Goal: Task Accomplishment & Management: Manage account settings

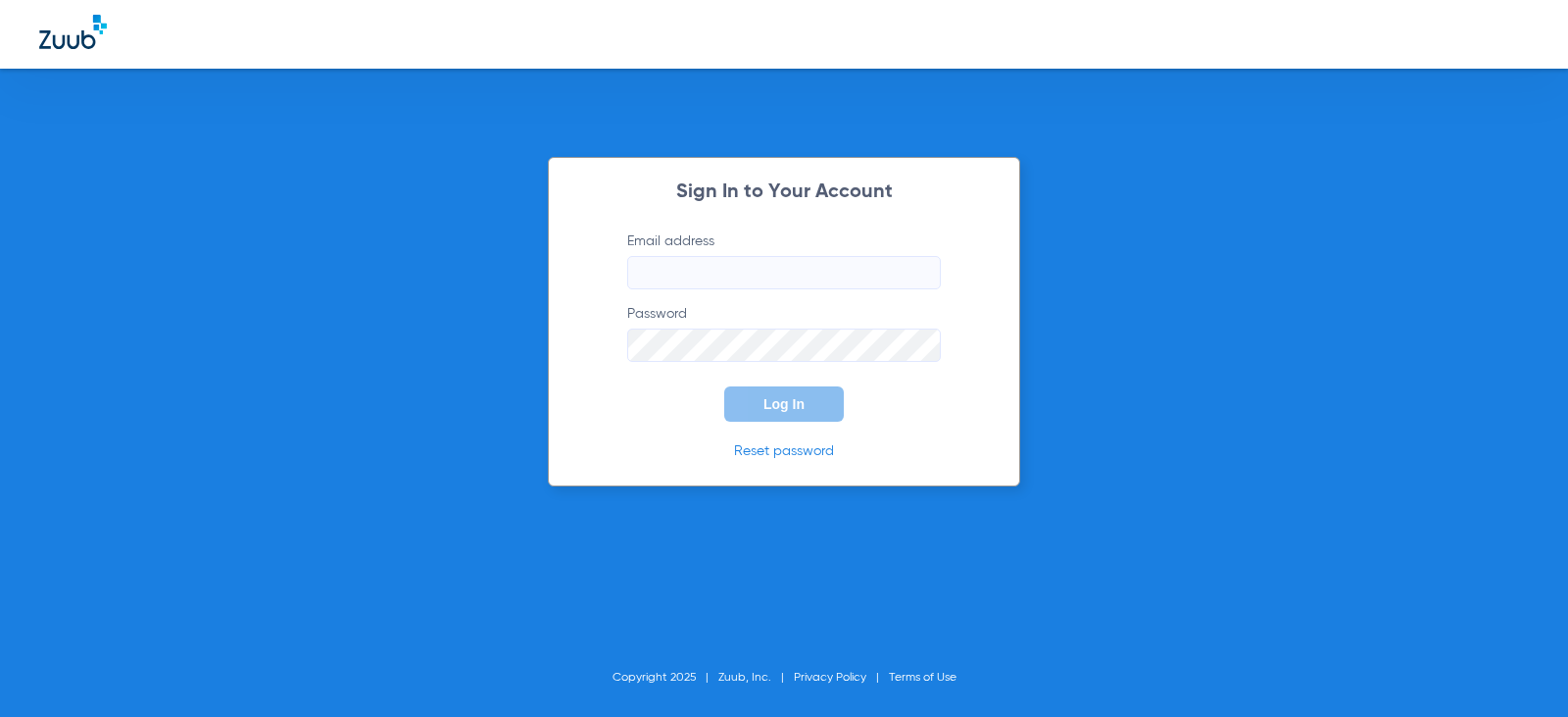
click at [728, 267] on input "Email address" at bounding box center [784, 273] width 313 height 33
type input "[EMAIL_ADDRESS][DOMAIN_NAME]"
click at [724, 386] on button "Log In" at bounding box center [783, 404] width 119 height 35
click at [579, 357] on div "Sign In to Your Account Email address elvirabernal98@mydentalmail.com Password …" at bounding box center [784, 321] width 473 height 329
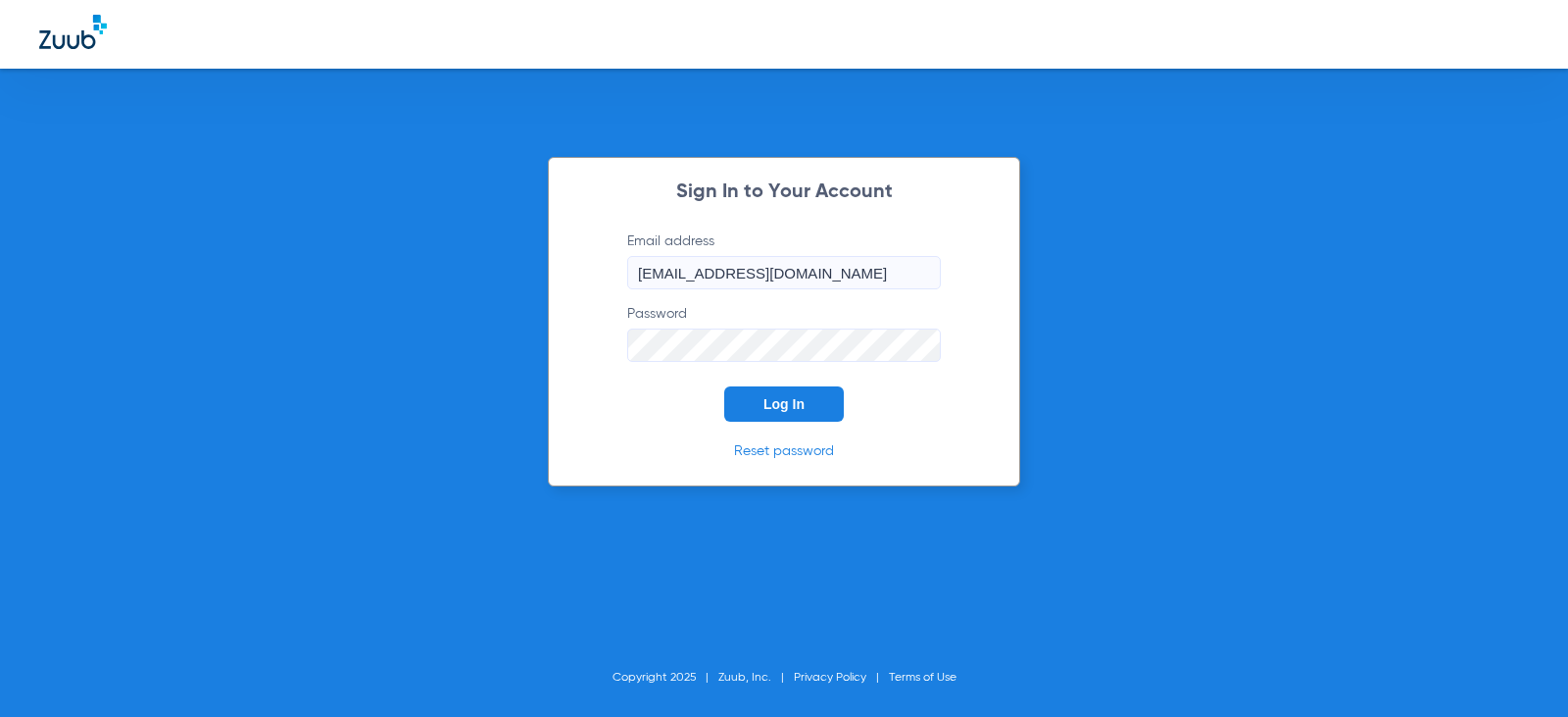
click at [724, 386] on button "Log In" at bounding box center [783, 404] width 119 height 35
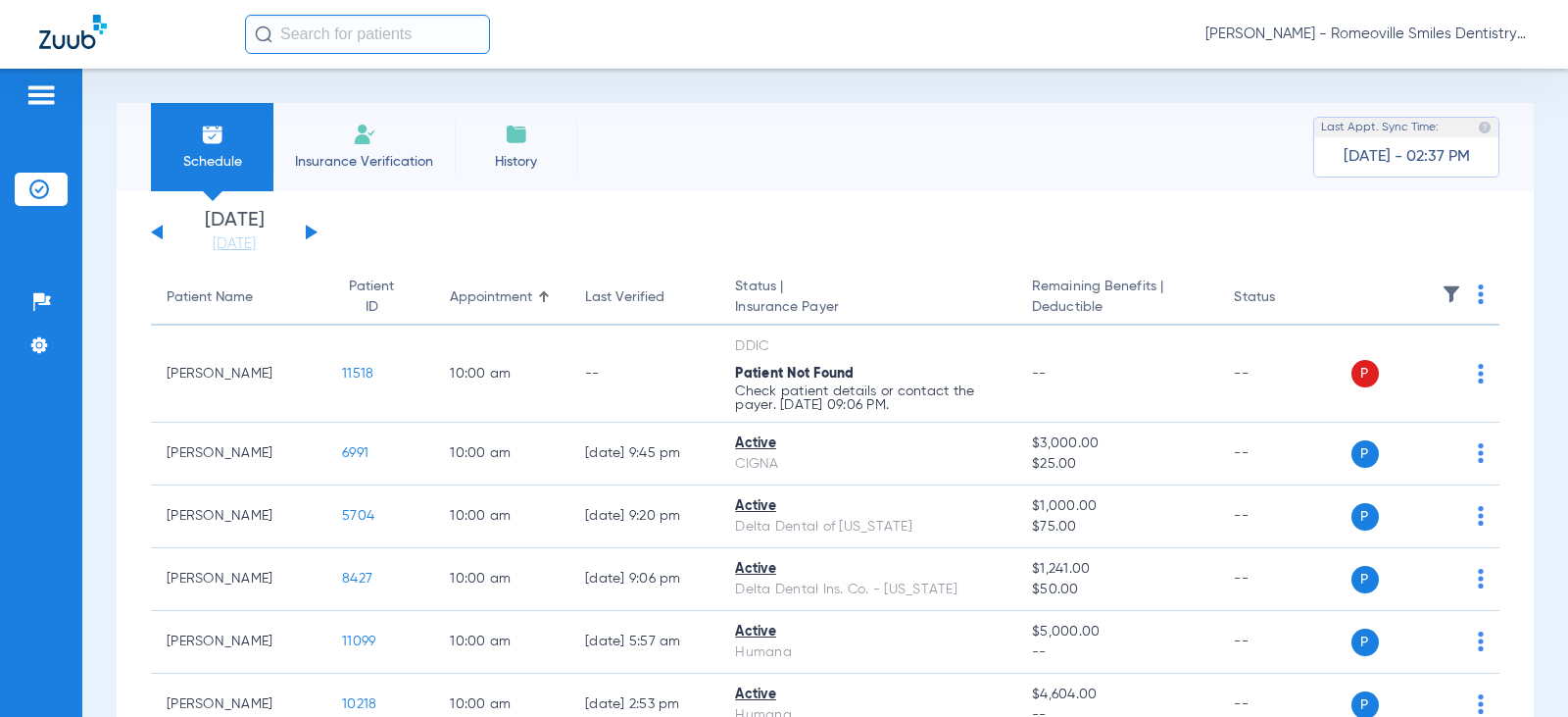
click at [311, 233] on button at bounding box center [312, 231] width 12 height 15
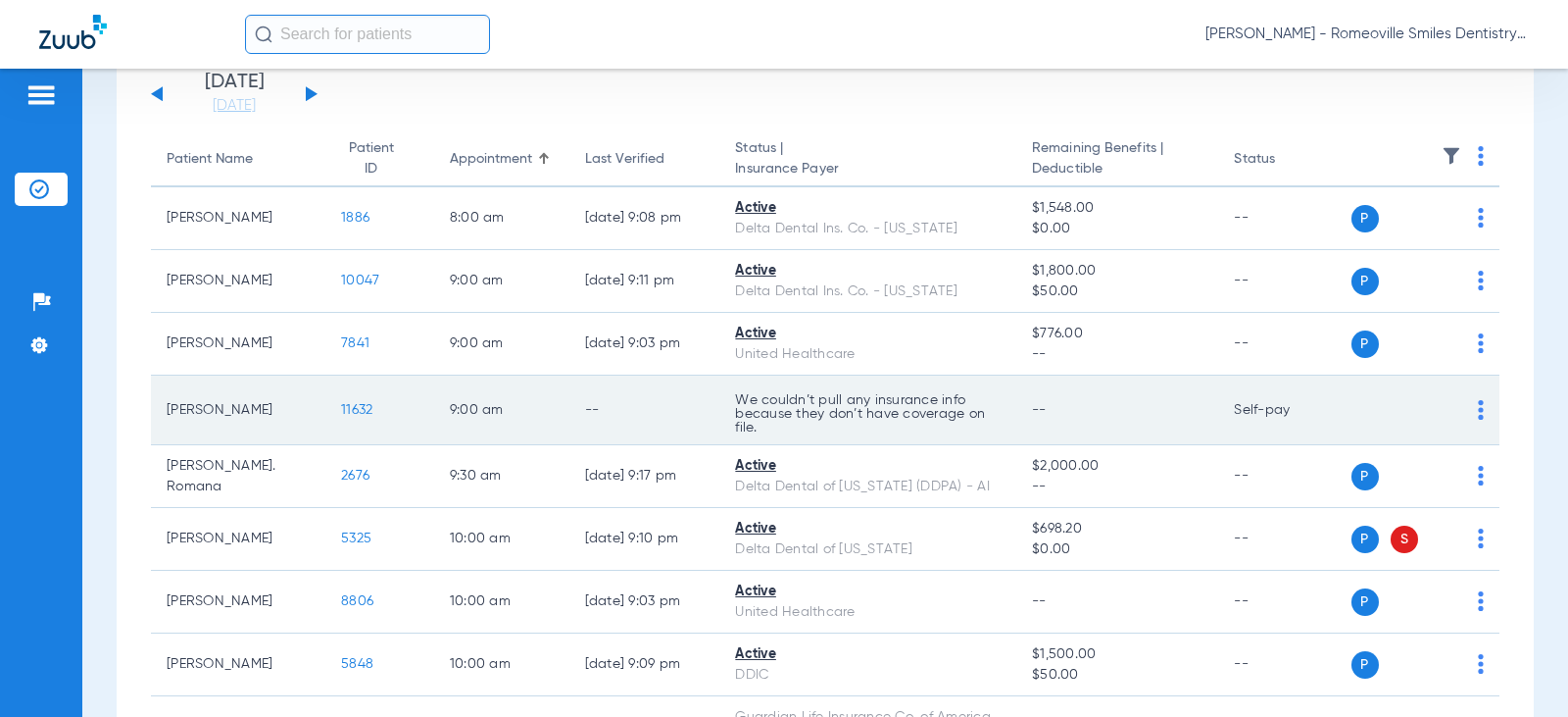
scroll to position [294, 0]
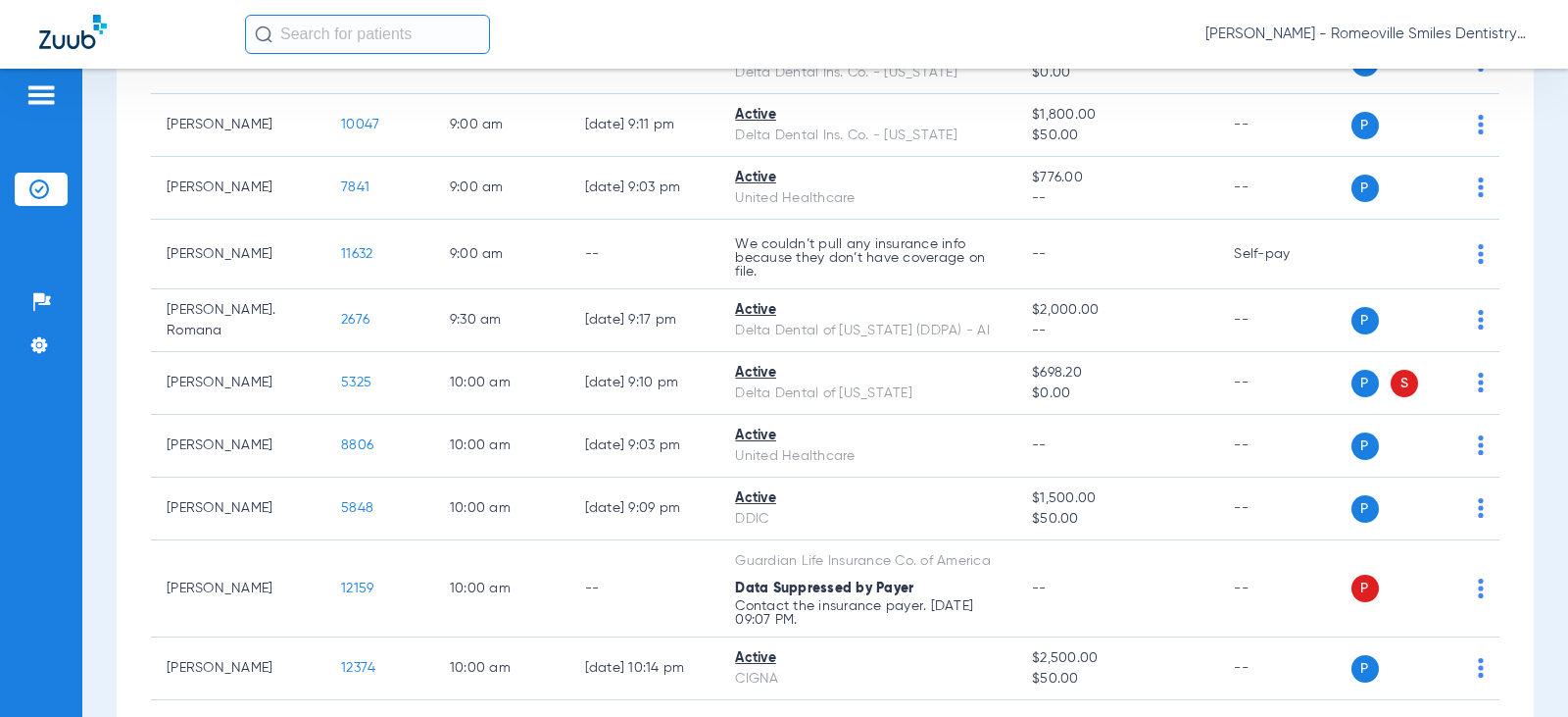
click at [332, 31] on input "text" at bounding box center [367, 34] width 245 height 39
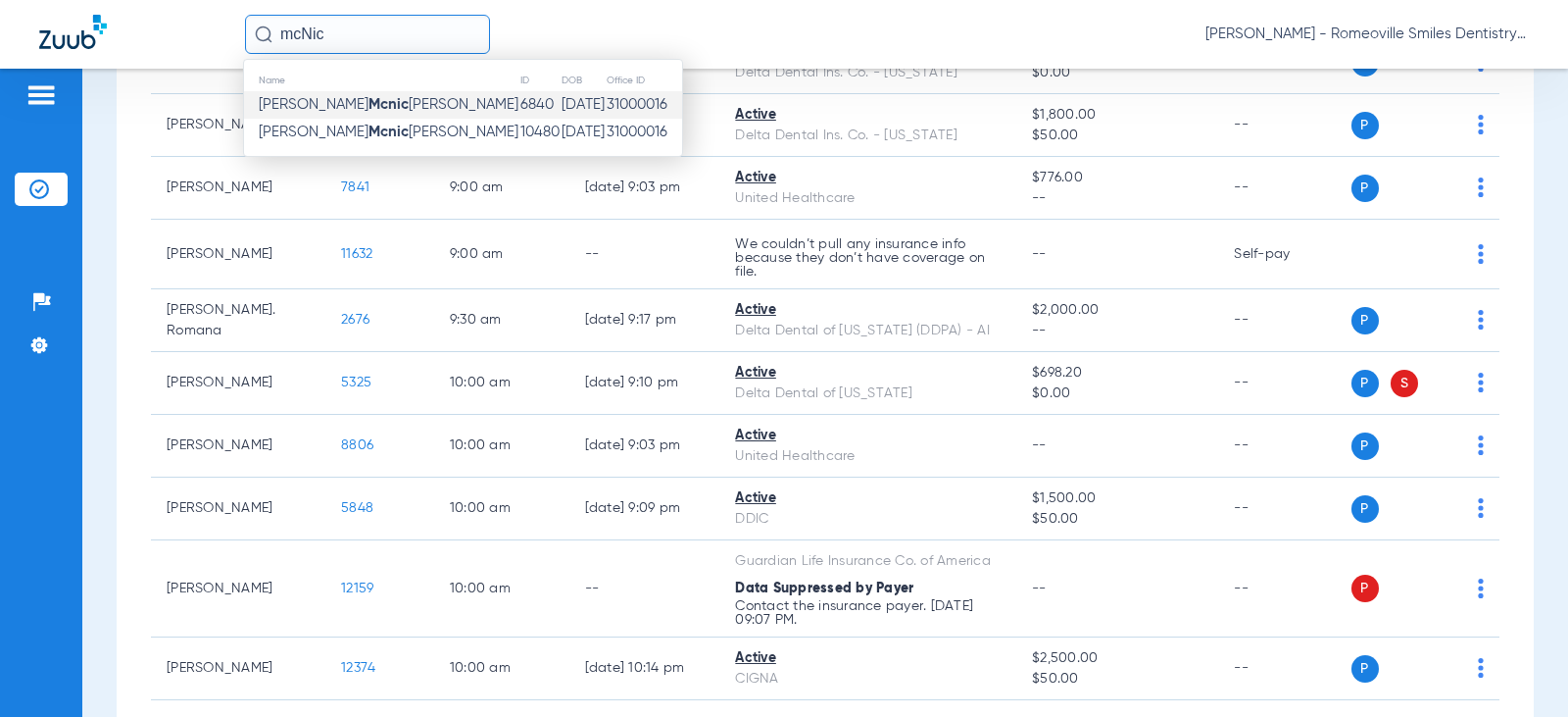
type input "mcNic"
click at [560, 109] on td "02/04/1946" at bounding box center [583, 105] width 45 height 28
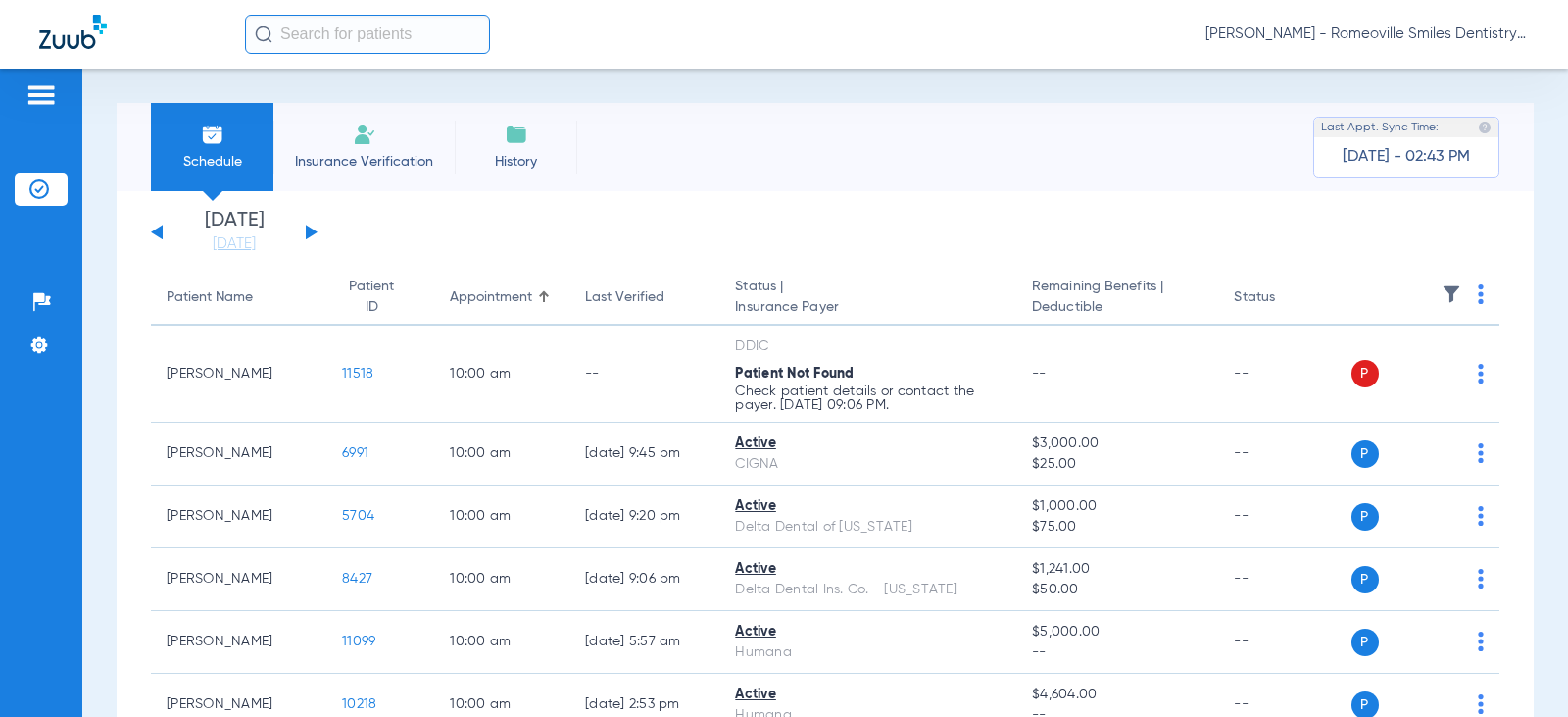
click at [303, 231] on div "[DATE] [DATE] [DATE] [DATE] [DATE] [DATE] [DATE] [DATE] [DATE] [DATE] [DATE] [D…" at bounding box center [233, 232] width 166 height 43
click at [343, 27] on input "text" at bounding box center [367, 34] width 245 height 39
click at [304, 231] on div "[DATE] [DATE] [DATE] [DATE] [DATE] [DATE] [DATE] [DATE] [DATE] [DATE] [DATE] [D…" at bounding box center [233, 232] width 166 height 43
click at [310, 234] on button at bounding box center [312, 231] width 12 height 15
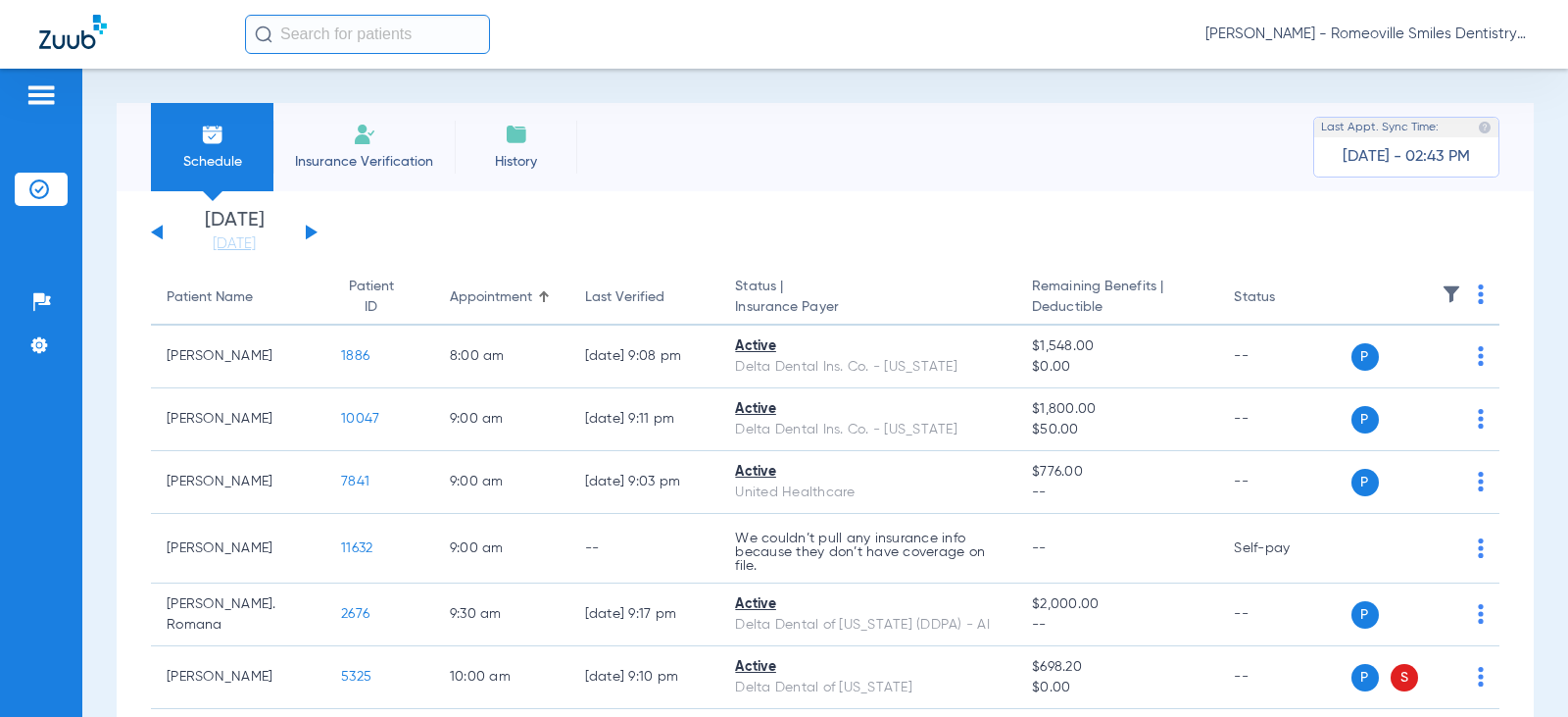
click at [322, 28] on input "text" at bounding box center [367, 34] width 245 height 39
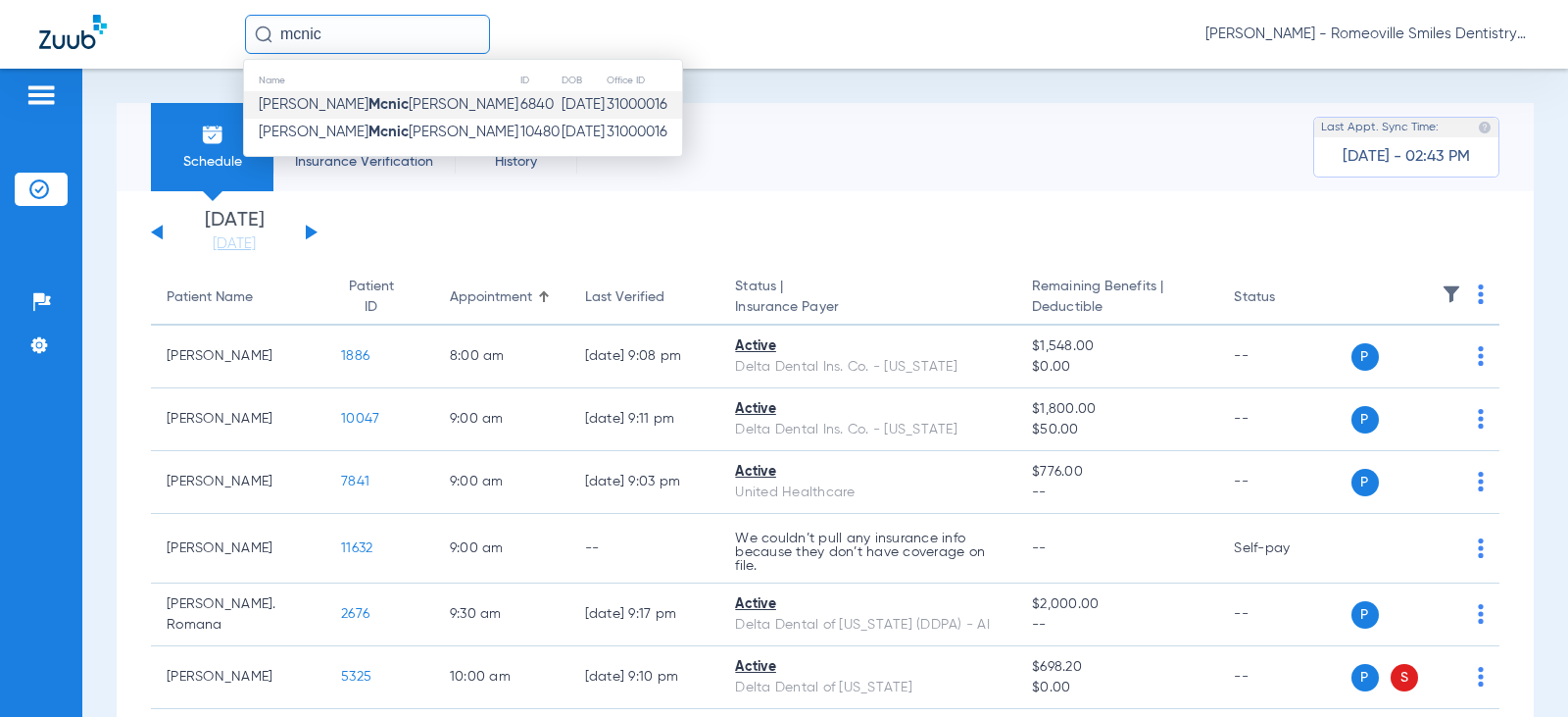
type input "mcnic"
click at [349, 108] on span "Jane Mcnic holas" at bounding box center [389, 104] width 260 height 15
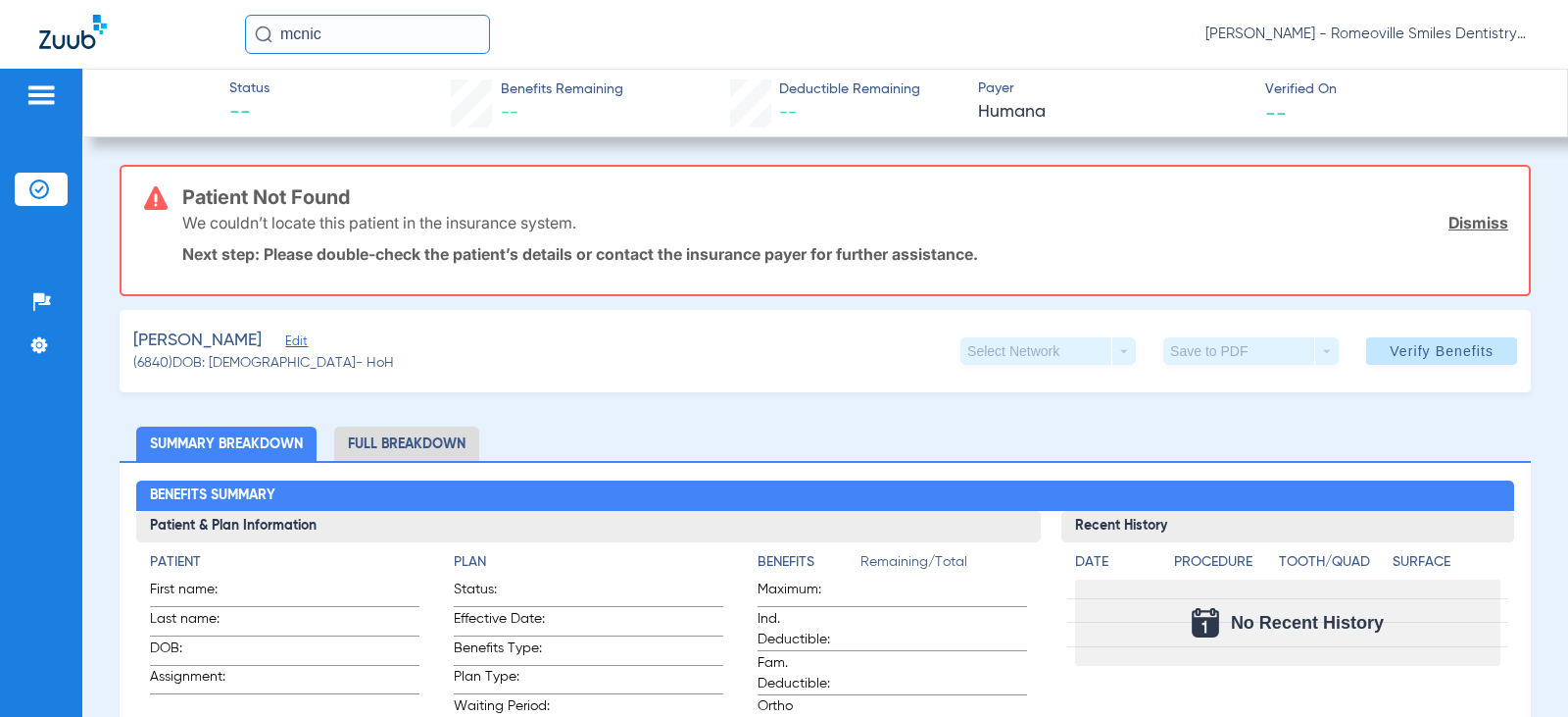
click at [42, 102] on img at bounding box center [41, 96] width 32 height 24
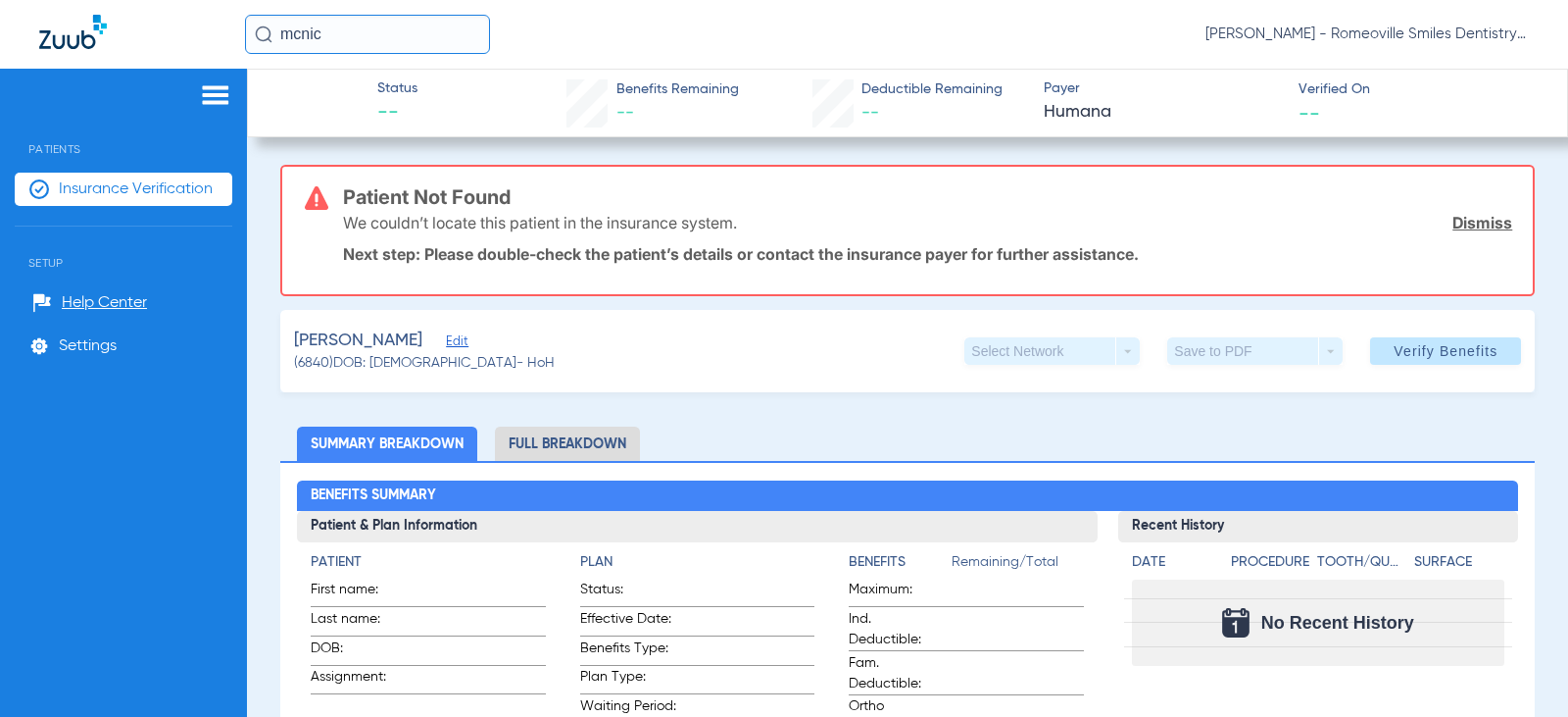
click at [1453, 223] on link "Dismiss" at bounding box center [1482, 223] width 60 height 20
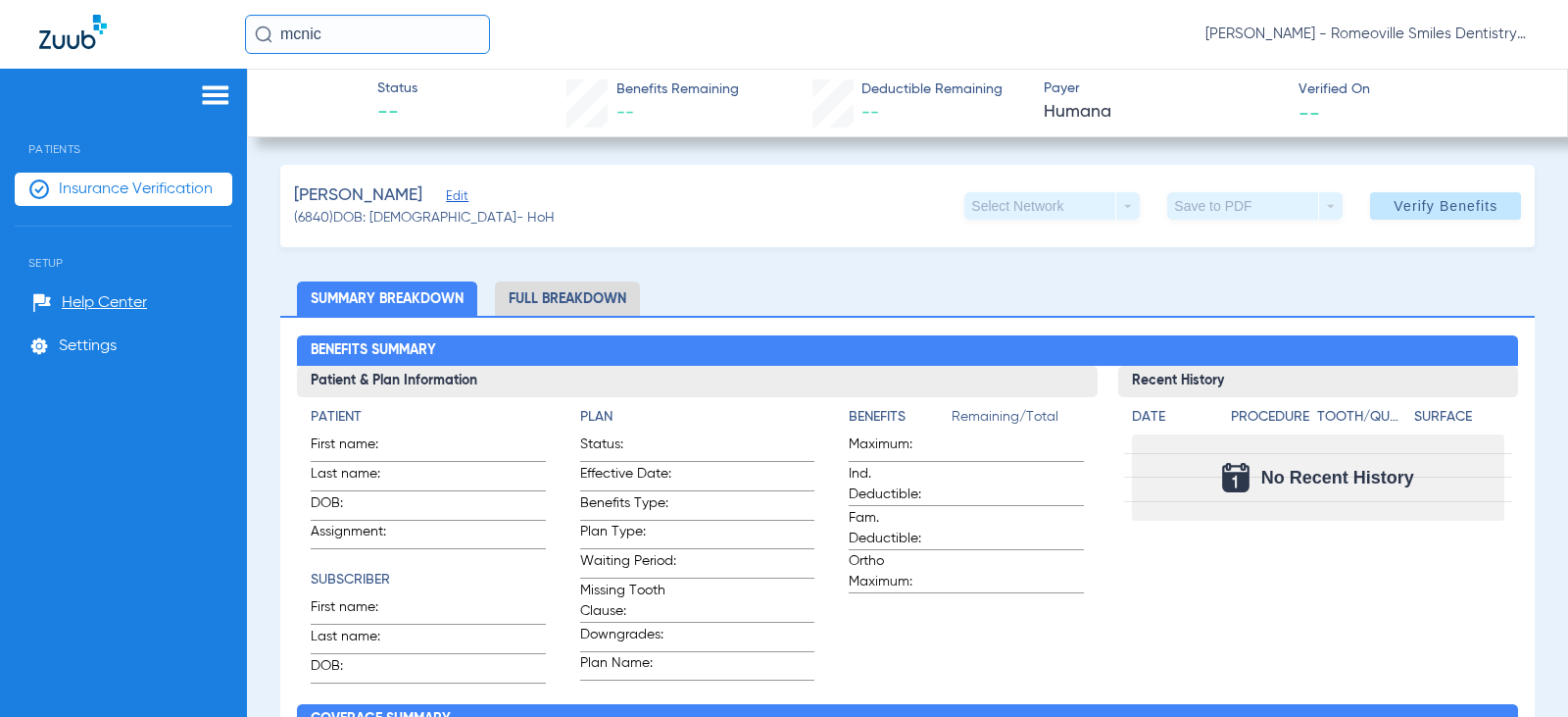
click at [57, 182] on li "Insurance Verification" at bounding box center [123, 189] width 218 height 33
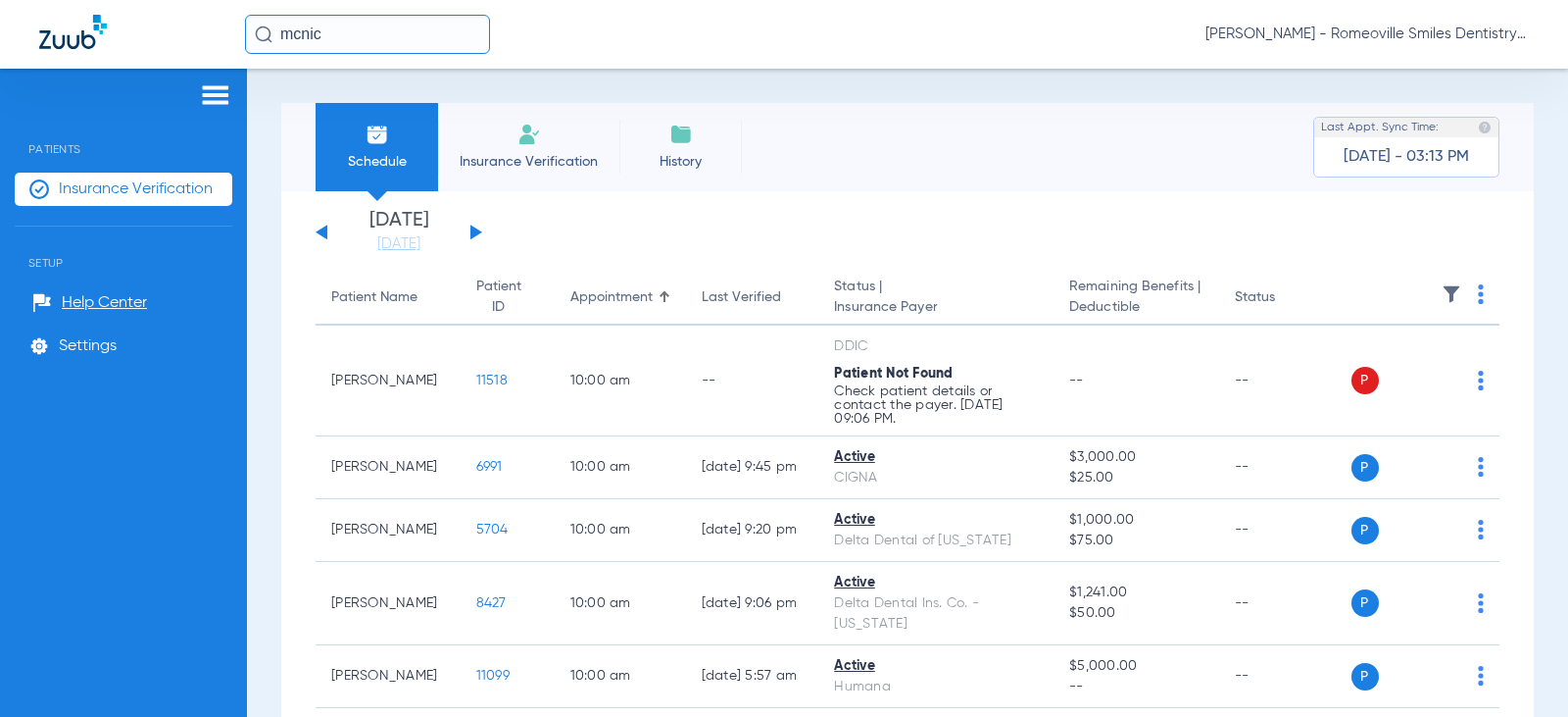
click at [472, 230] on button at bounding box center [477, 231] width 12 height 15
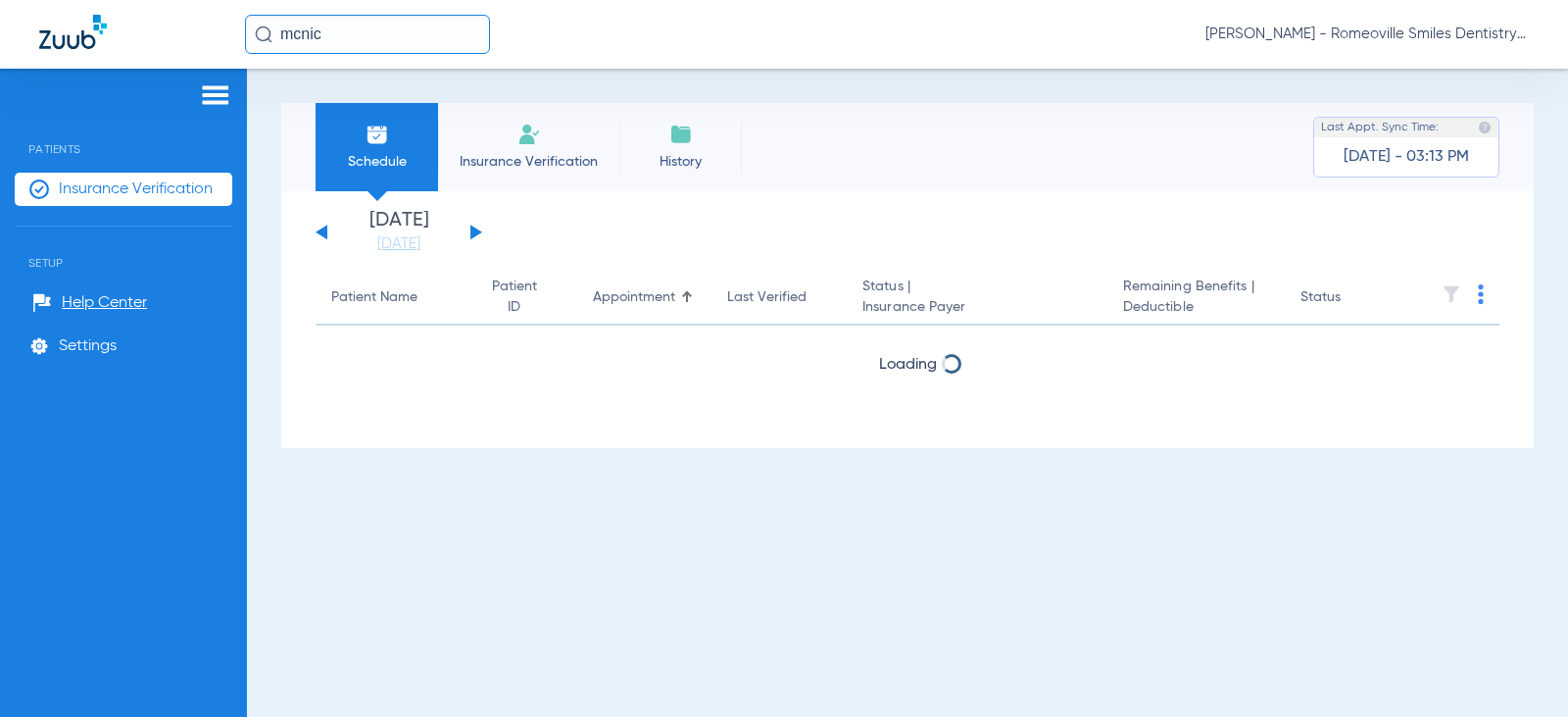
click at [472, 230] on button at bounding box center [477, 231] width 12 height 15
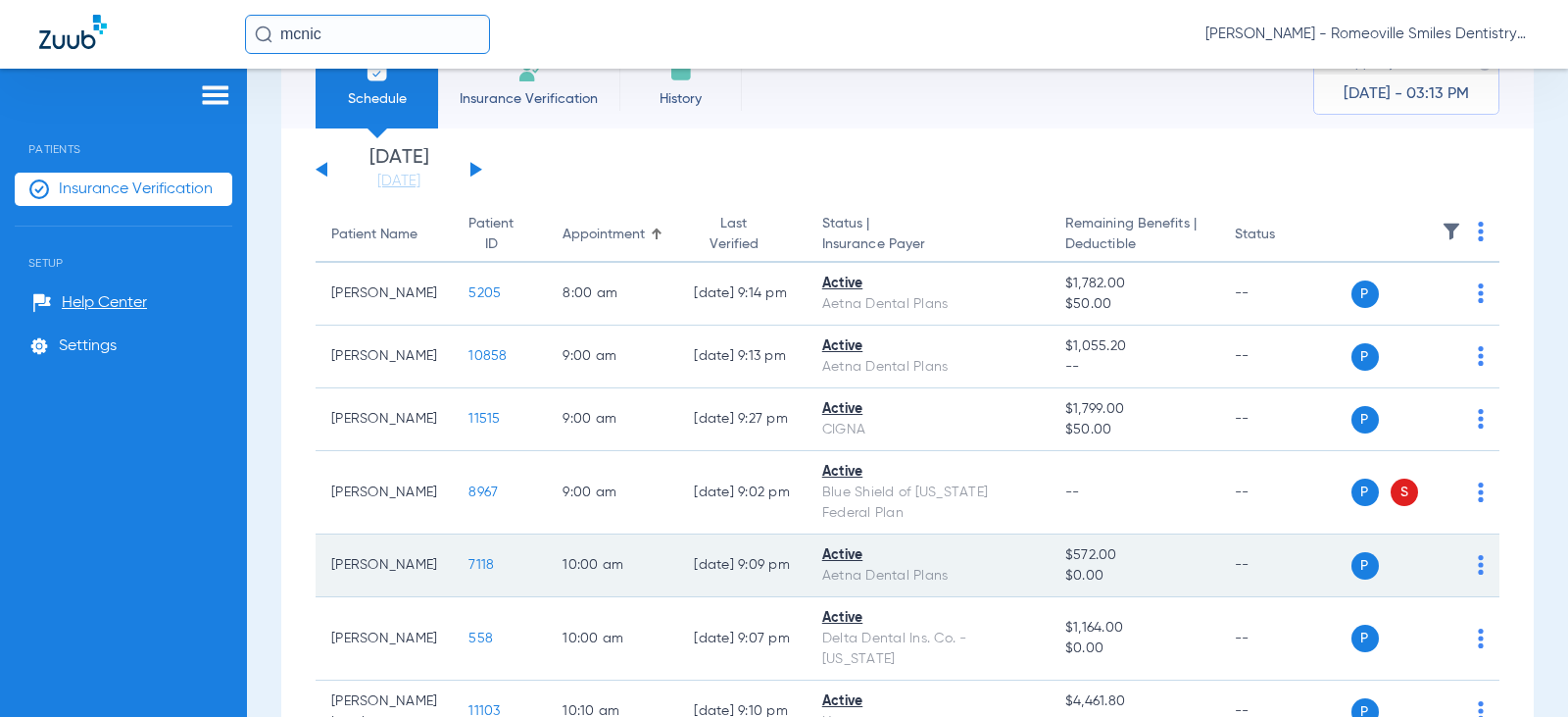
scroll to position [98, 0]
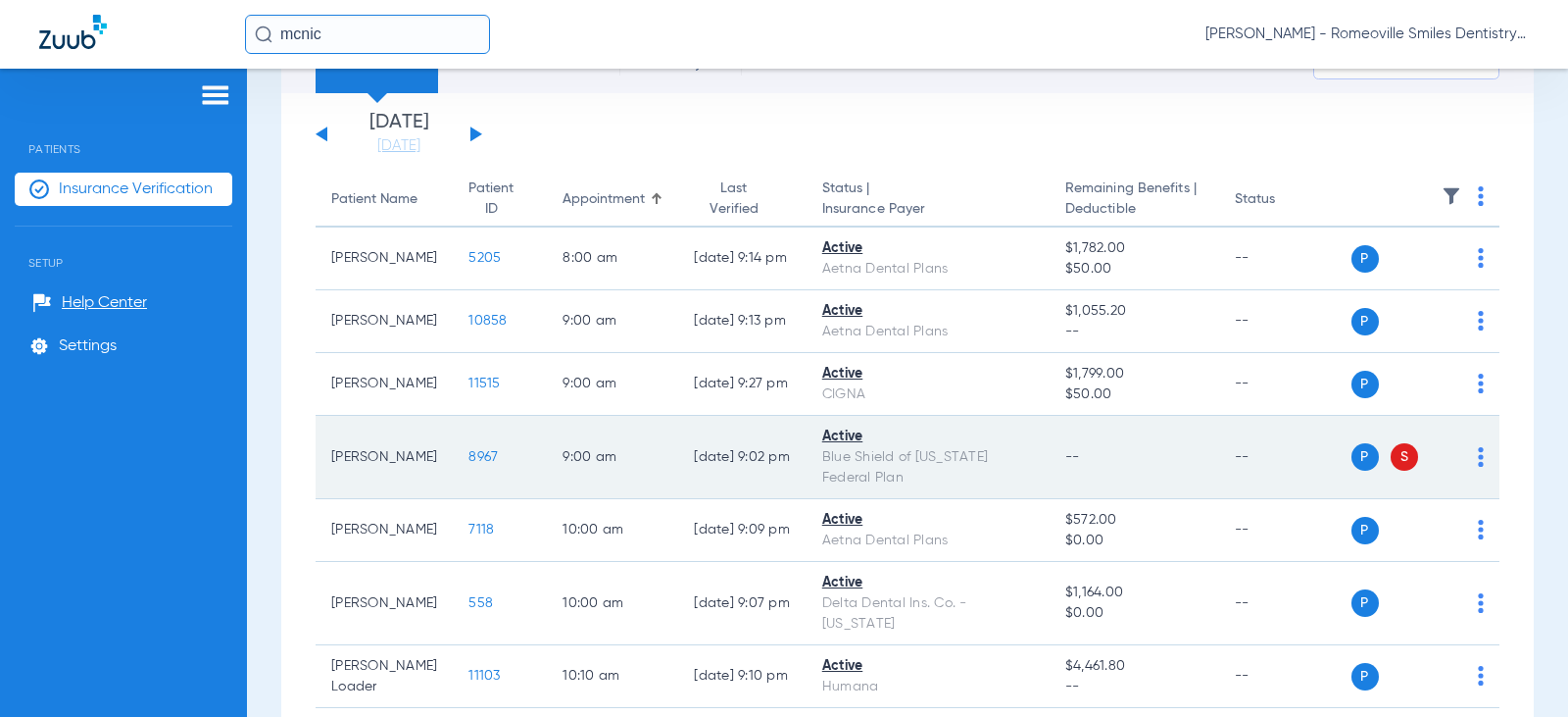
click at [1391, 471] on span "S" at bounding box center [1405, 457] width 28 height 28
click at [1472, 484] on td "P S" at bounding box center [1425, 457] width 149 height 84
click at [1478, 467] on img at bounding box center [1481, 457] width 6 height 20
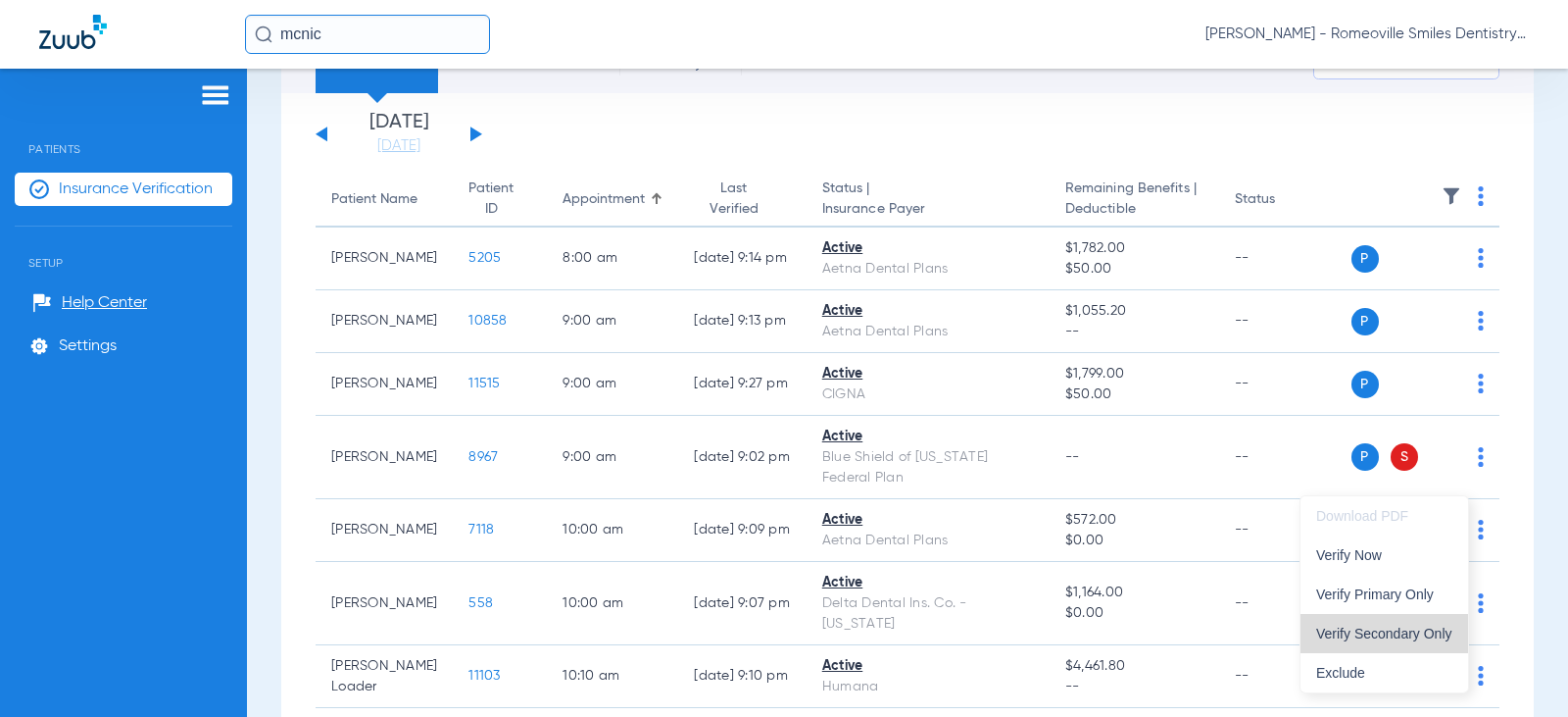
click at [1415, 637] on span "Verify Secondary Only" at bounding box center [1385, 633] width 136 height 14
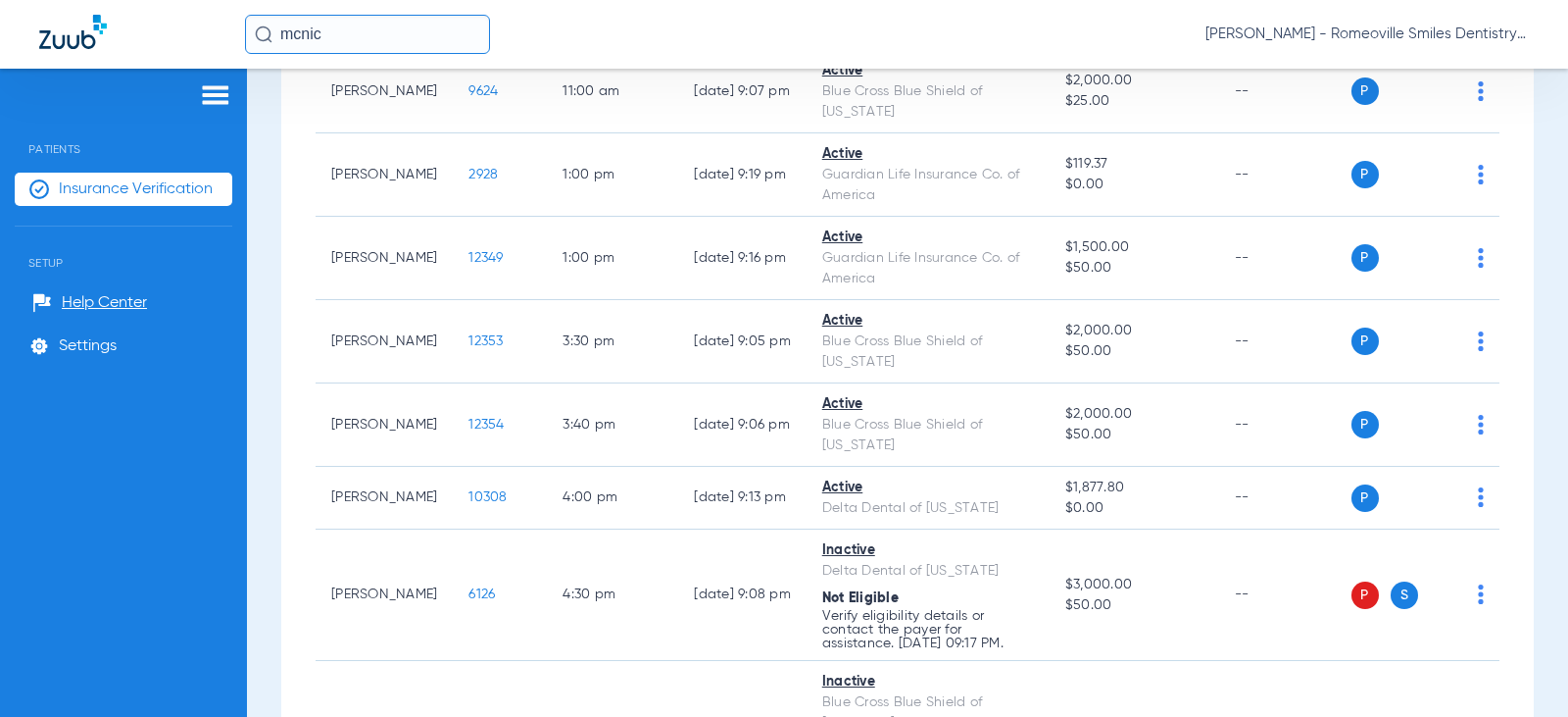
scroll to position [784, 0]
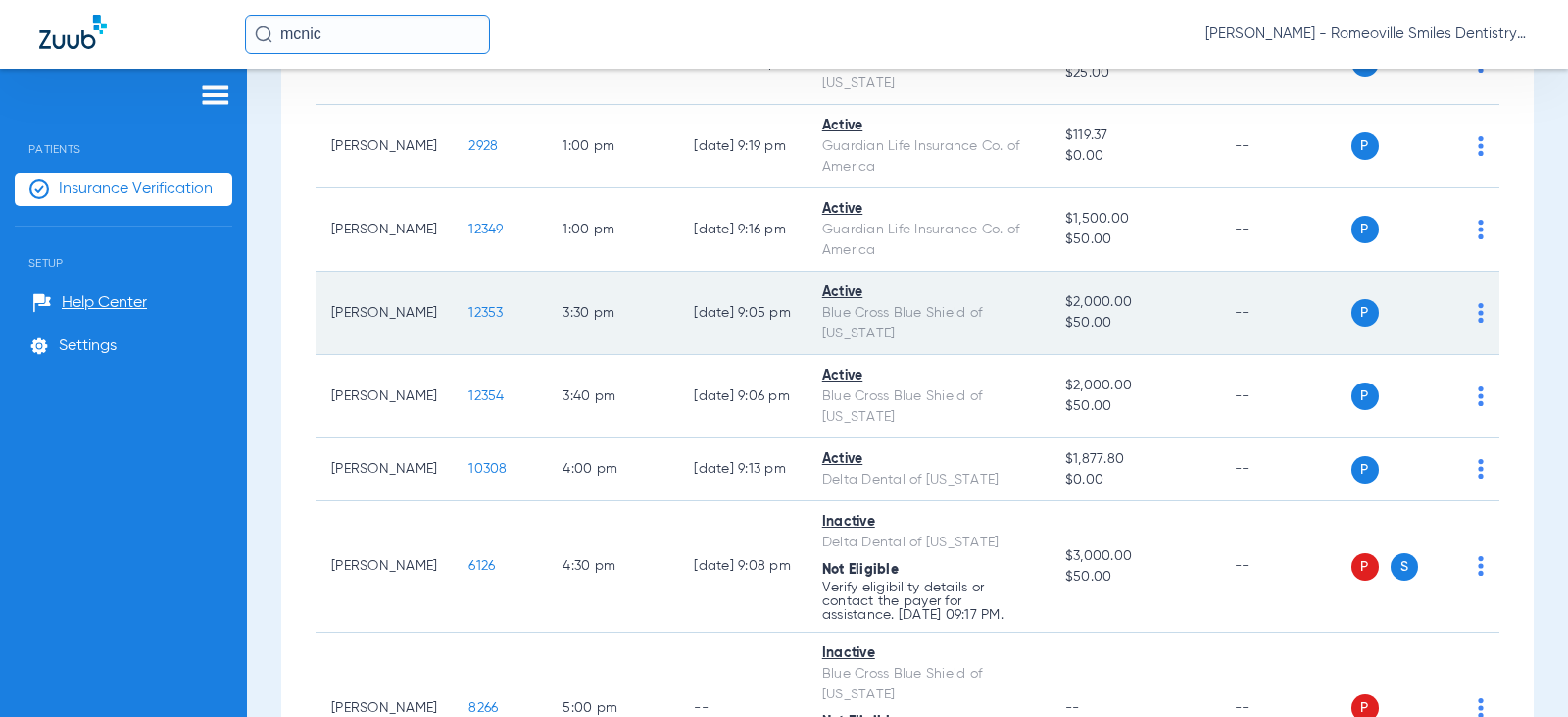
click at [1478, 303] on img at bounding box center [1481, 313] width 6 height 20
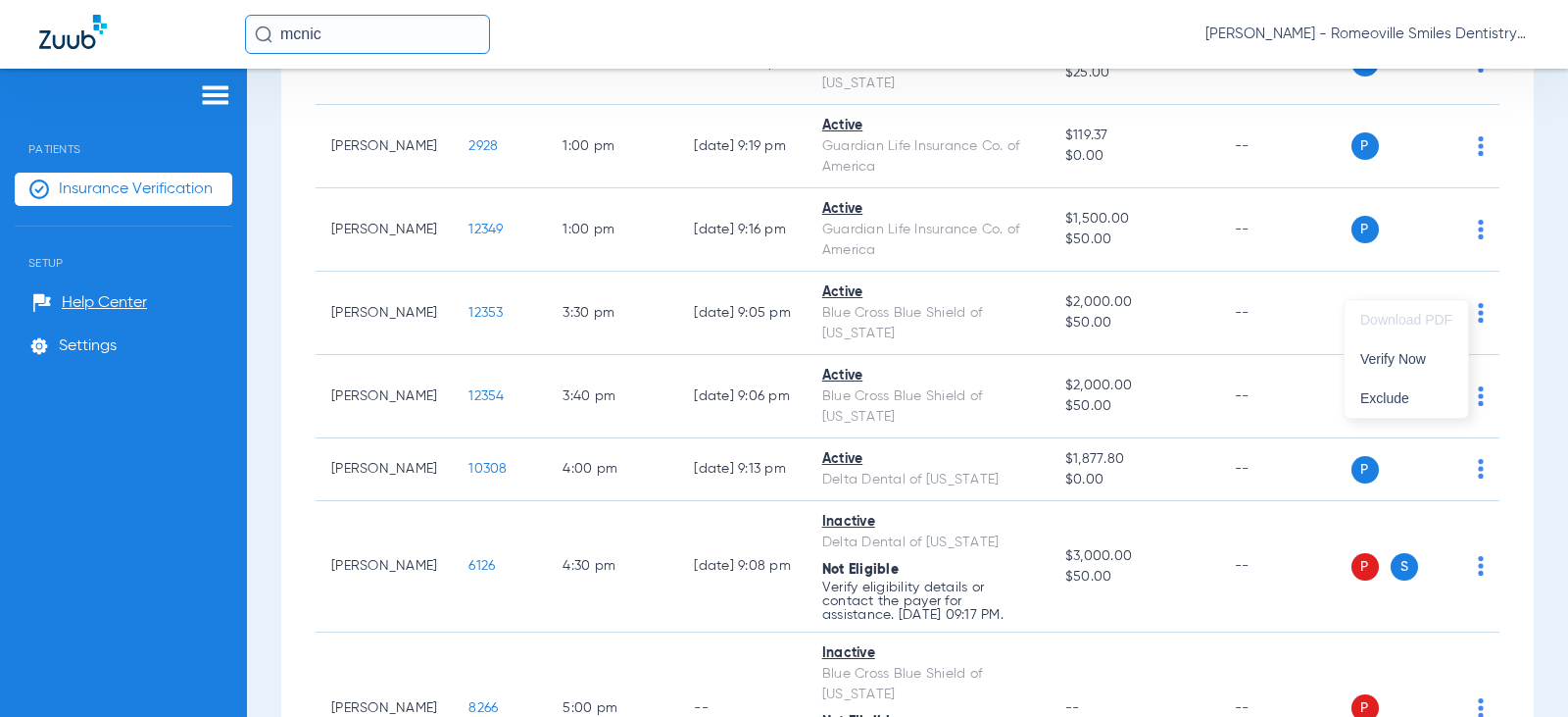
click at [1121, 272] on div at bounding box center [784, 358] width 1568 height 717
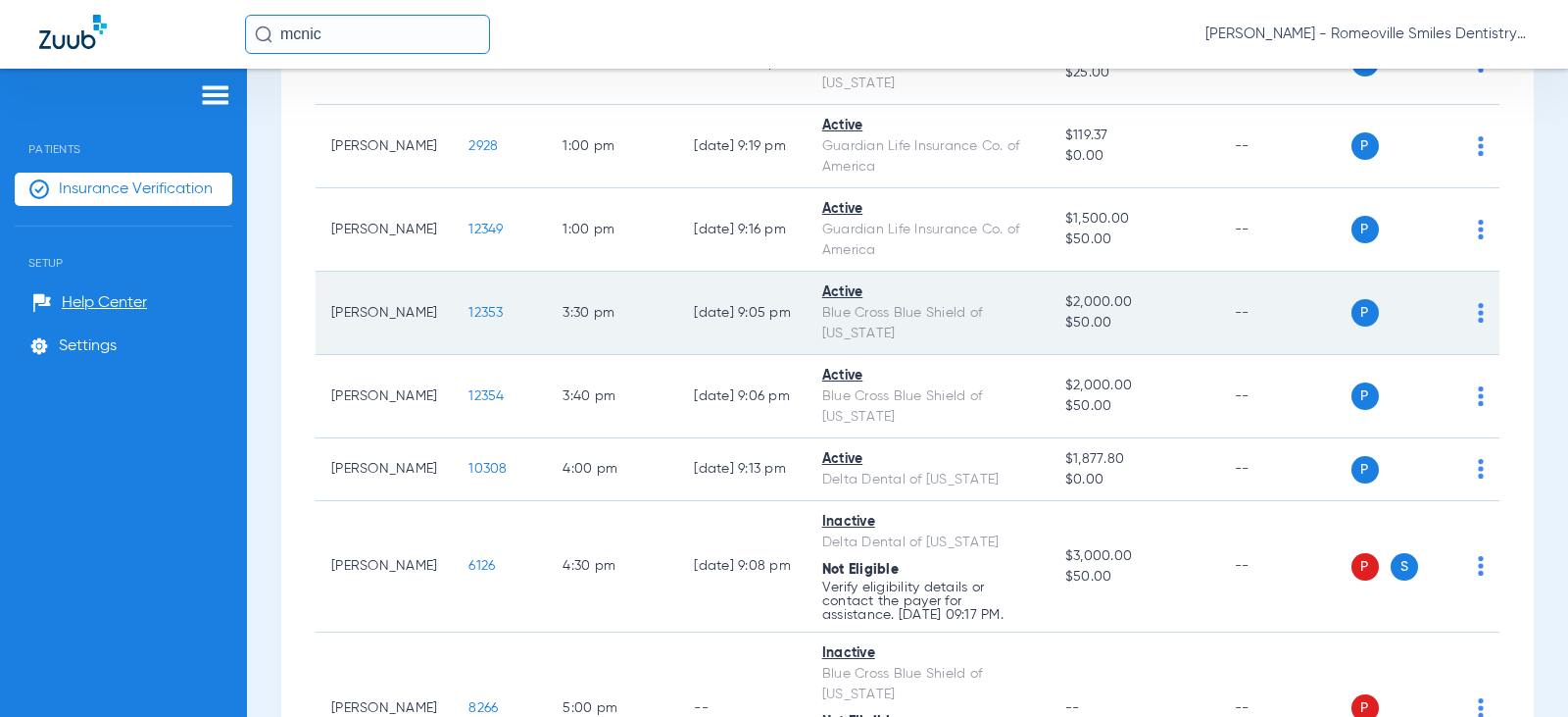
click at [822, 283] on div "Active" at bounding box center [928, 293] width 212 height 21
click at [469, 306] on span "12353" at bounding box center [486, 313] width 34 height 14
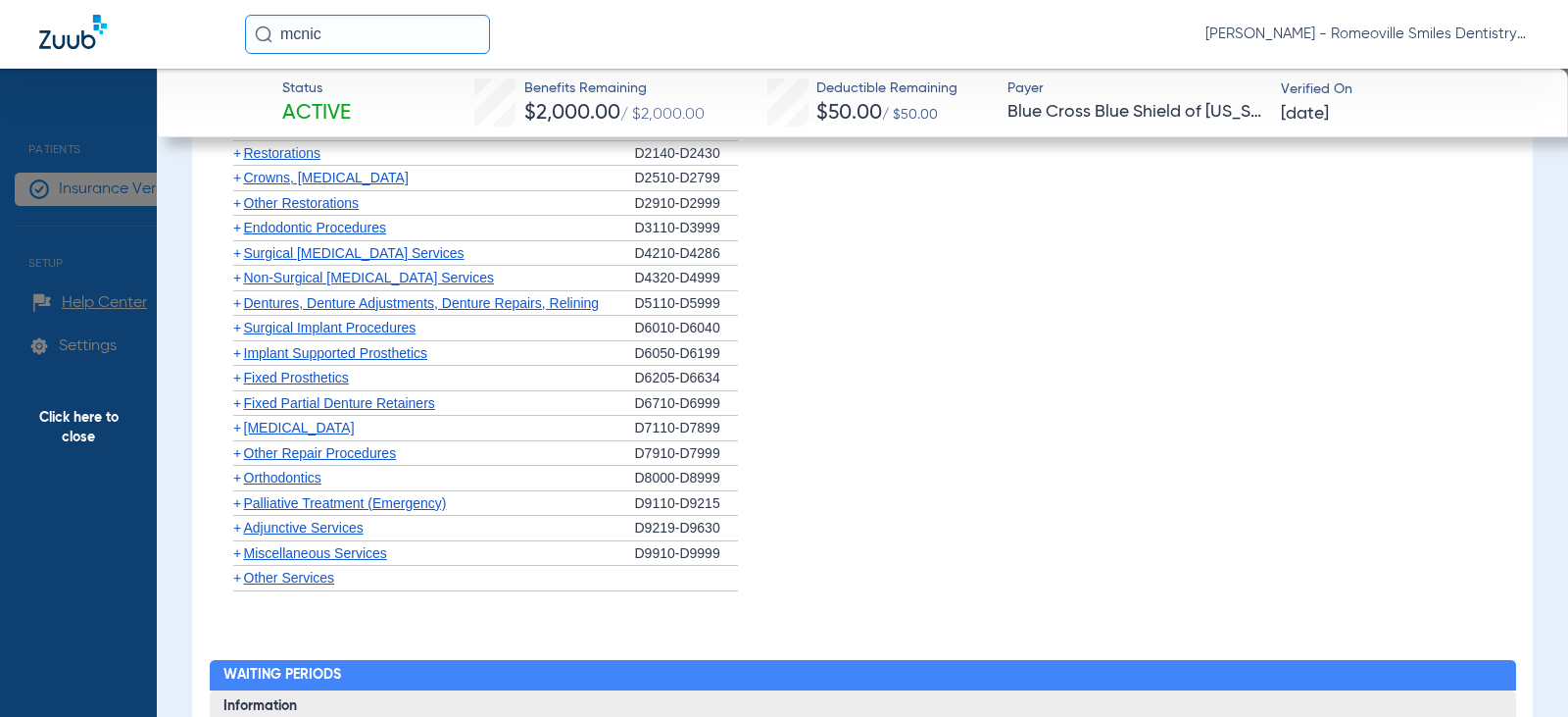
scroll to position [1403, 0]
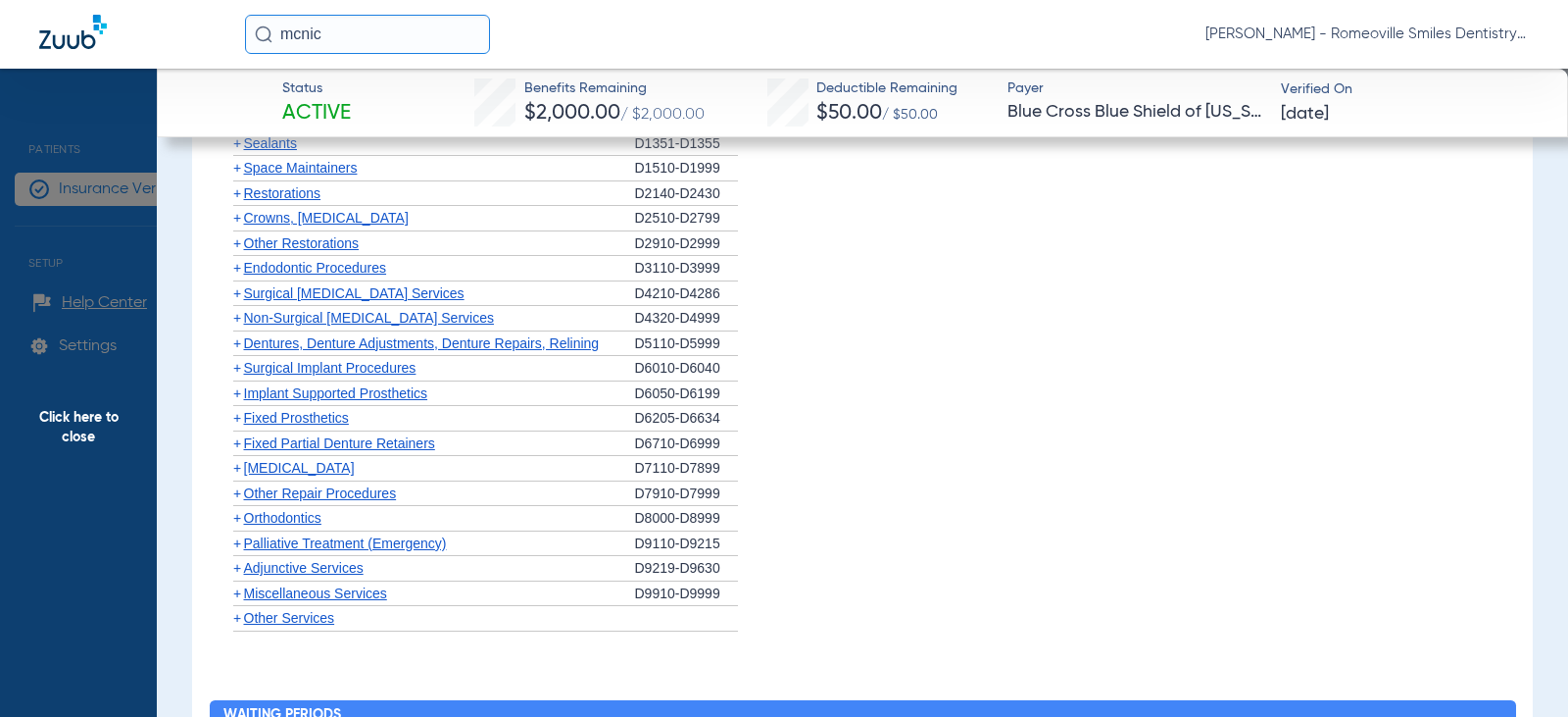
click at [237, 341] on span "+" at bounding box center [237, 343] width 8 height 16
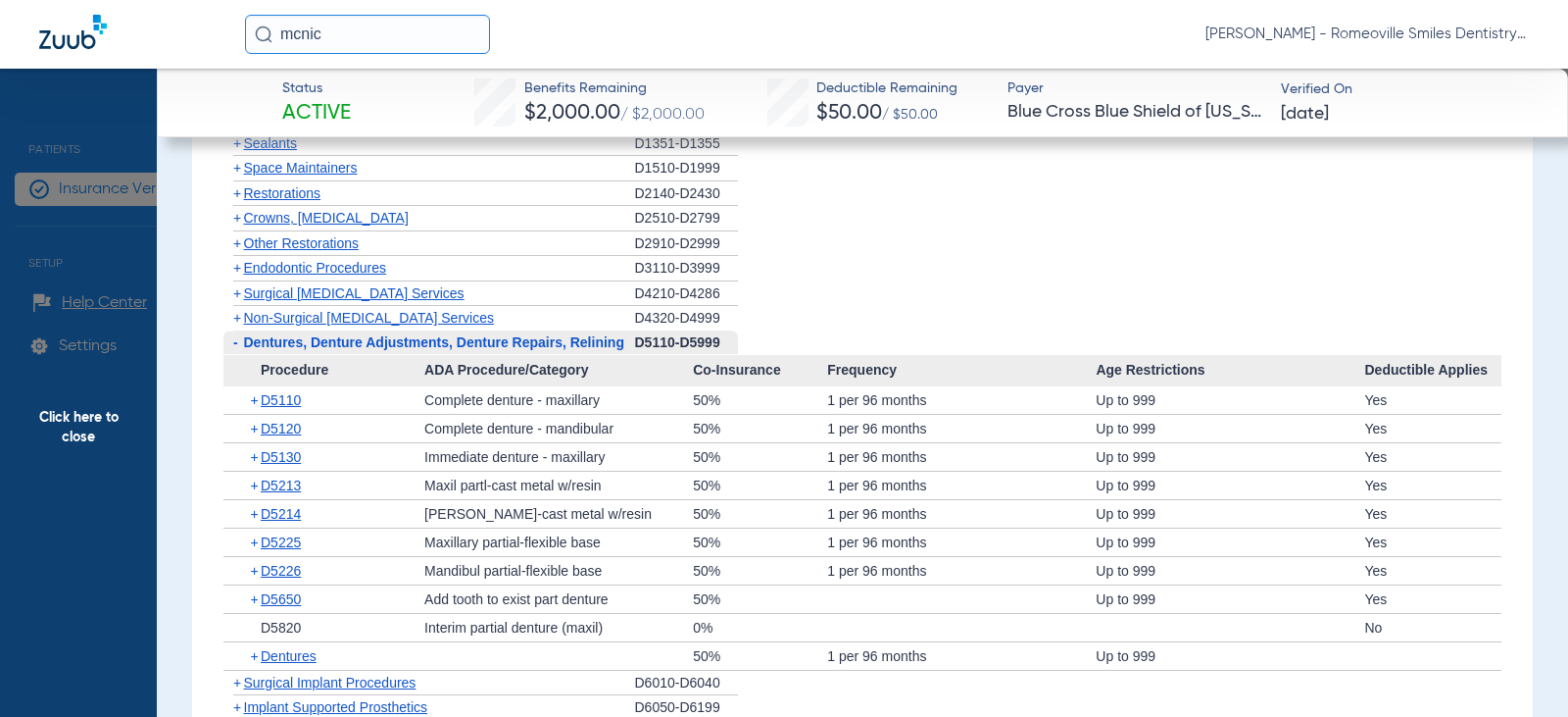
click at [237, 341] on span "-" at bounding box center [235, 342] width 5 height 16
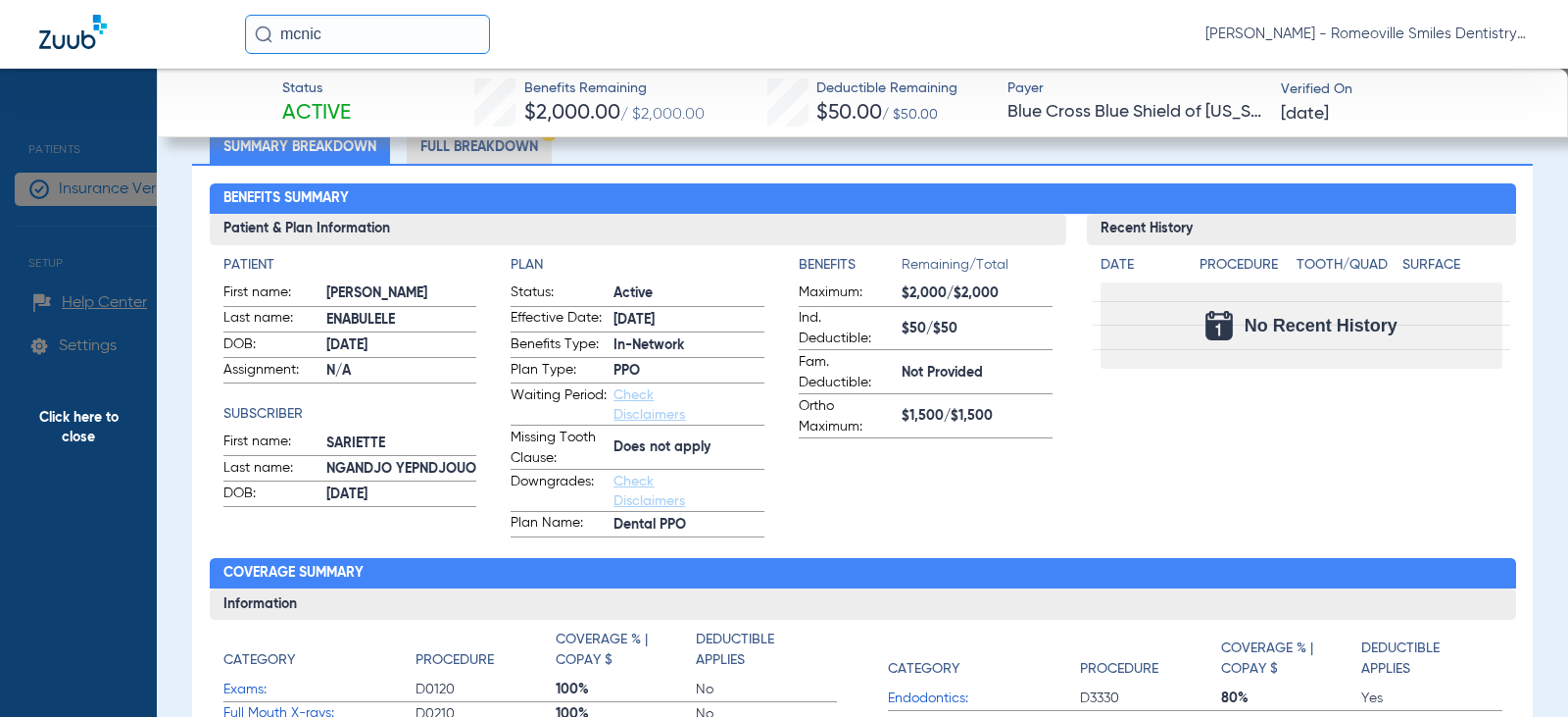
scroll to position [0, 0]
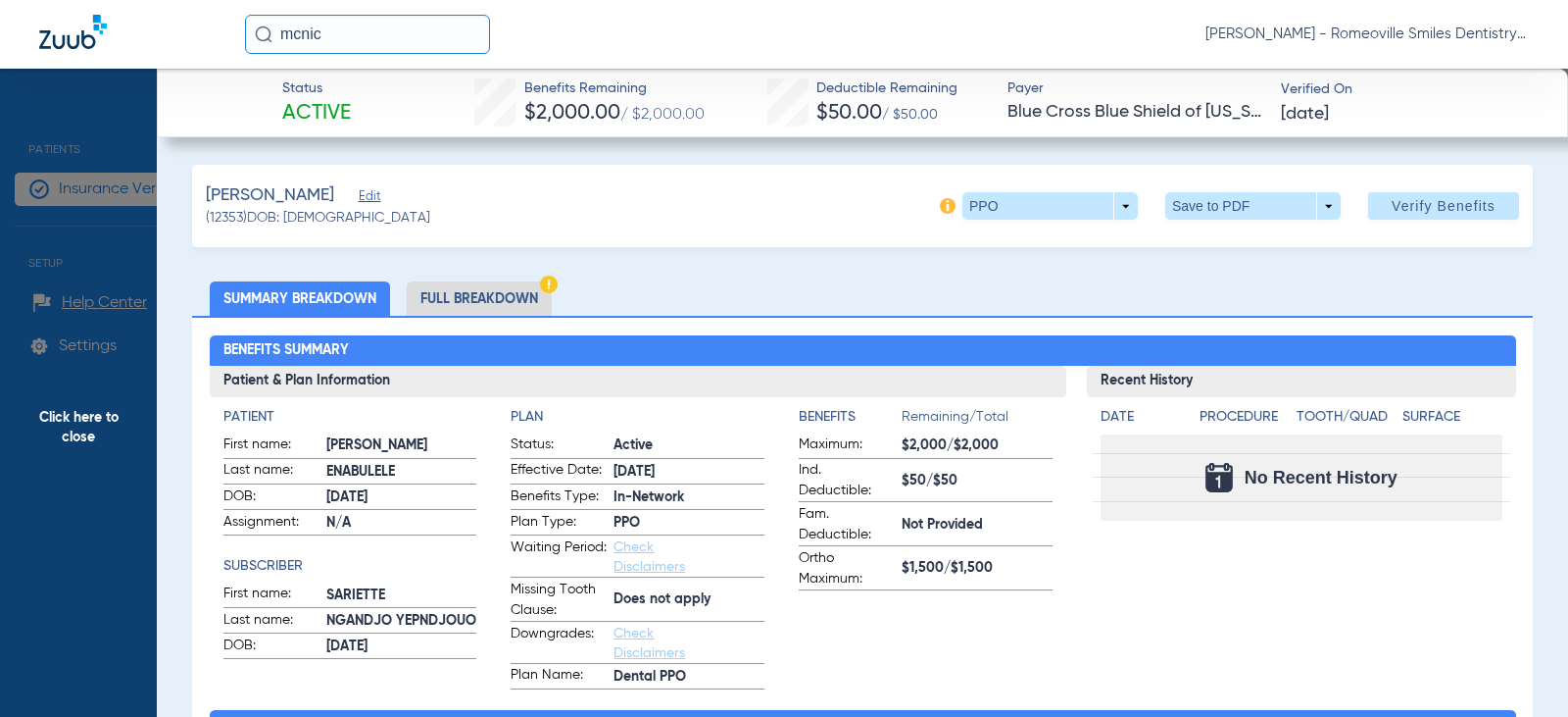
click at [450, 292] on li "Full Breakdown" at bounding box center [479, 298] width 145 height 34
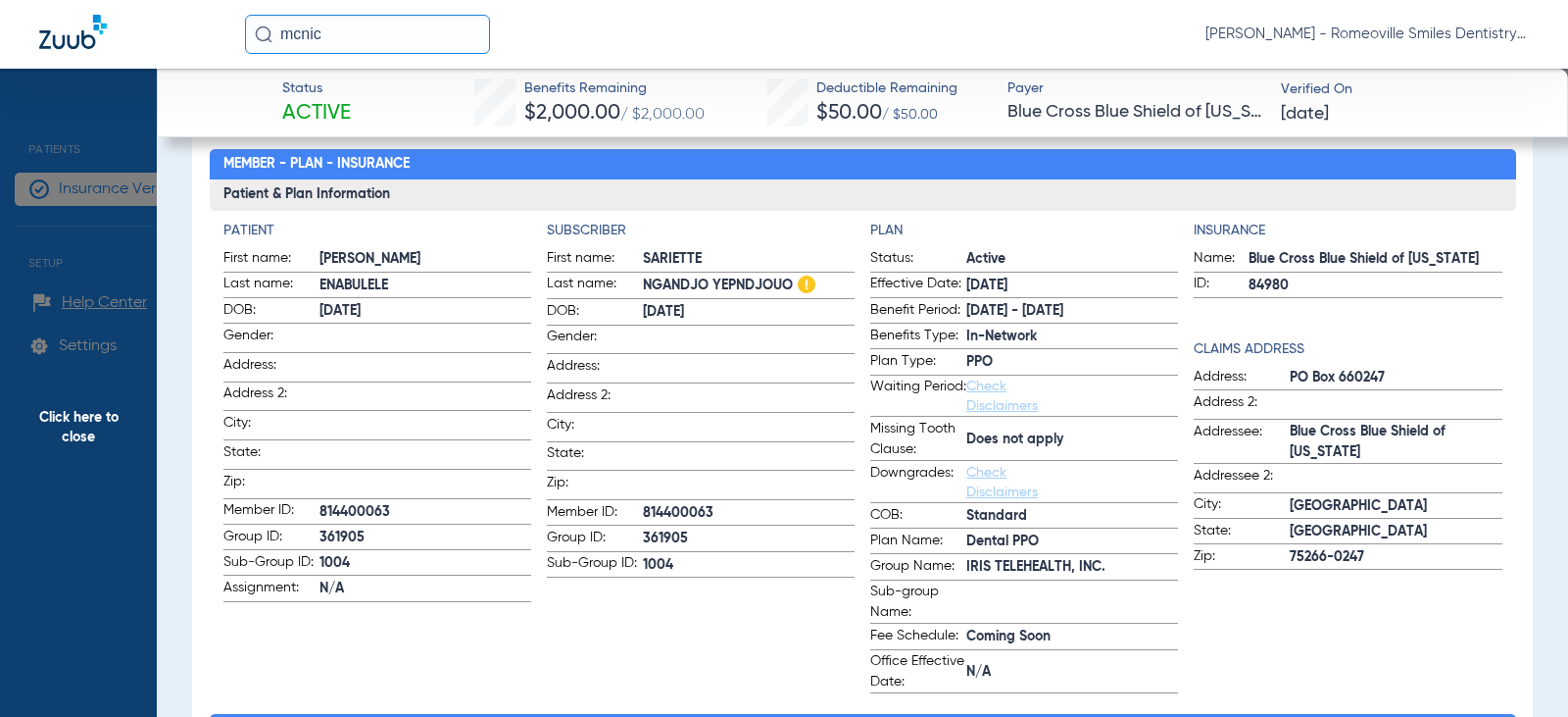
scroll to position [285, 0]
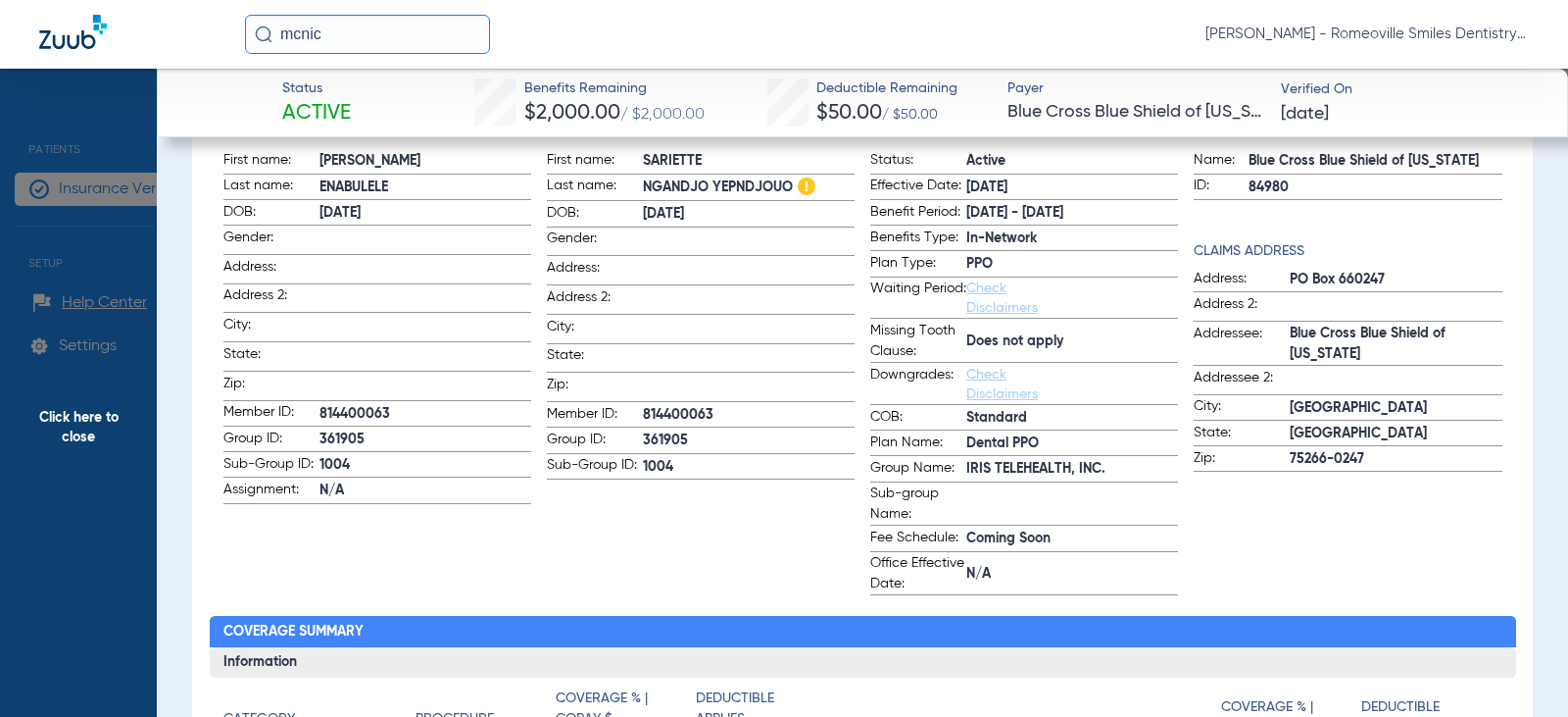
click at [1011, 542] on span "Coming Soon" at bounding box center [1072, 538] width 212 height 21
drag, startPoint x: 1009, startPoint y: 547, endPoint x: 723, endPoint y: 463, distance: 298.1
click at [723, 463] on div "Patient First name: ALICE Last name: ENABULELE DOB: 04/23/2017 Gender: Address:…" at bounding box center [863, 358] width 1279 height 473
click at [1026, 552] on label "Fee Schedule: Coming Soon" at bounding box center [1024, 539] width 308 height 25
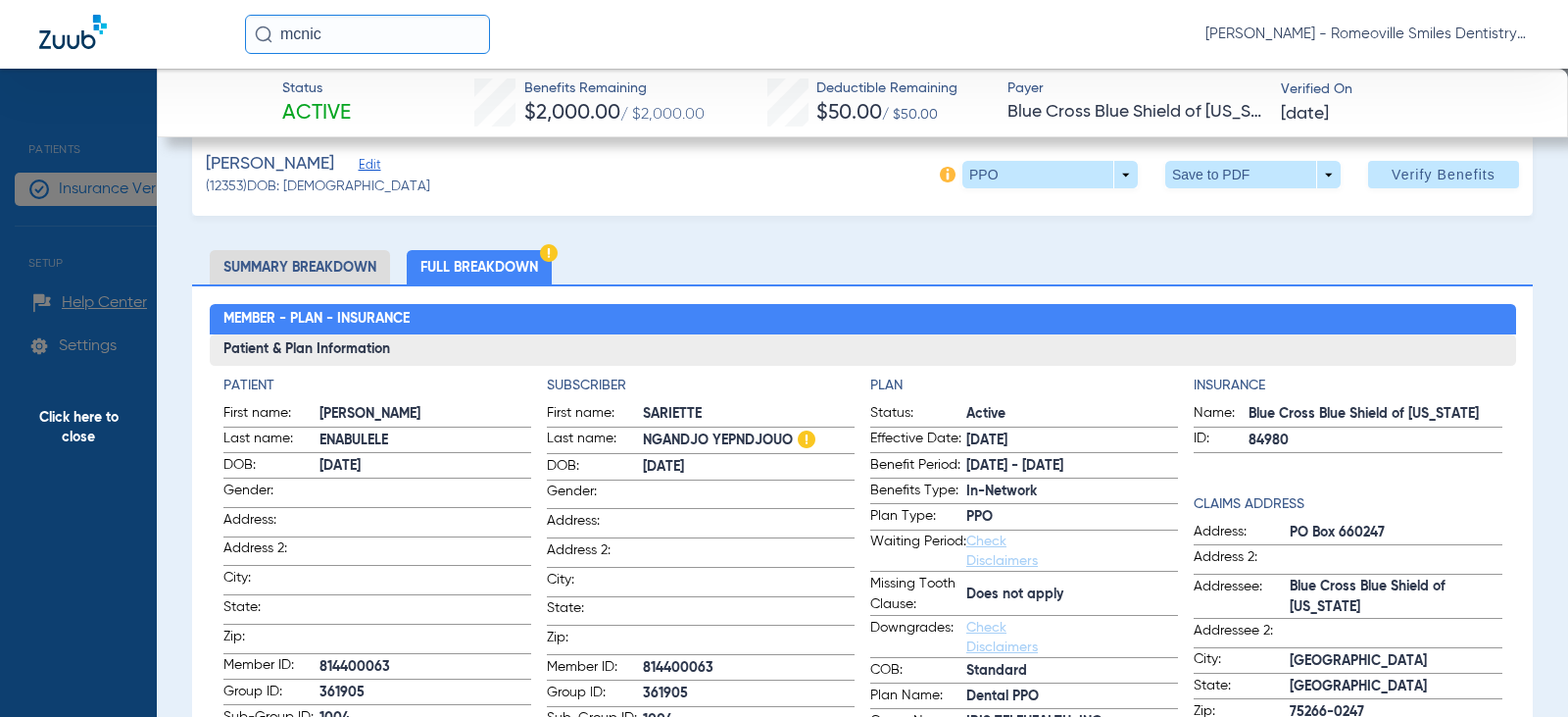
scroll to position [0, 0]
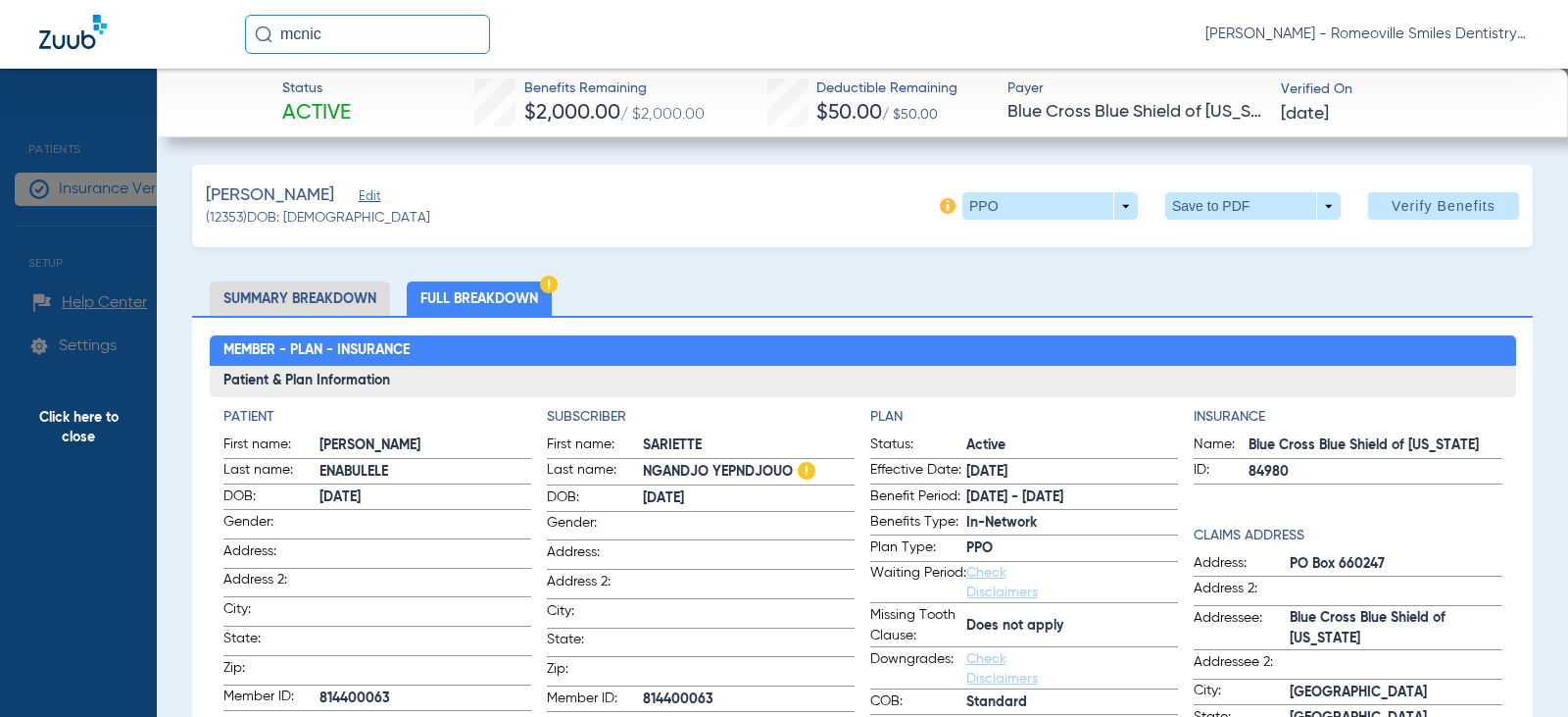
click at [83, 181] on span "Click here to close" at bounding box center [78, 427] width 157 height 717
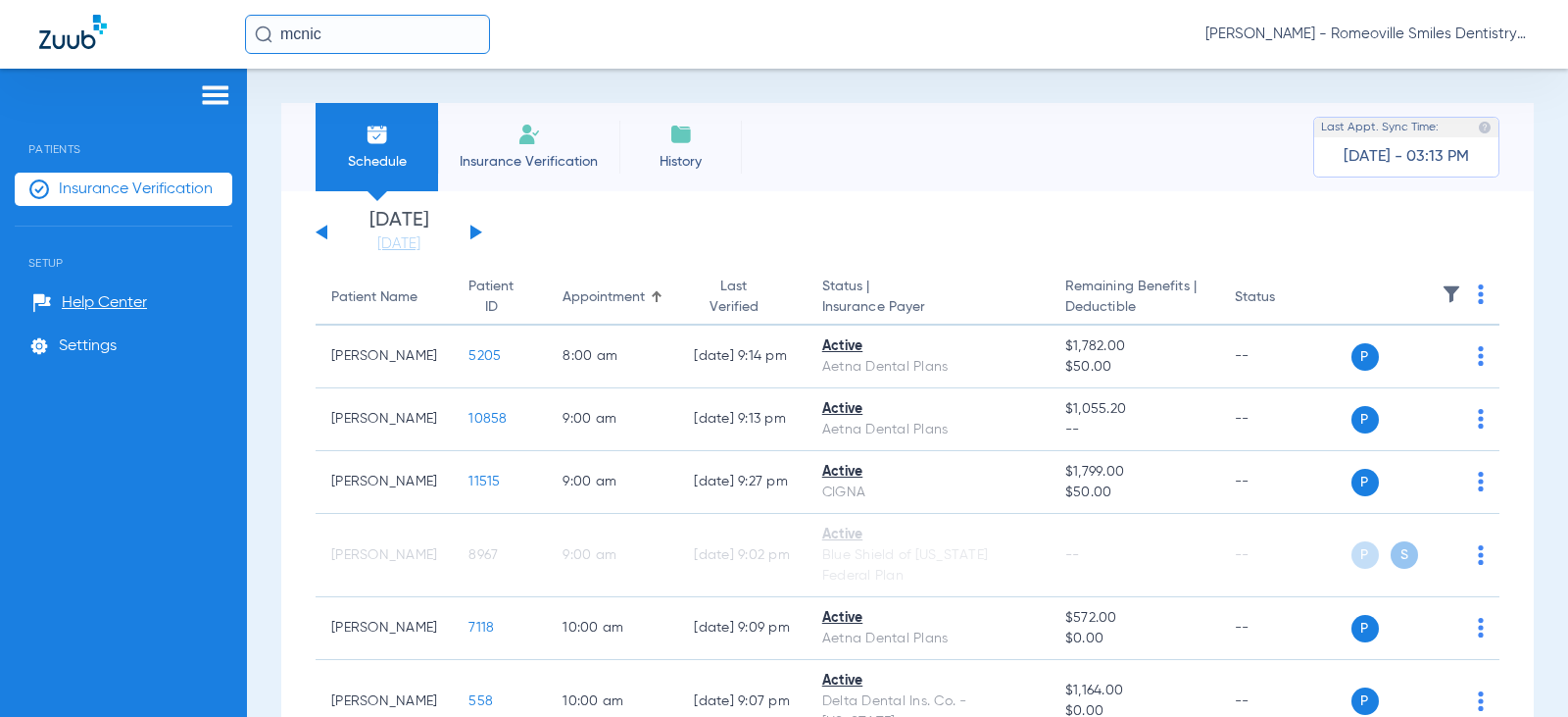
click at [329, 236] on div "[DATE] [DATE] [DATE] [DATE] [DATE] [DATE] [DATE] [DATE] [DATE] [DATE] [DATE] [D…" at bounding box center [398, 232] width 166 height 43
click at [322, 238] on div "[DATE] [DATE] [DATE] [DATE] [DATE] [DATE] [DATE] [DATE] [DATE] [DATE] [DATE] [D…" at bounding box center [398, 232] width 166 height 43
click at [325, 231] on button at bounding box center [321, 231] width 12 height 15
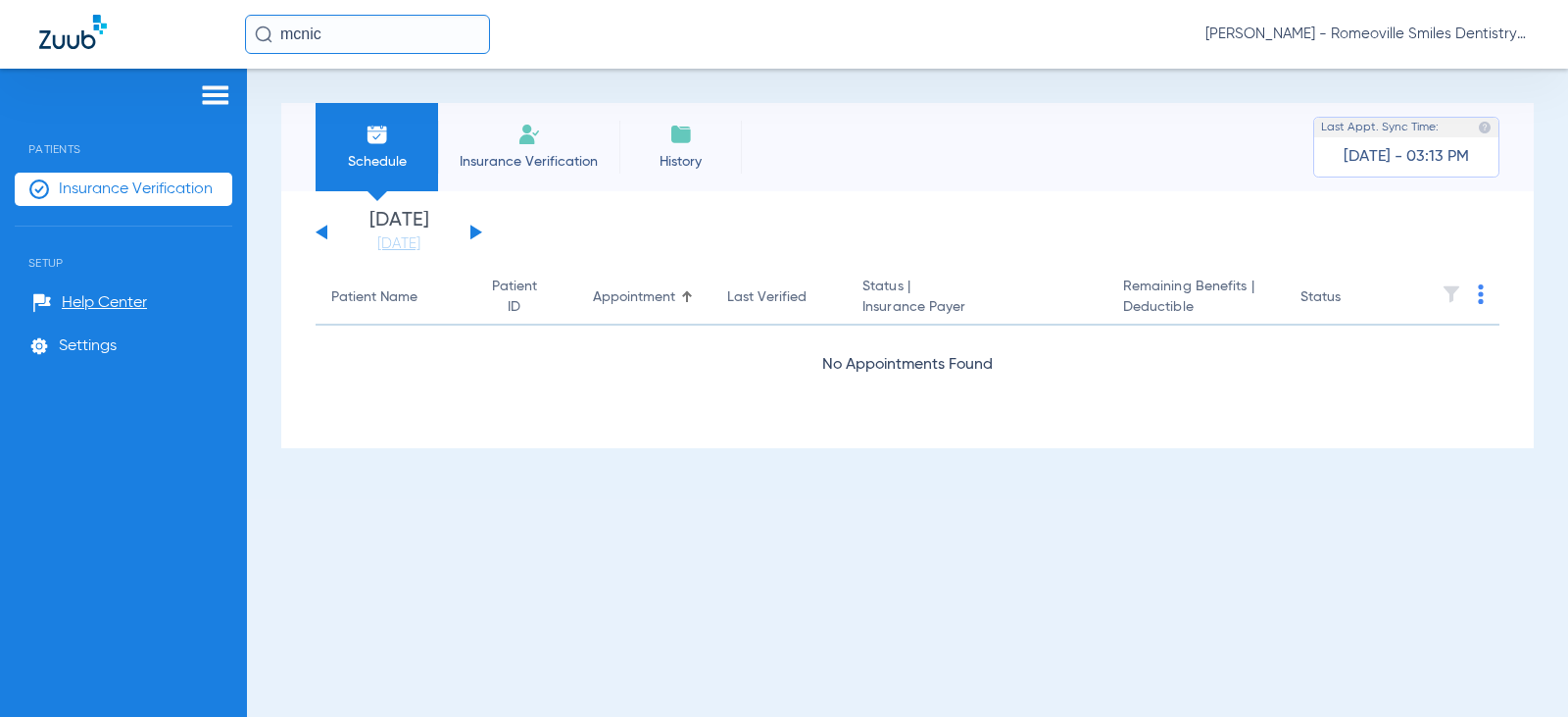
click at [325, 231] on button at bounding box center [321, 231] width 12 height 15
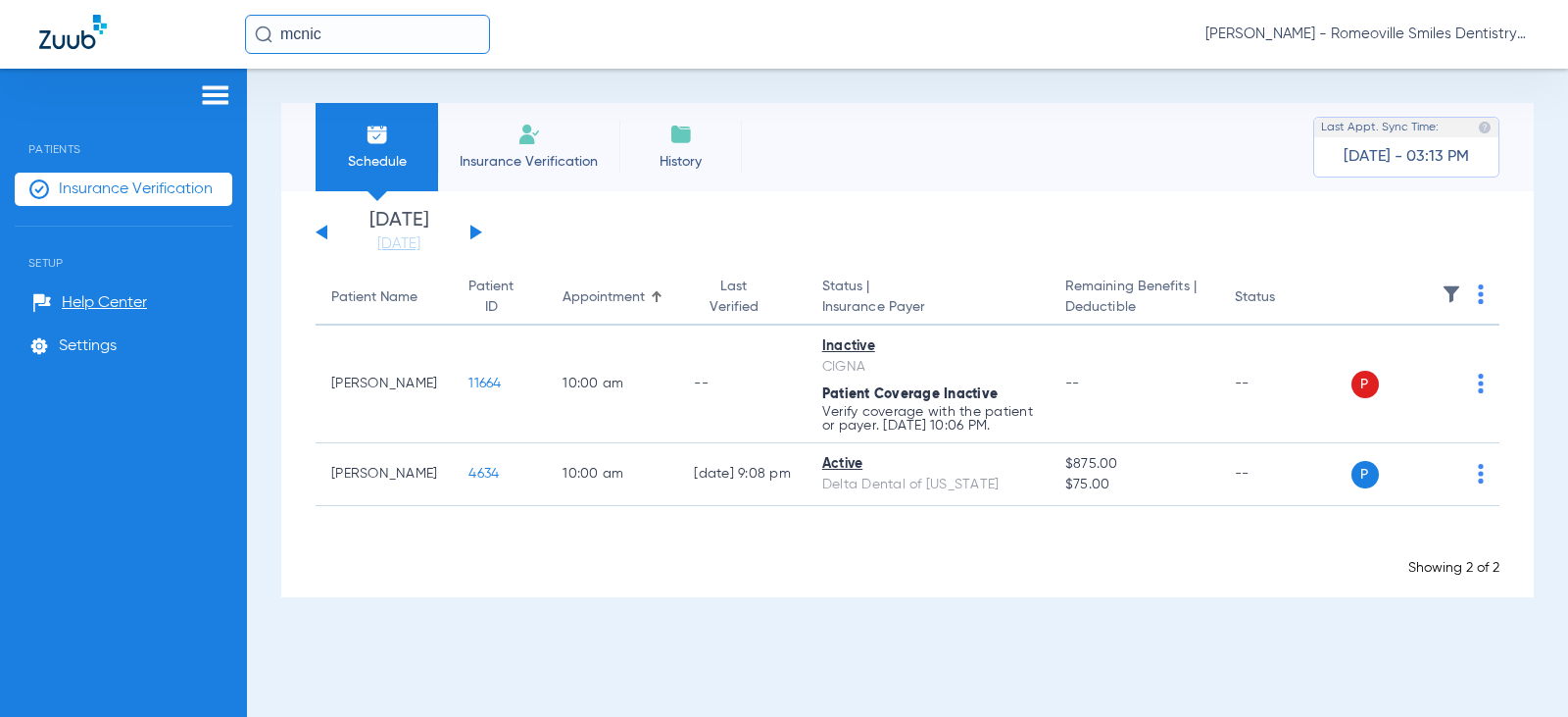
click at [325, 231] on button at bounding box center [321, 231] width 12 height 15
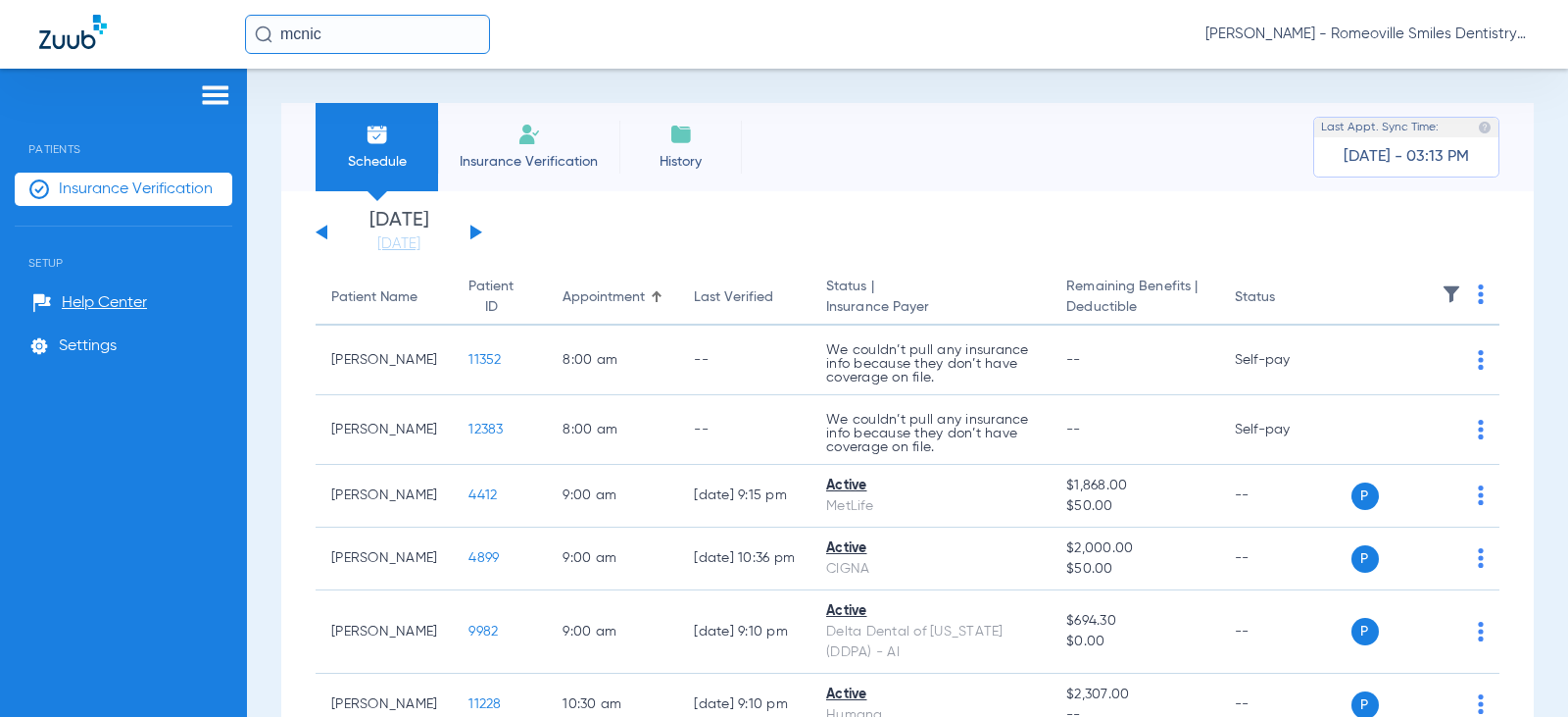
click at [325, 231] on button at bounding box center [321, 231] width 12 height 15
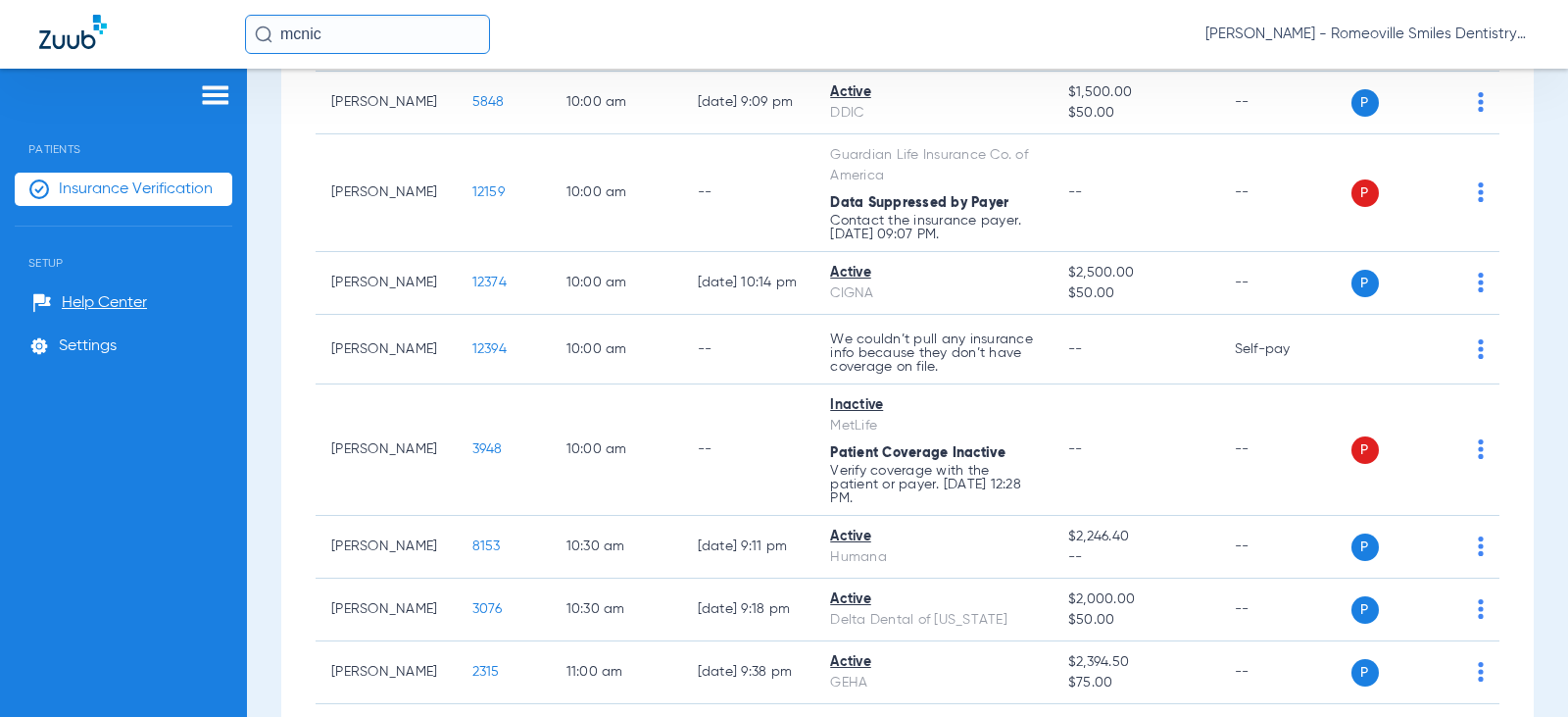
scroll to position [76, 0]
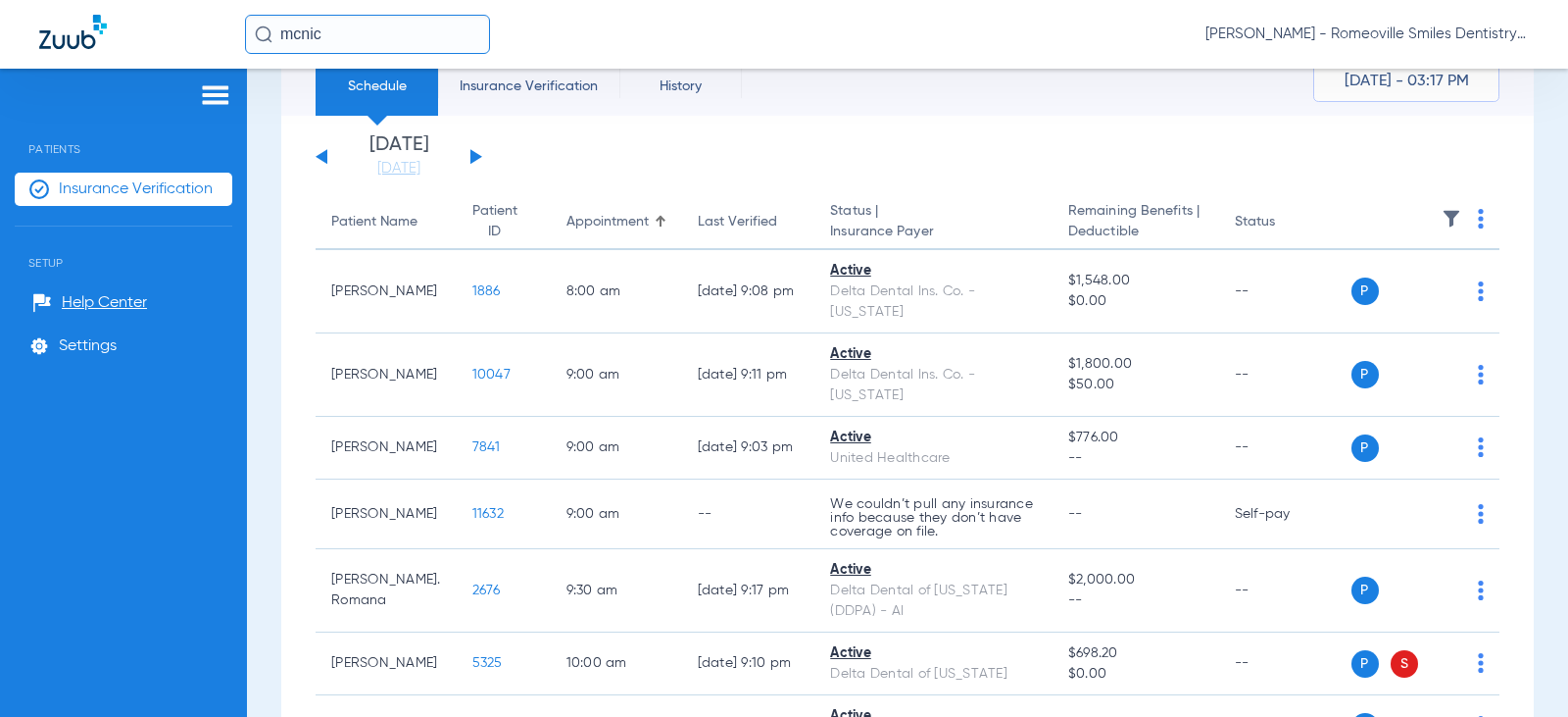
click at [475, 163] on div "[DATE] [DATE] [DATE] [DATE] [DATE] [DATE] [DATE] [DATE] [DATE] [DATE] [DATE] [D…" at bounding box center [398, 157] width 166 height 43
click at [473, 142] on div "[DATE] [DATE] [DATE] [DATE] [DATE] [DATE] [DATE] [DATE] [DATE] [DATE] [DATE] [D…" at bounding box center [398, 157] width 166 height 43
click at [469, 157] on div "[DATE] [DATE] [DATE] [DATE] [DATE] [DATE] [DATE] [DATE] [DATE] [DATE] [DATE] [D…" at bounding box center [398, 157] width 166 height 43
click at [477, 154] on button at bounding box center [477, 156] width 12 height 15
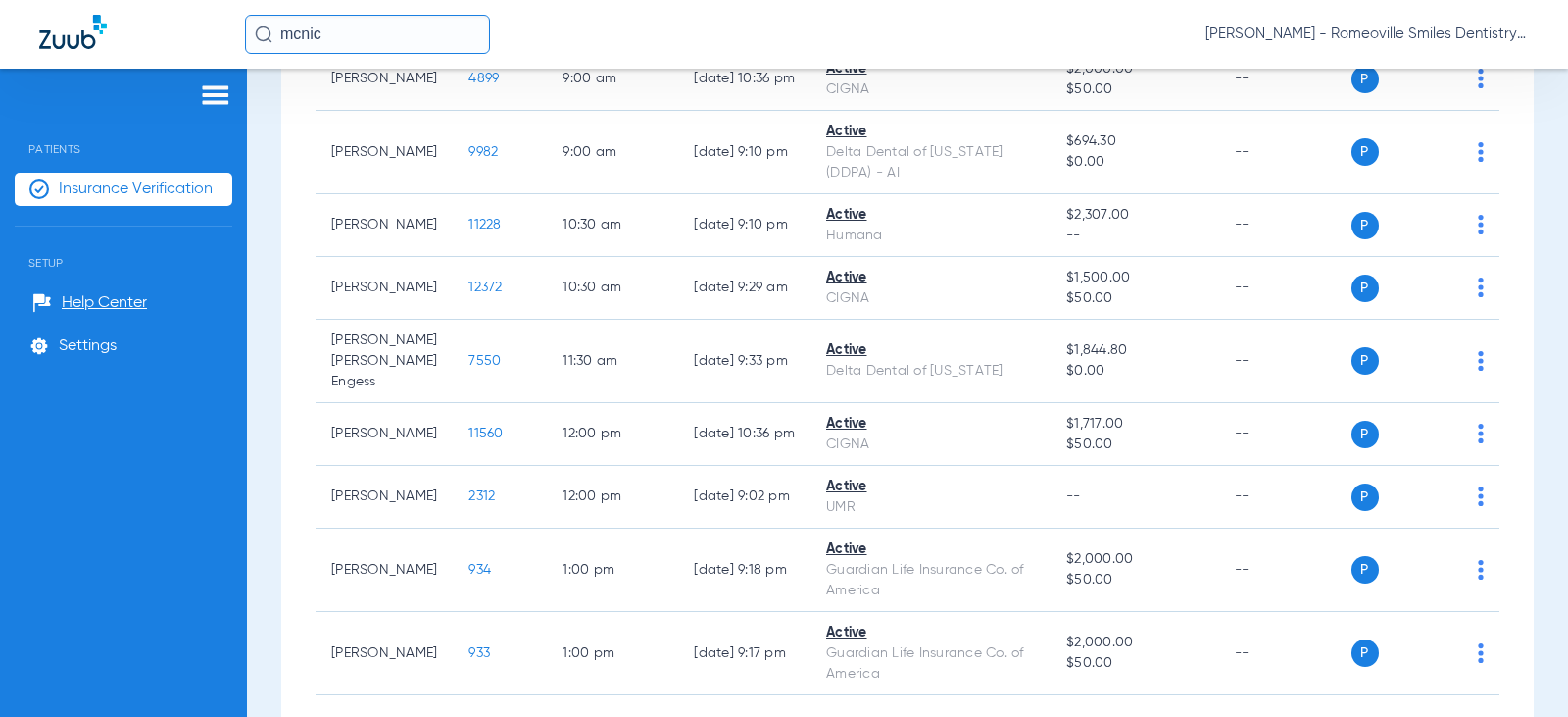
scroll to position [490, 0]
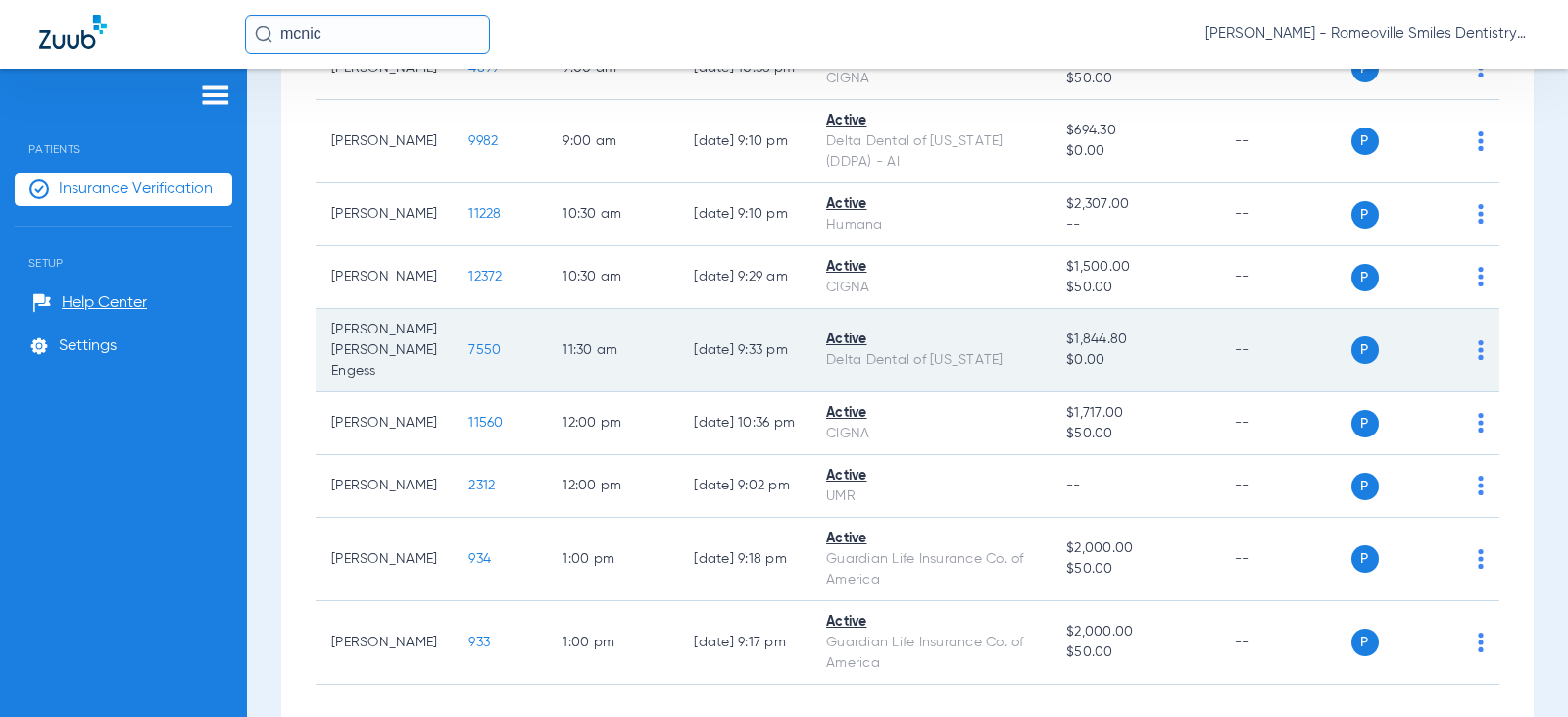
click at [1478, 340] on img at bounding box center [1481, 350] width 6 height 20
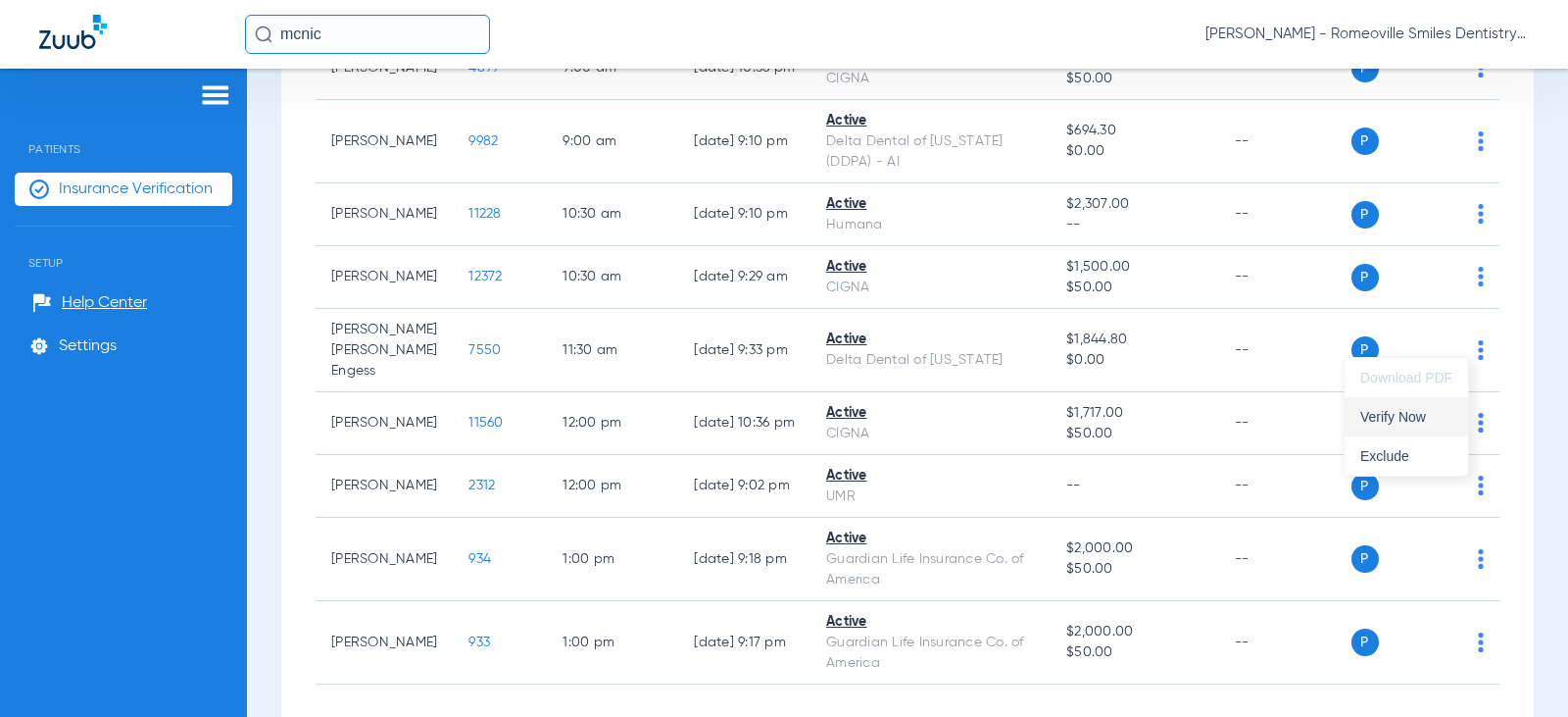
click at [1400, 424] on span "Verify Now" at bounding box center [1406, 417] width 93 height 14
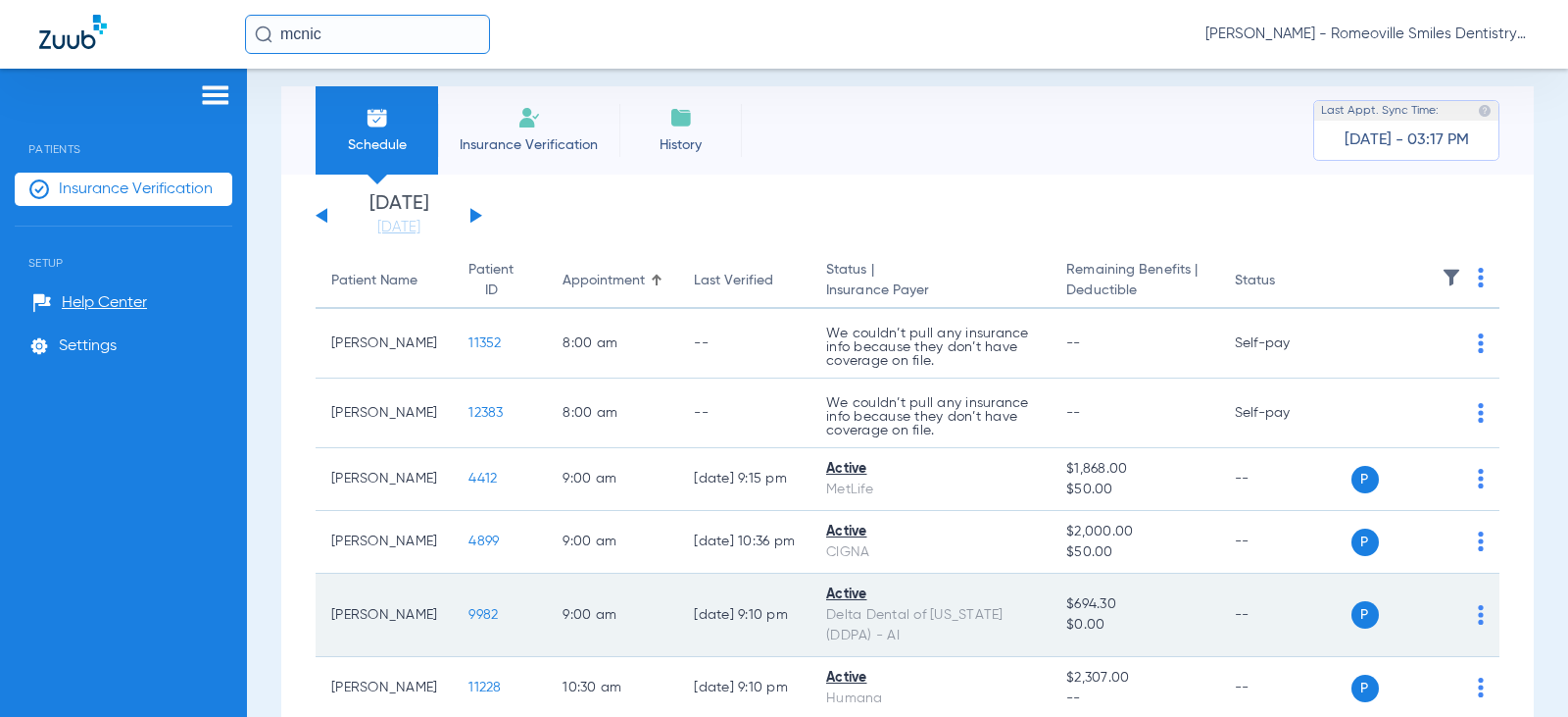
scroll to position [0, 0]
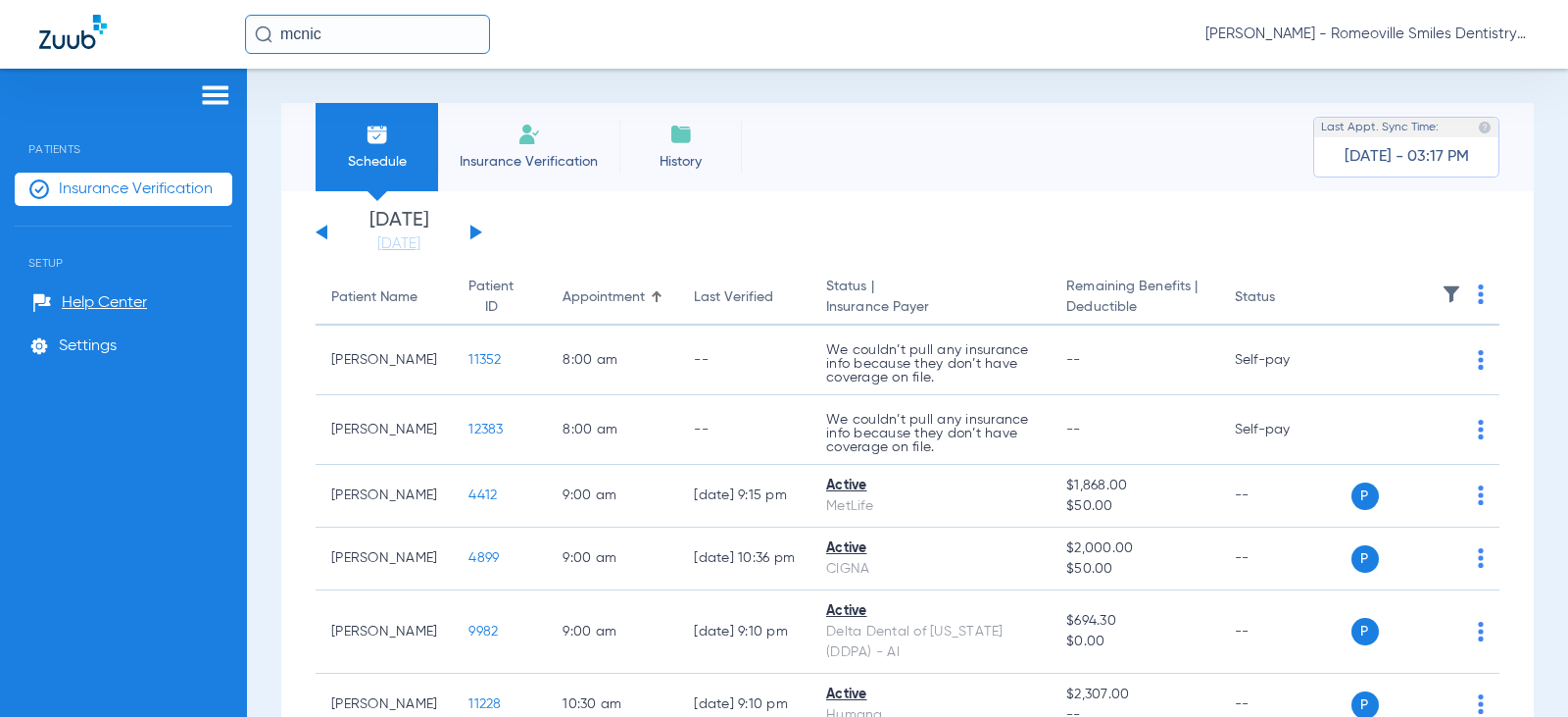
click at [324, 231] on button at bounding box center [321, 231] width 12 height 15
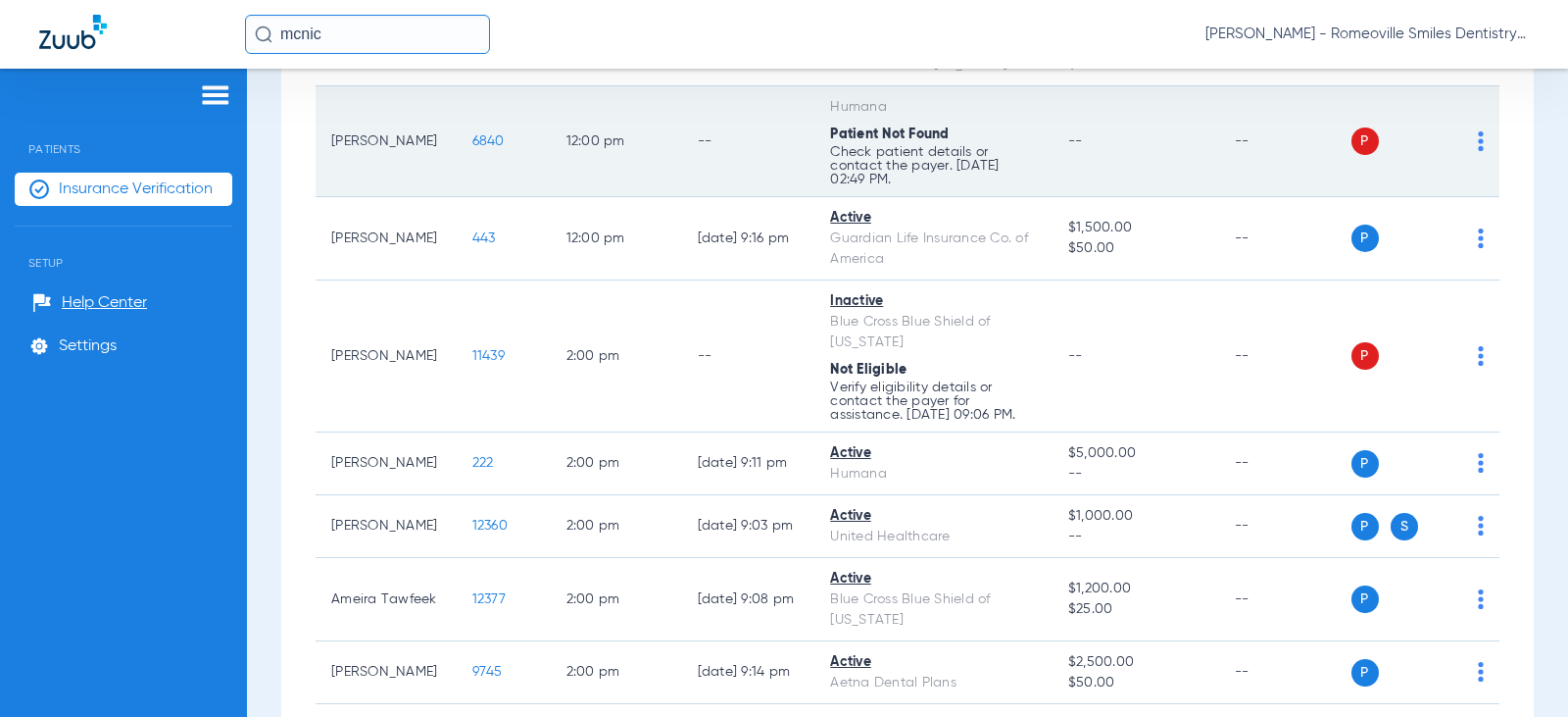
scroll to position [1666, 0]
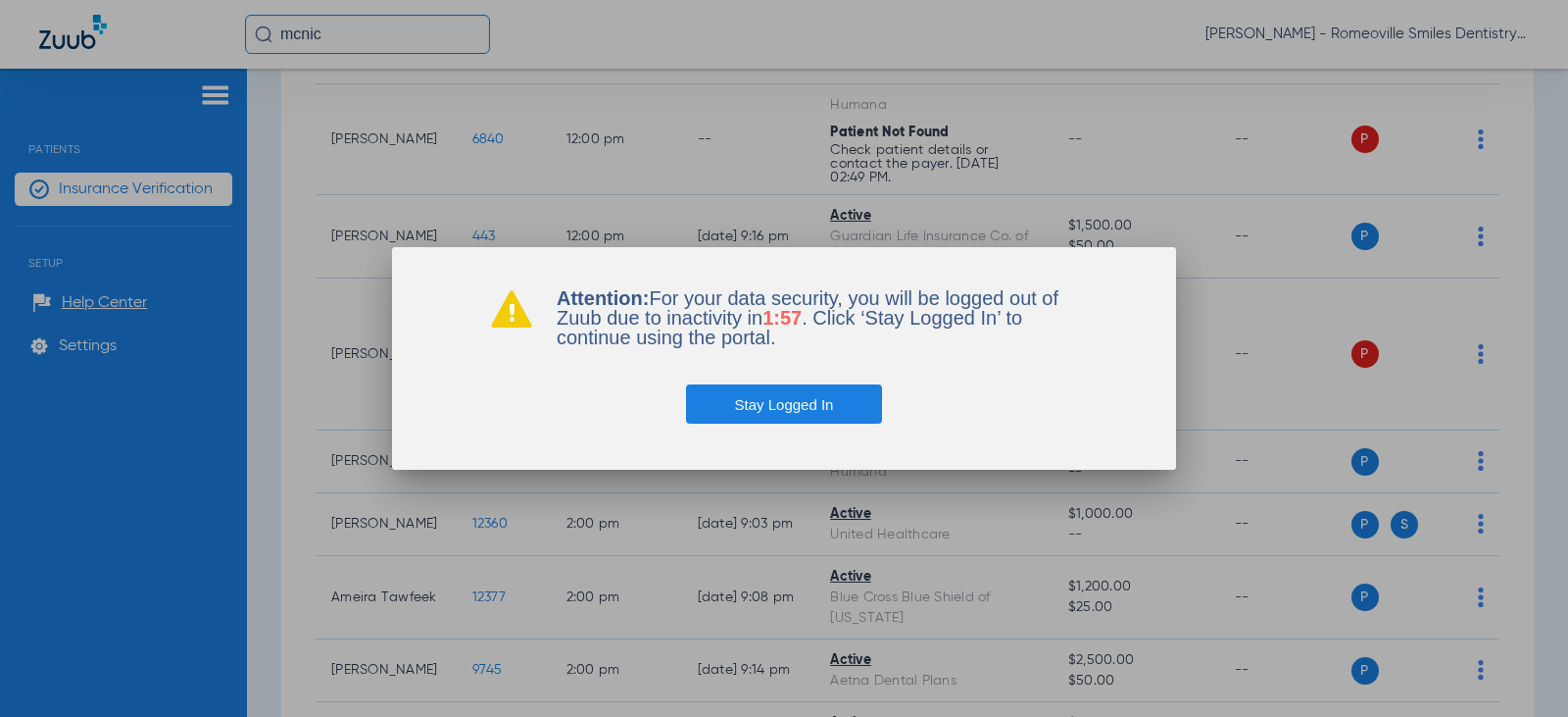
click at [755, 414] on button "Stay Logged In" at bounding box center [785, 404] width 197 height 39
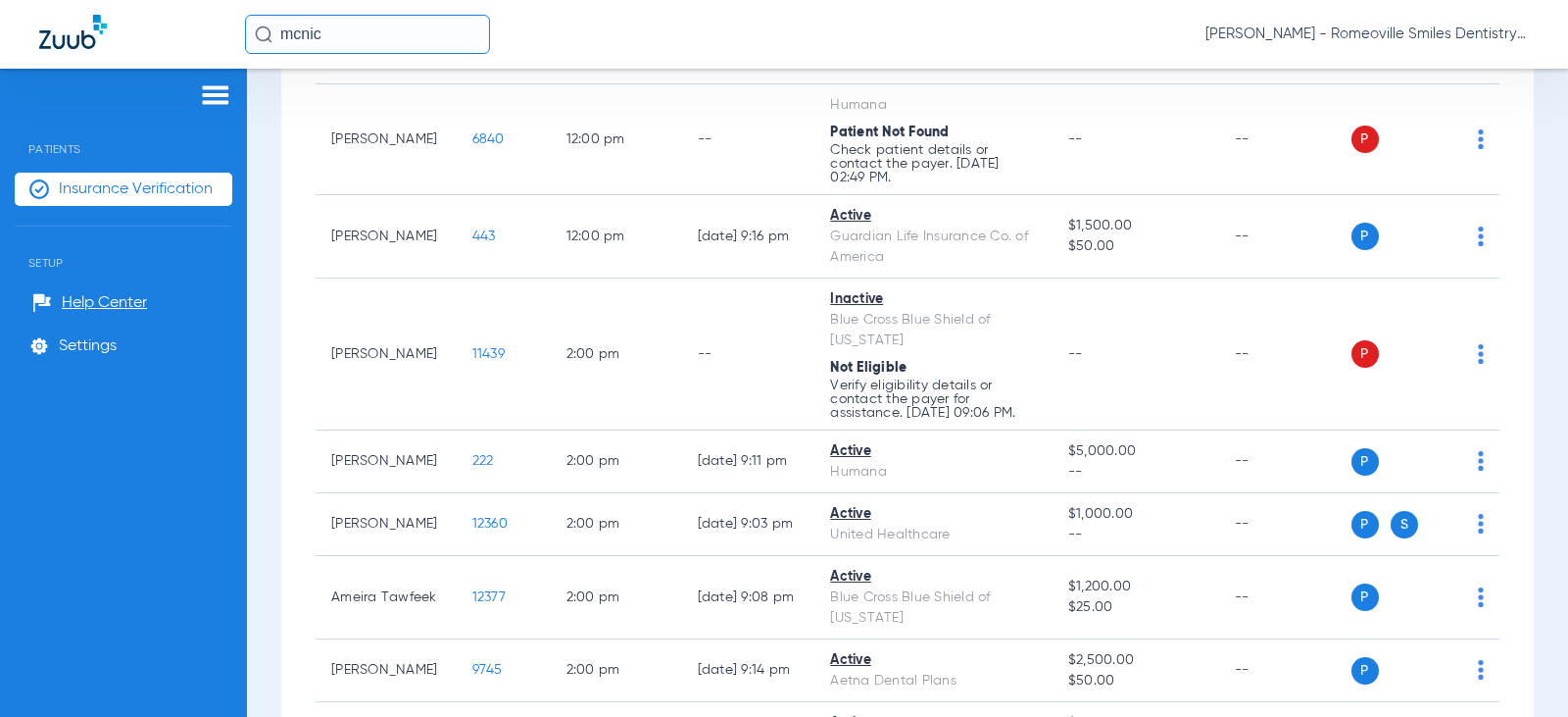
scroll to position [0, 0]
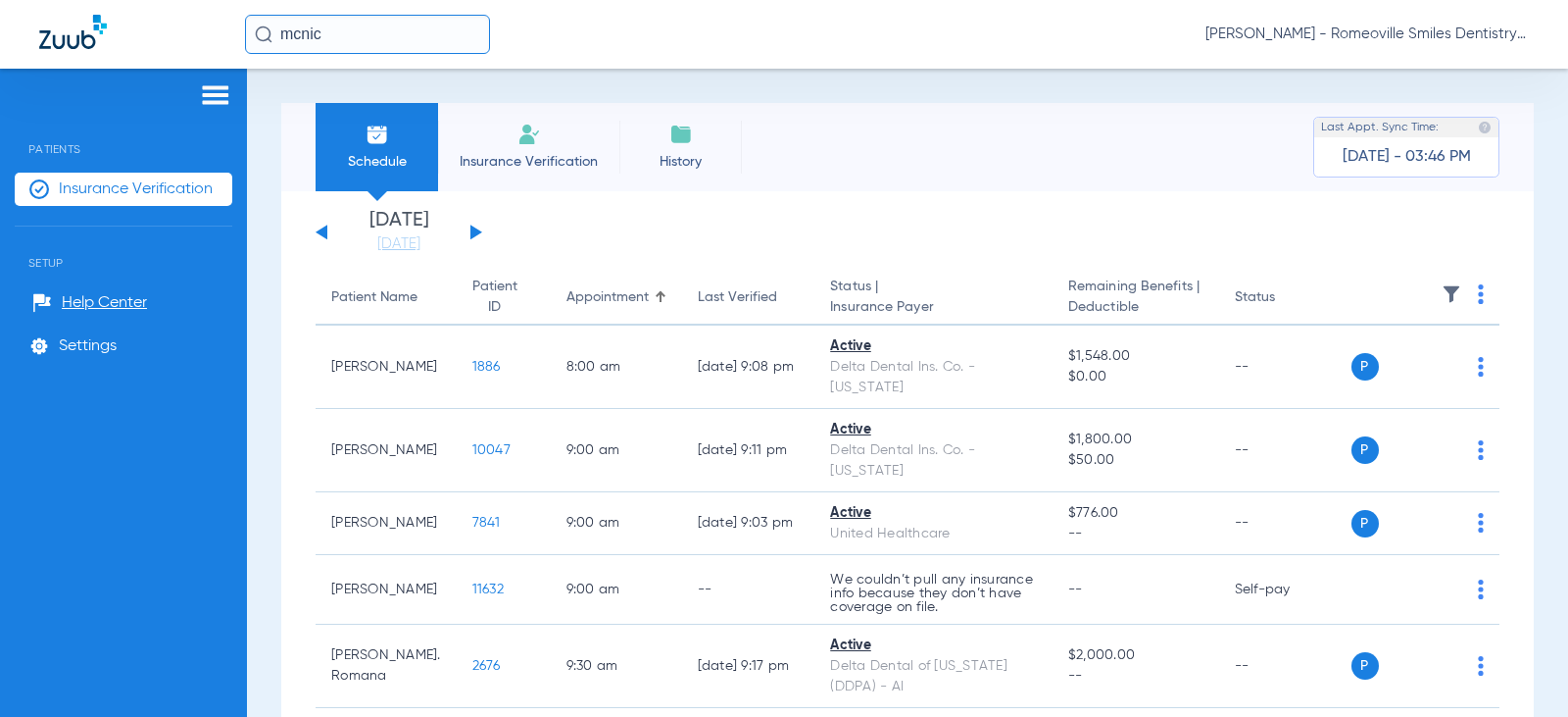
click at [684, 141] on img at bounding box center [682, 134] width 24 height 24
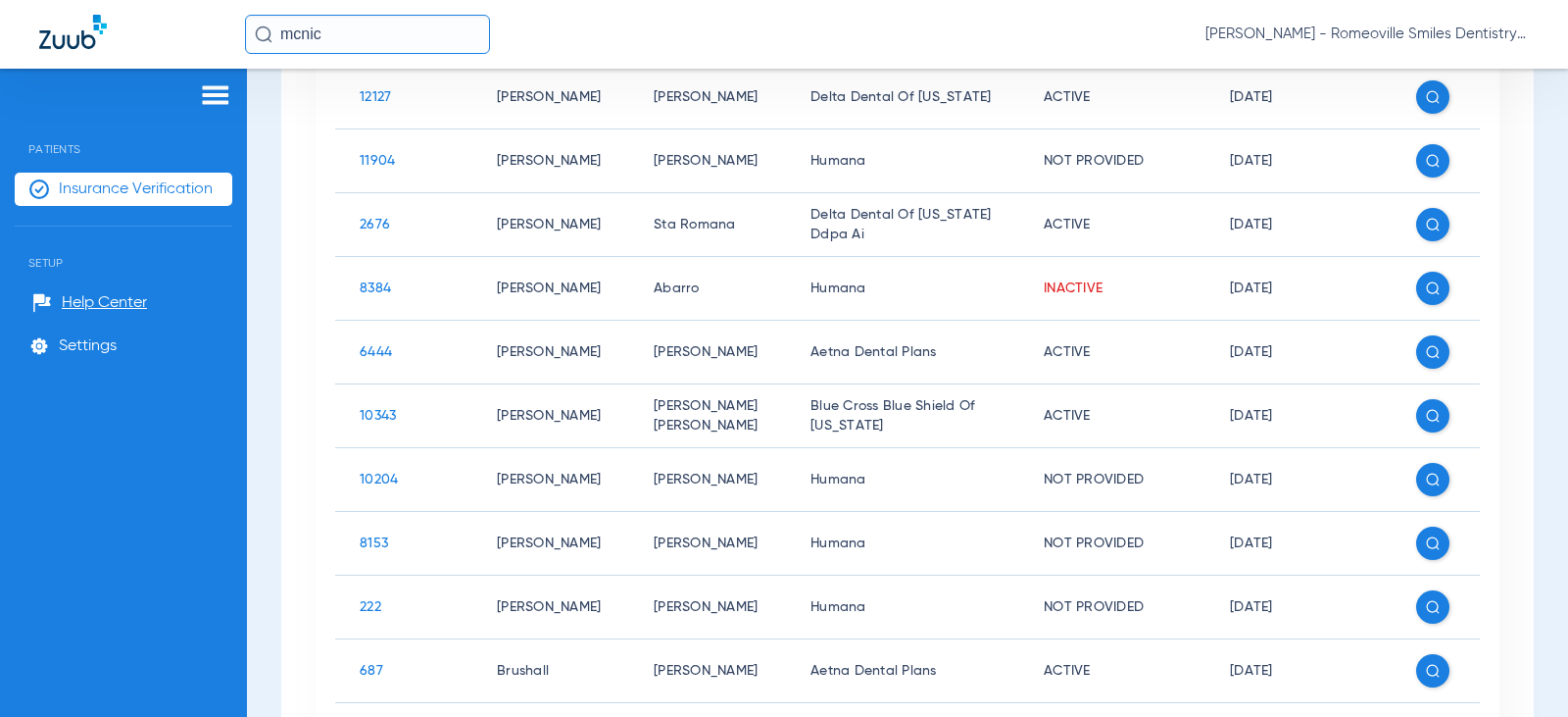
scroll to position [490, 0]
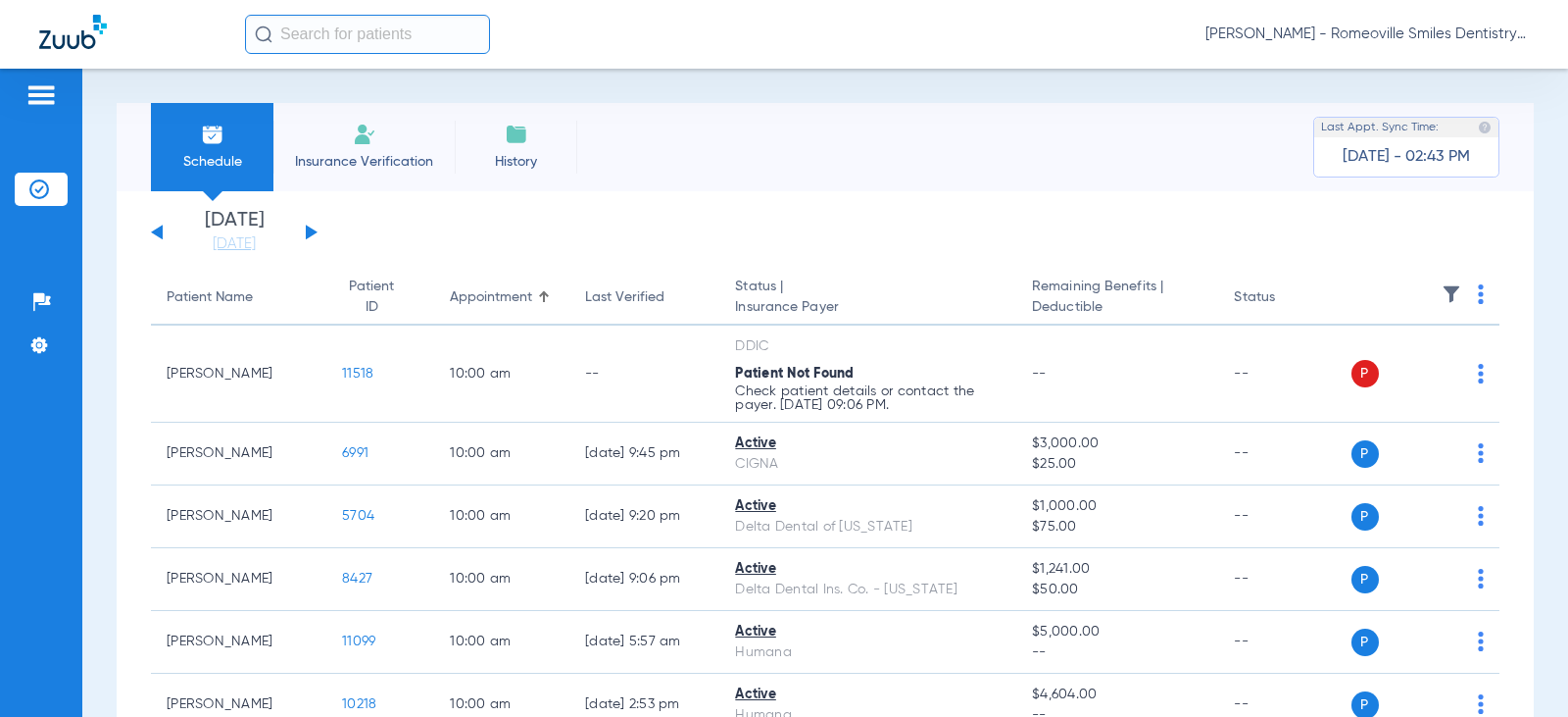
click at [310, 232] on button at bounding box center [312, 231] width 12 height 15
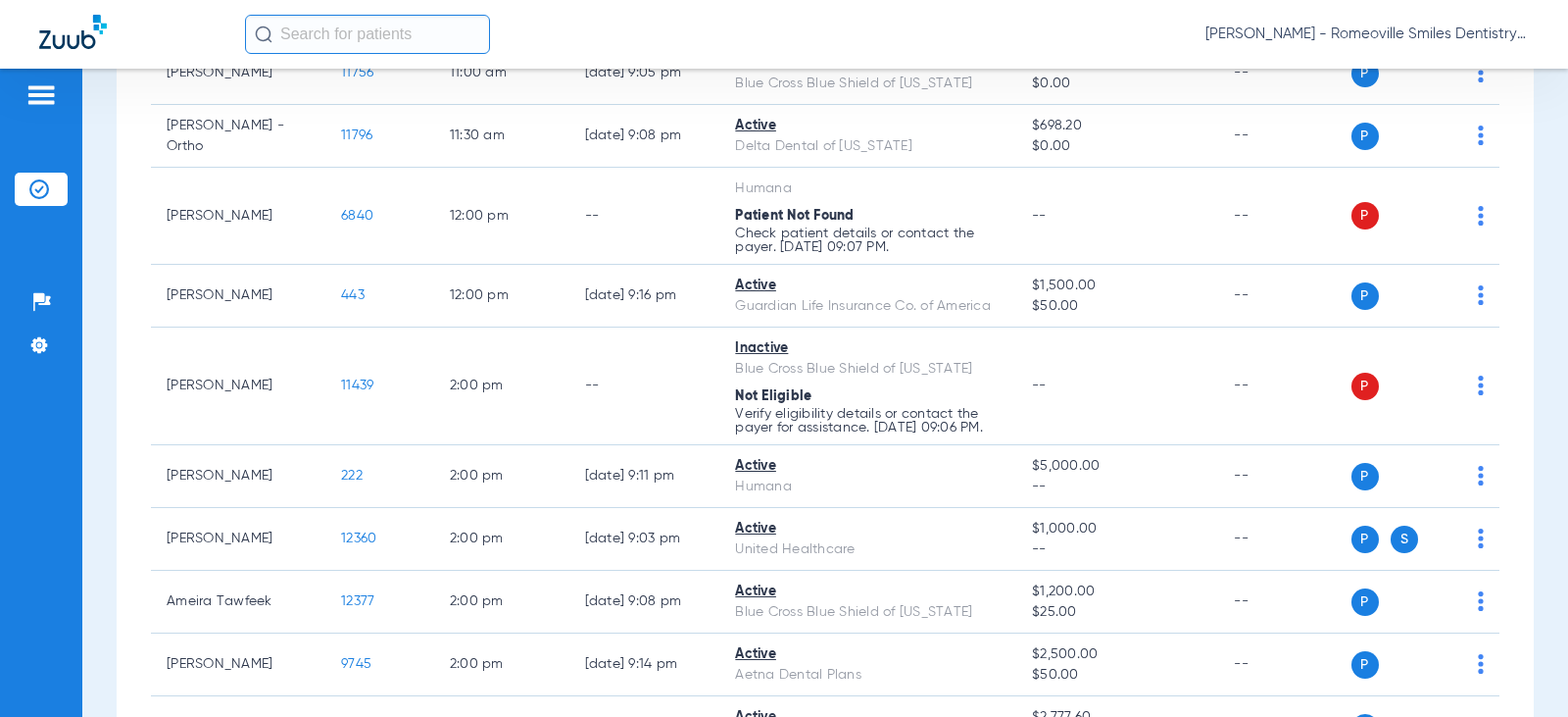
scroll to position [1368, 0]
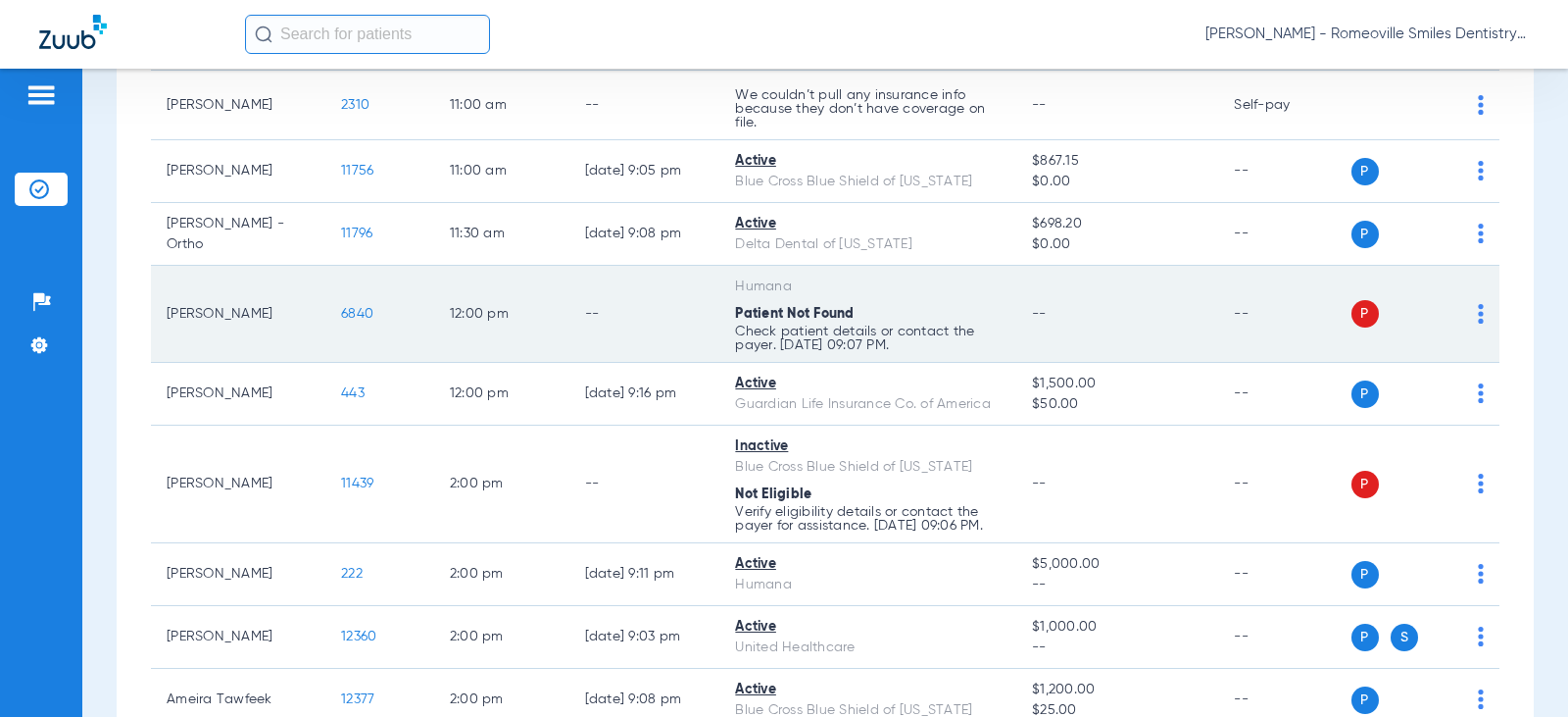
click at [1478, 323] on span at bounding box center [1481, 319] width 6 height 14
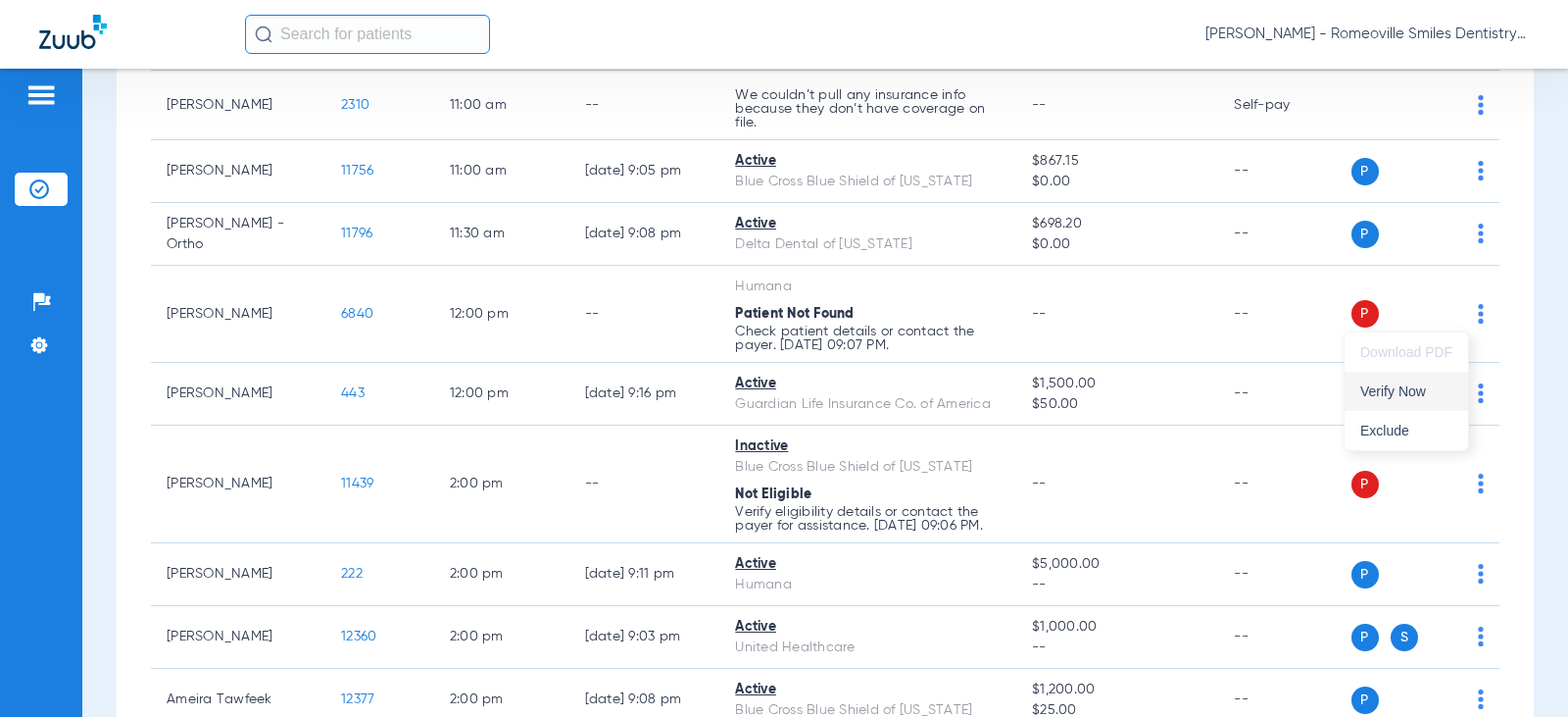
click at [1389, 390] on span "Verify Now" at bounding box center [1406, 391] width 93 height 14
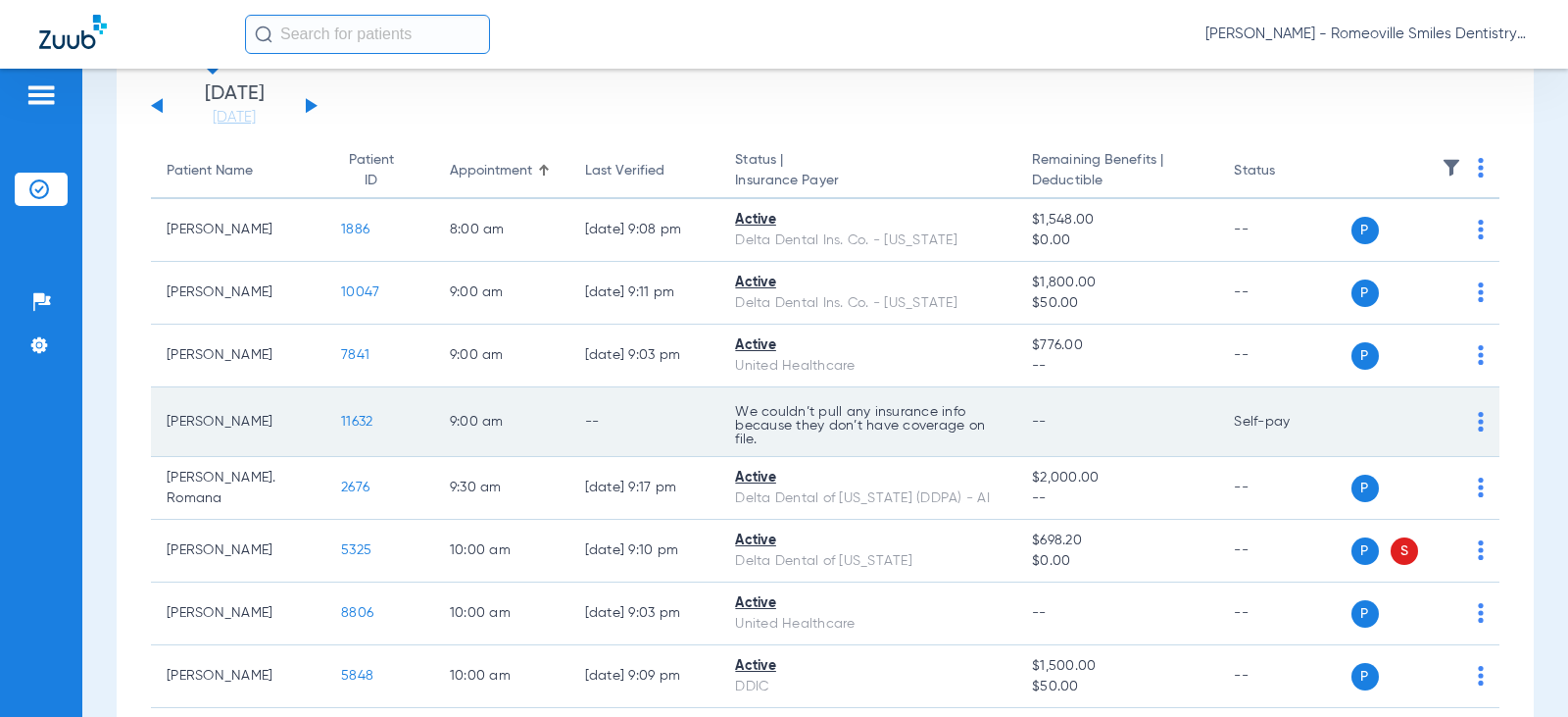
scroll to position [0, 0]
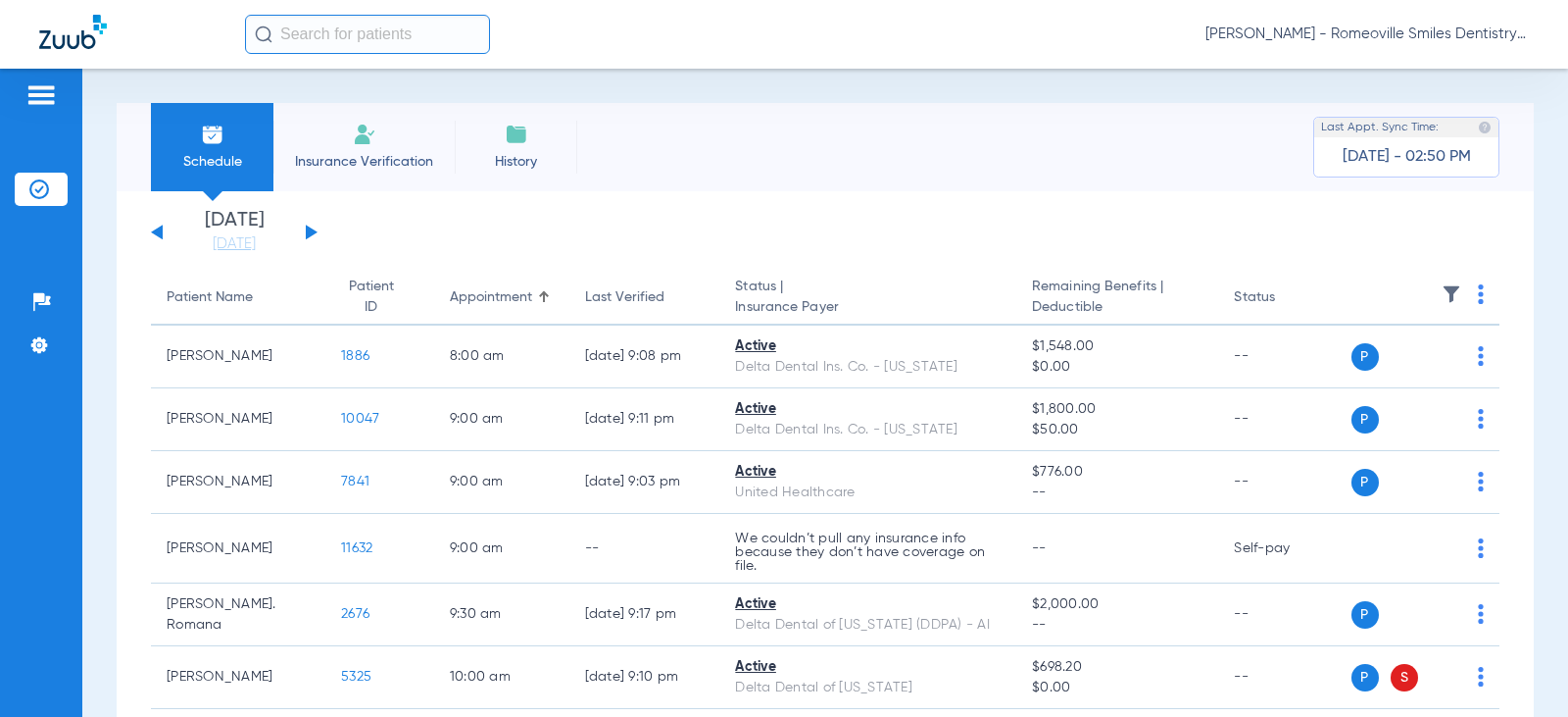
click at [373, 156] on span "Insurance Verification" at bounding box center [364, 162] width 152 height 20
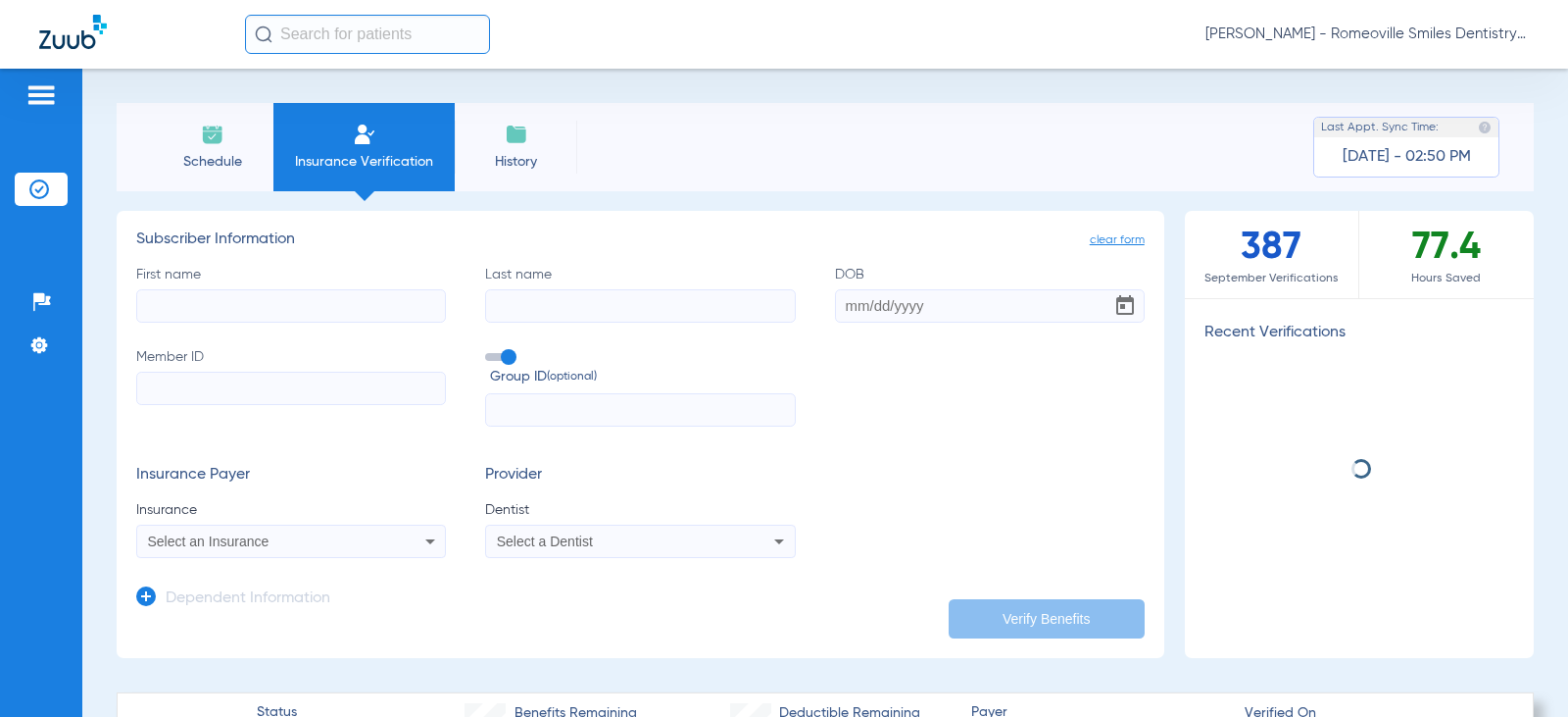
click at [247, 310] on input "First name" at bounding box center [291, 306] width 310 height 33
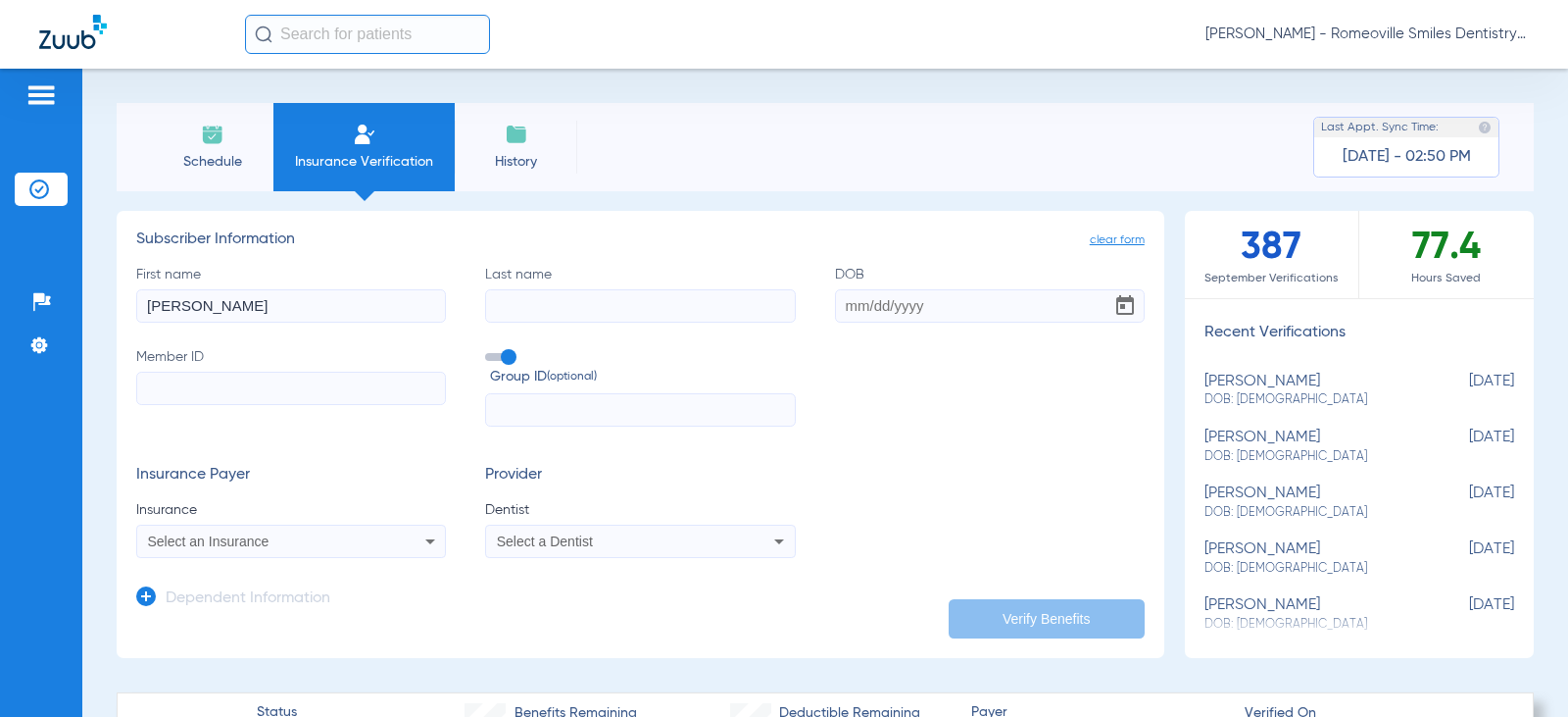
type input "[PERSON_NAME]"
click at [621, 312] on input "Last name" at bounding box center [640, 306] width 310 height 33
type input "[PERSON_NAME]"
click at [862, 305] on input "DOB" at bounding box center [990, 306] width 310 height 33
type input "[DATE]"
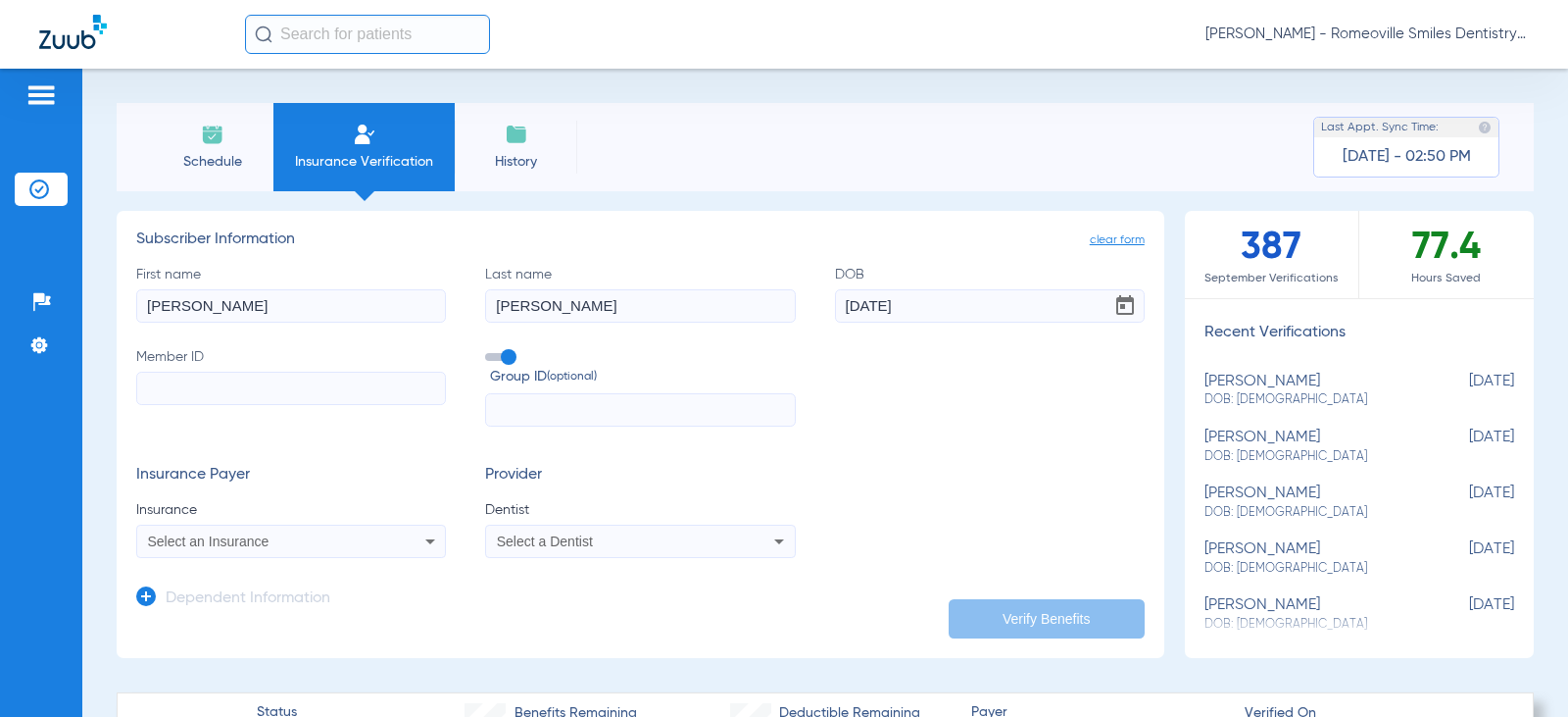
click at [281, 401] on input "Member ID" at bounding box center [291, 388] width 310 height 33
type input "804290057"
click at [293, 550] on div "Select an Insurance" at bounding box center [291, 541] width 308 height 24
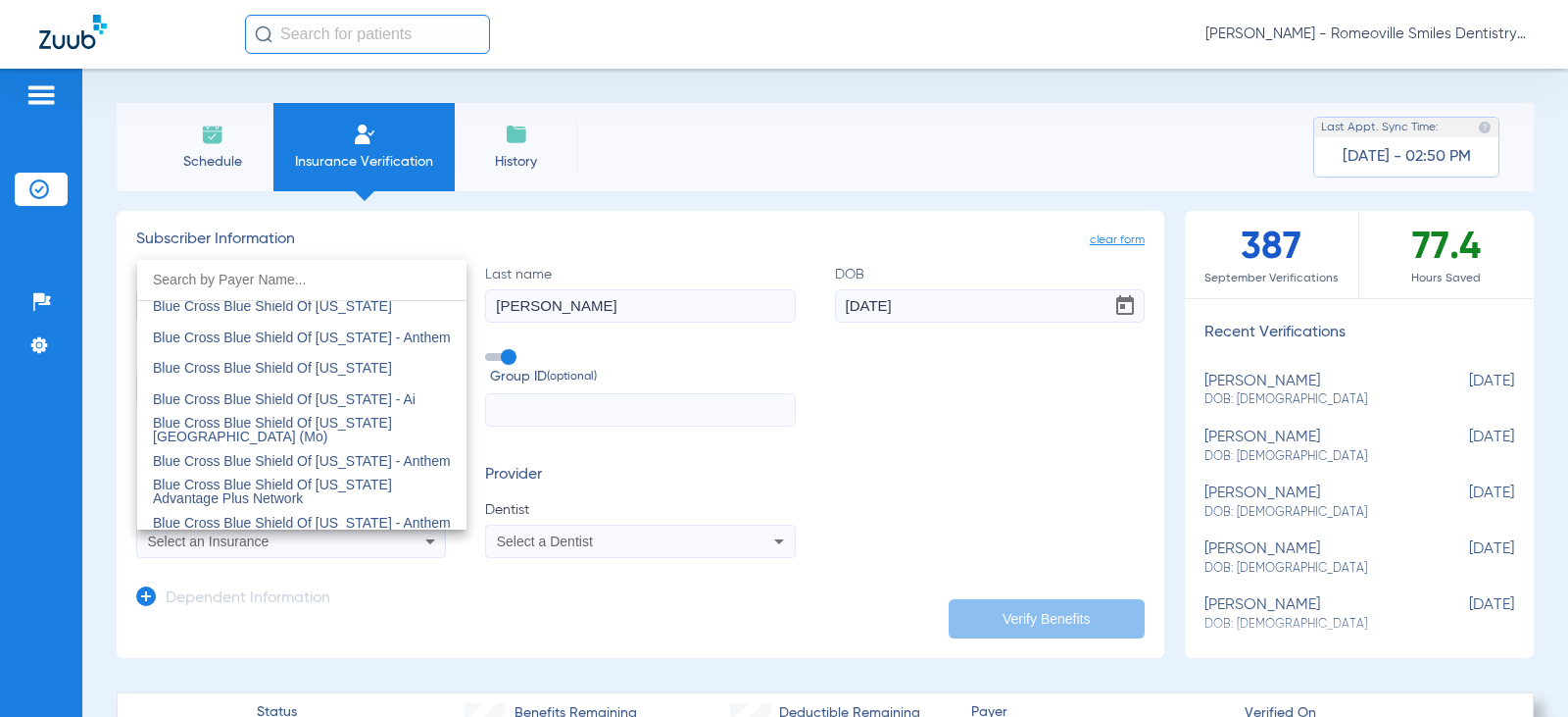
scroll to position [1666, 0]
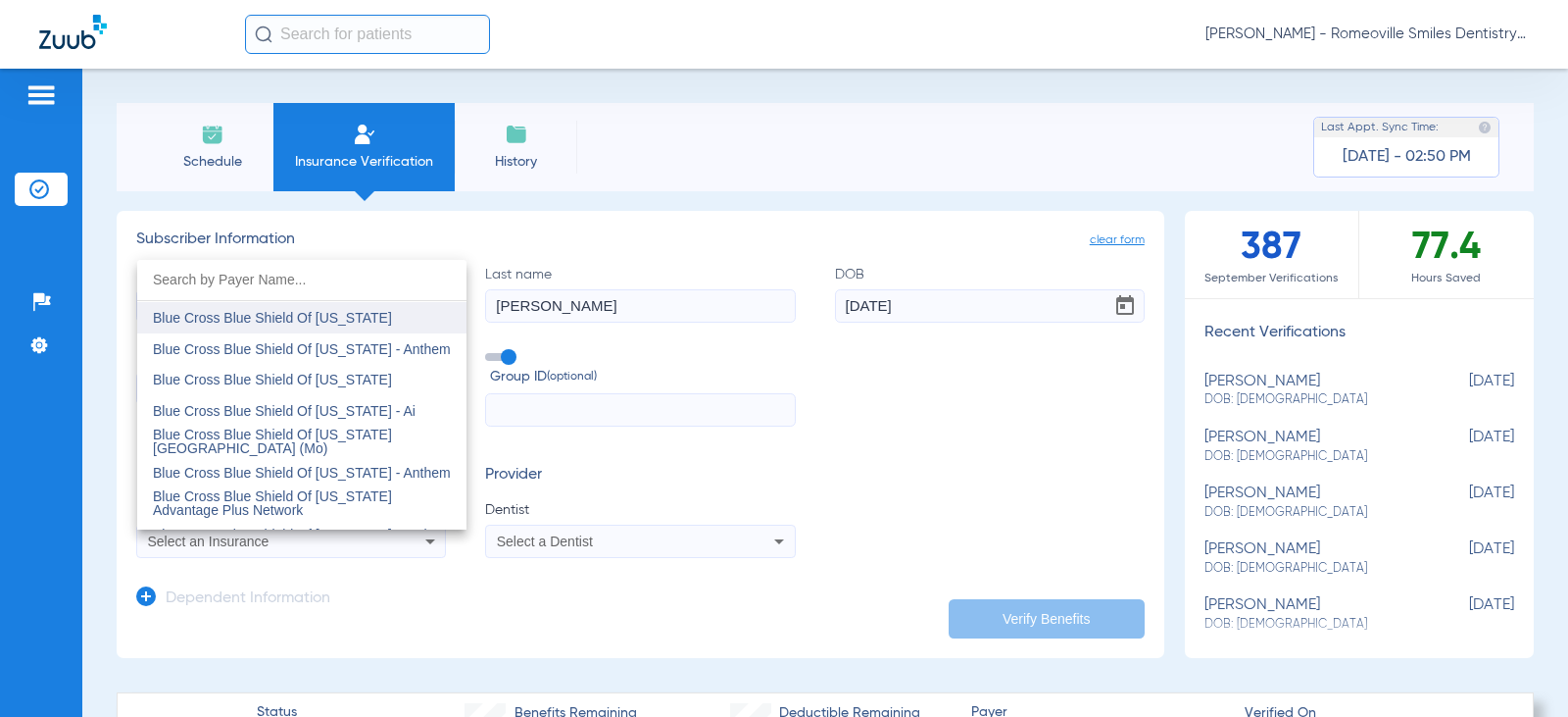
click at [310, 315] on span "Blue Cross Blue Shield Of [US_STATE]" at bounding box center [272, 318] width 239 height 16
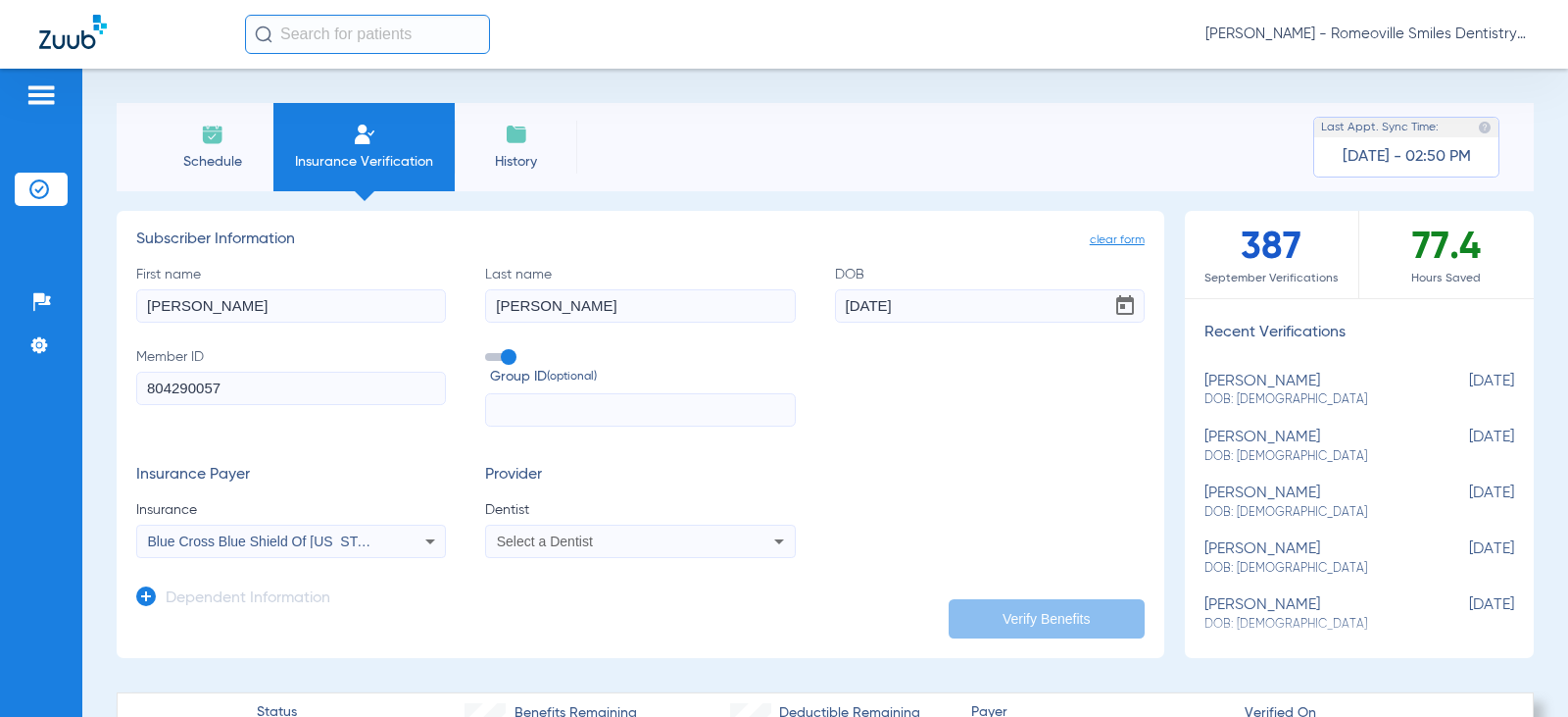
click at [632, 542] on div "Select a Dentist" at bounding box center [613, 541] width 230 height 14
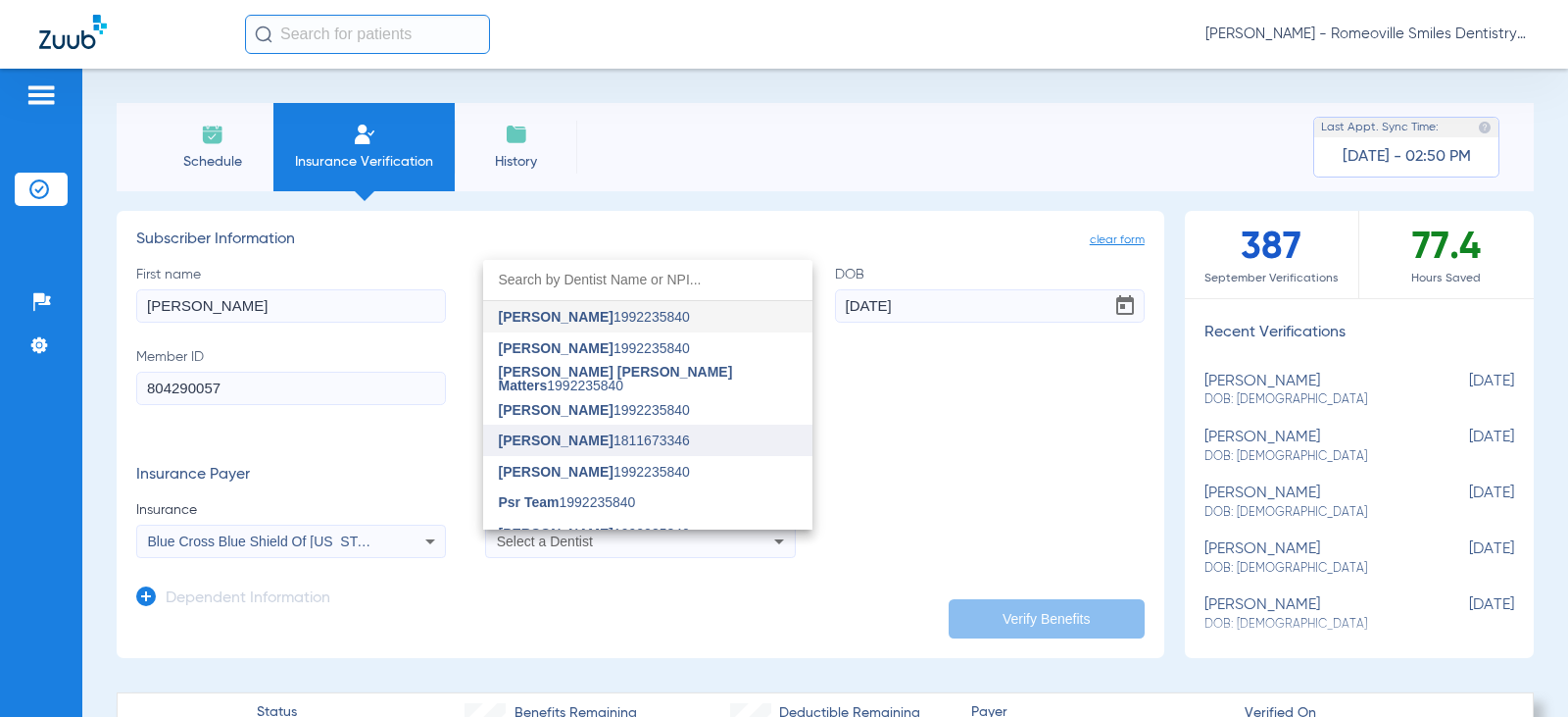
scroll to position [294, 0]
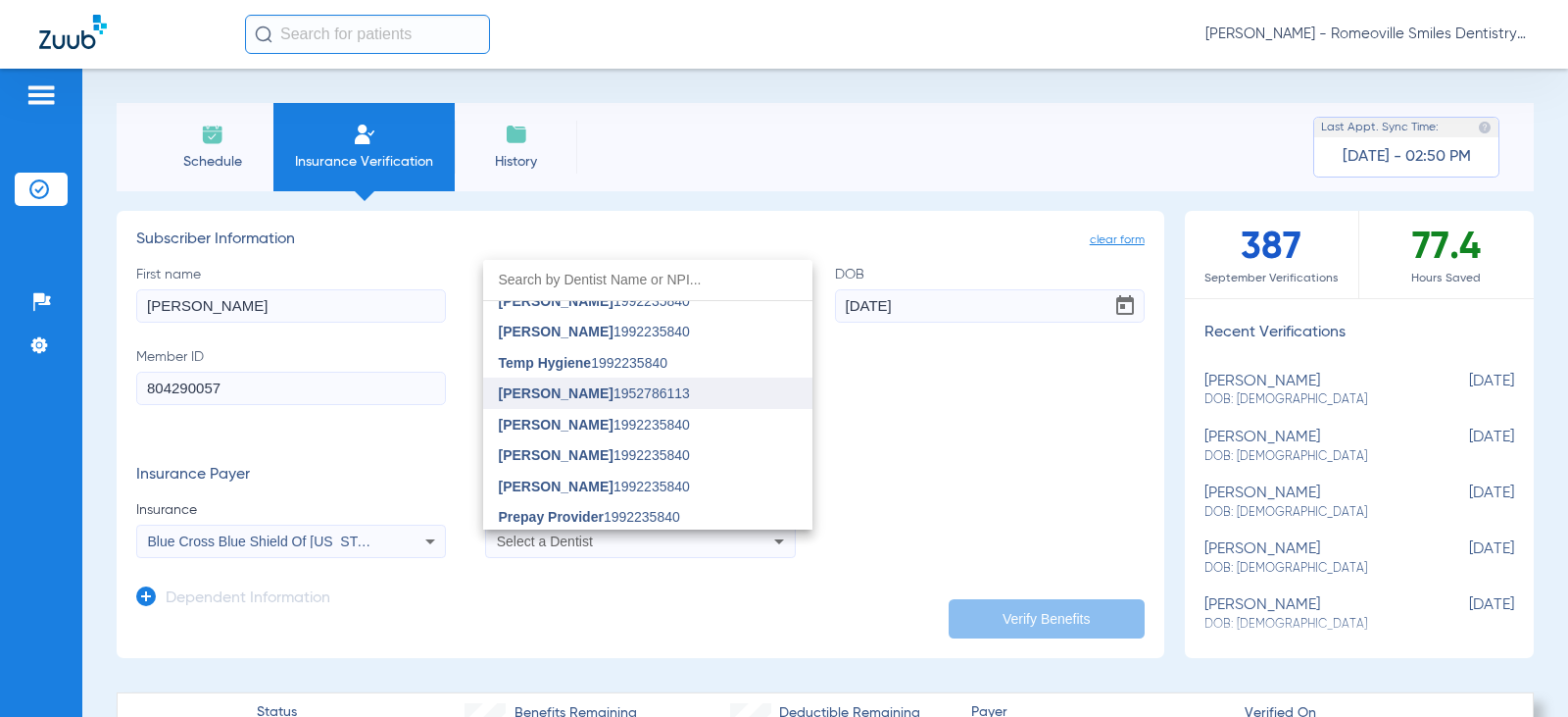
click at [592, 401] on span "[PERSON_NAME]" at bounding box center [556, 393] width 114 height 16
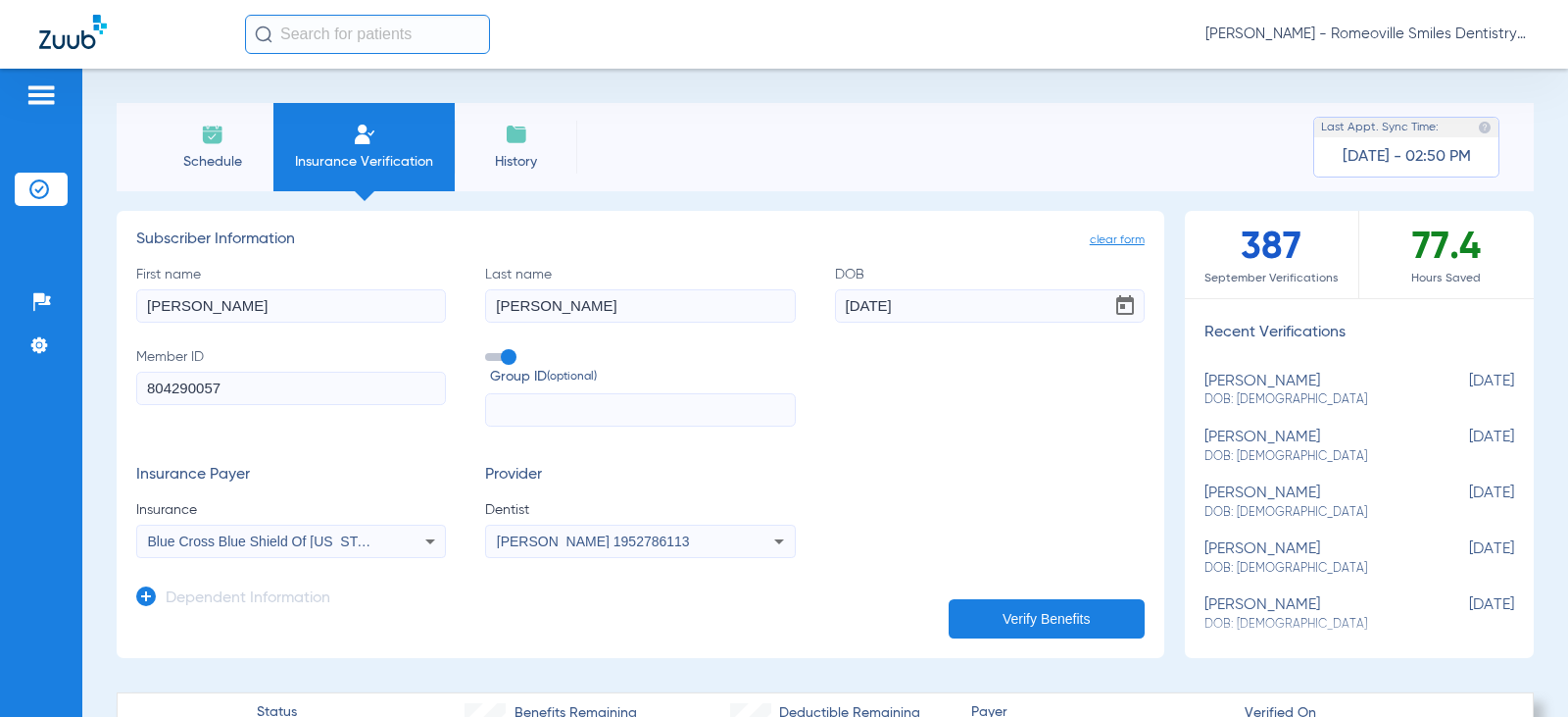
click at [1025, 625] on button "Verify Benefits" at bounding box center [1046, 619] width 196 height 39
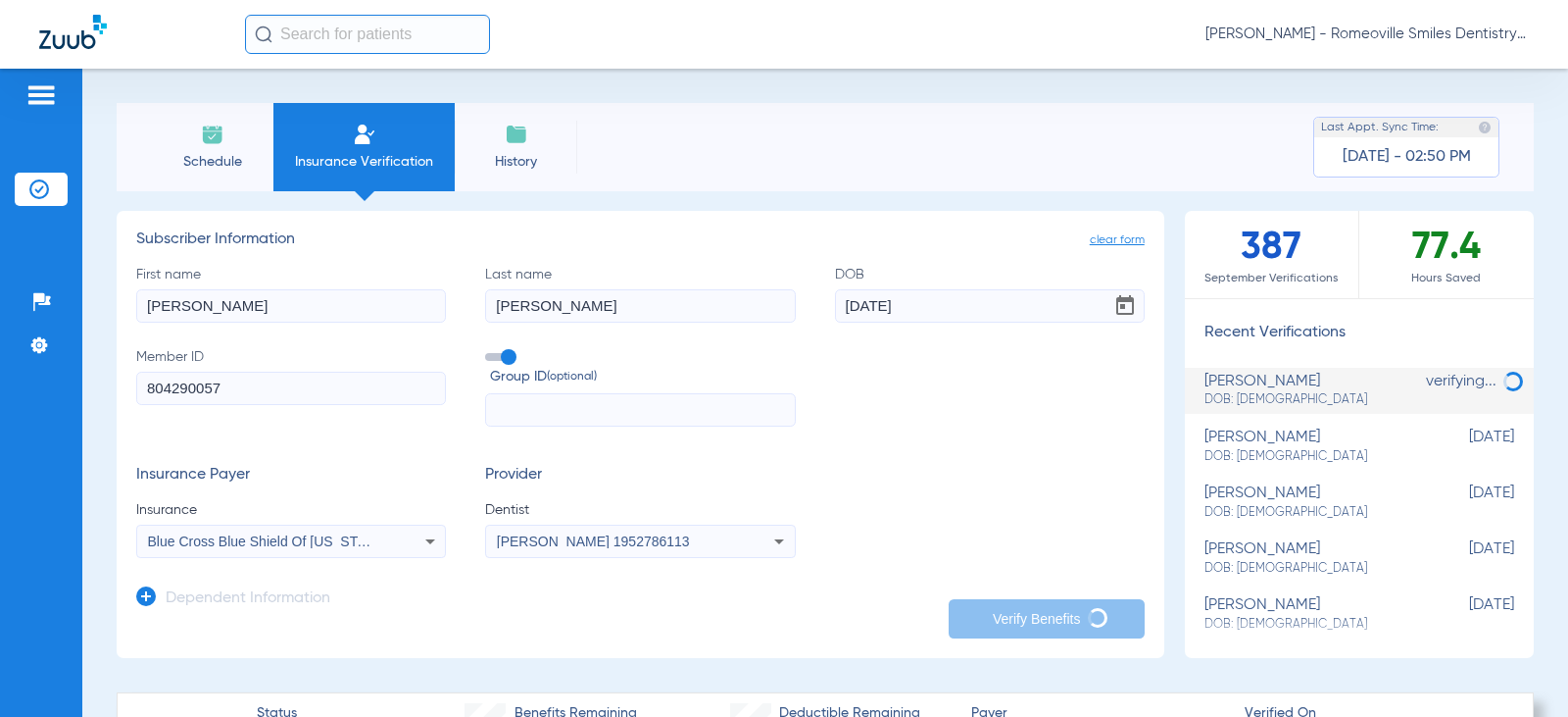
click at [39, 100] on img at bounding box center [41, 96] width 32 height 24
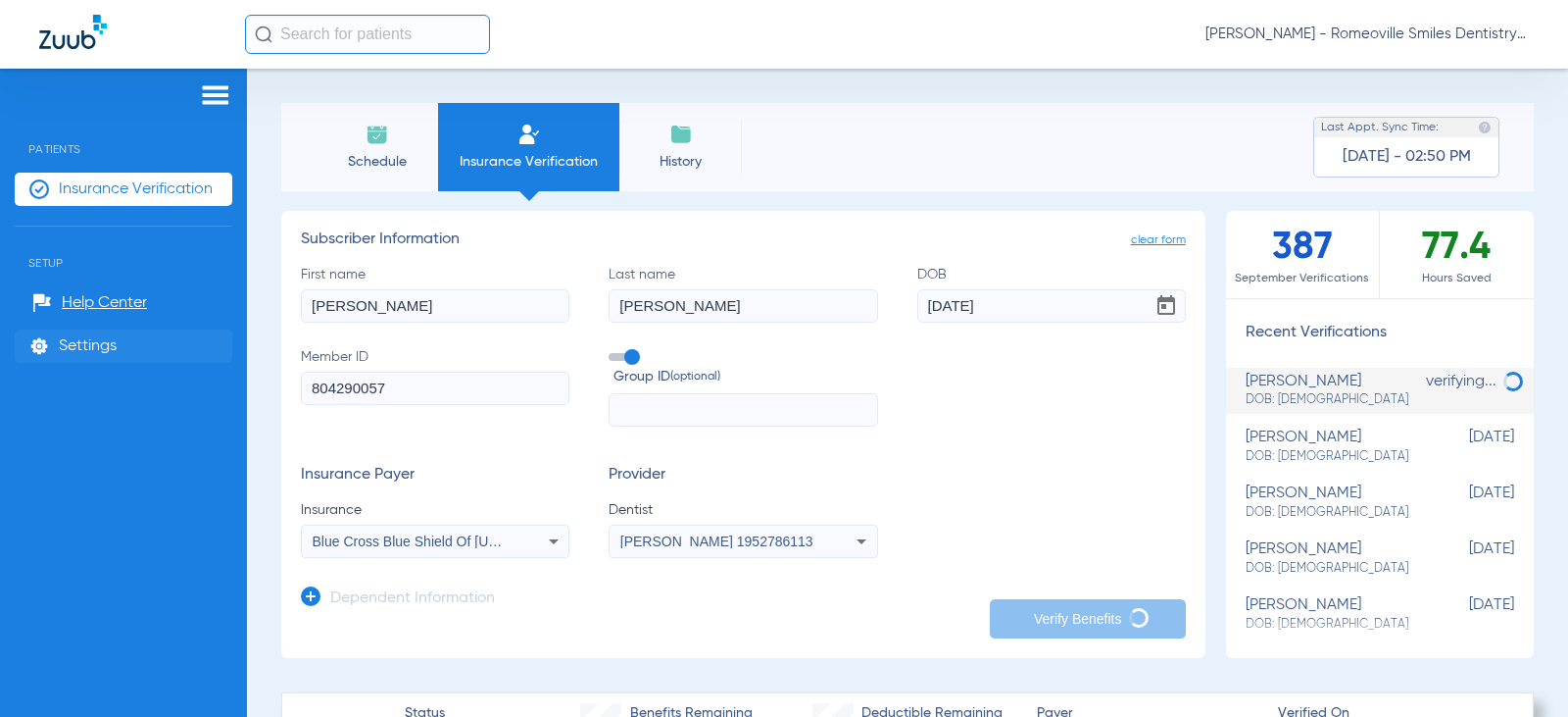
click at [87, 350] on span "Settings" at bounding box center [88, 346] width 58 height 20
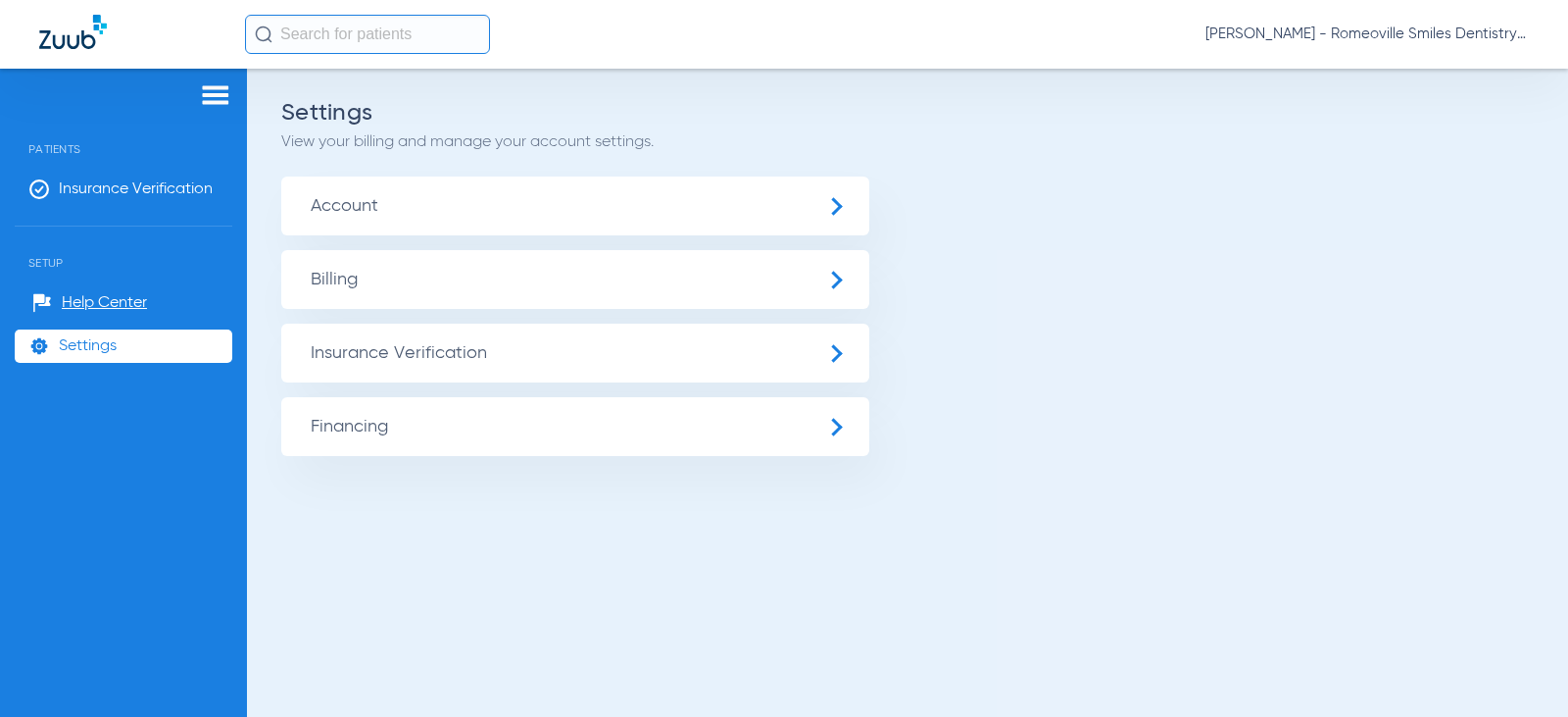
click at [525, 209] on span "Account" at bounding box center [575, 206] width 588 height 59
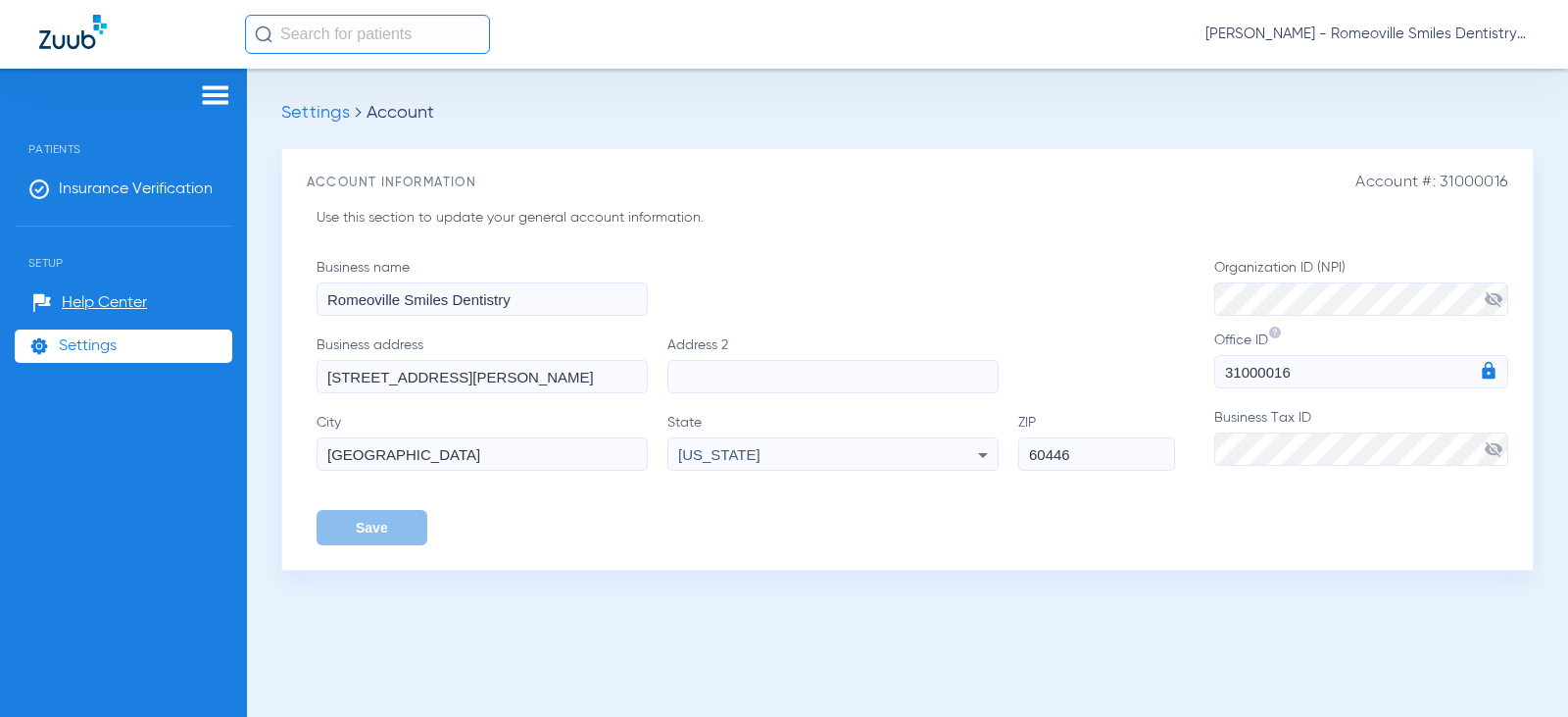
click at [144, 350] on li "Settings" at bounding box center [123, 346] width 218 height 33
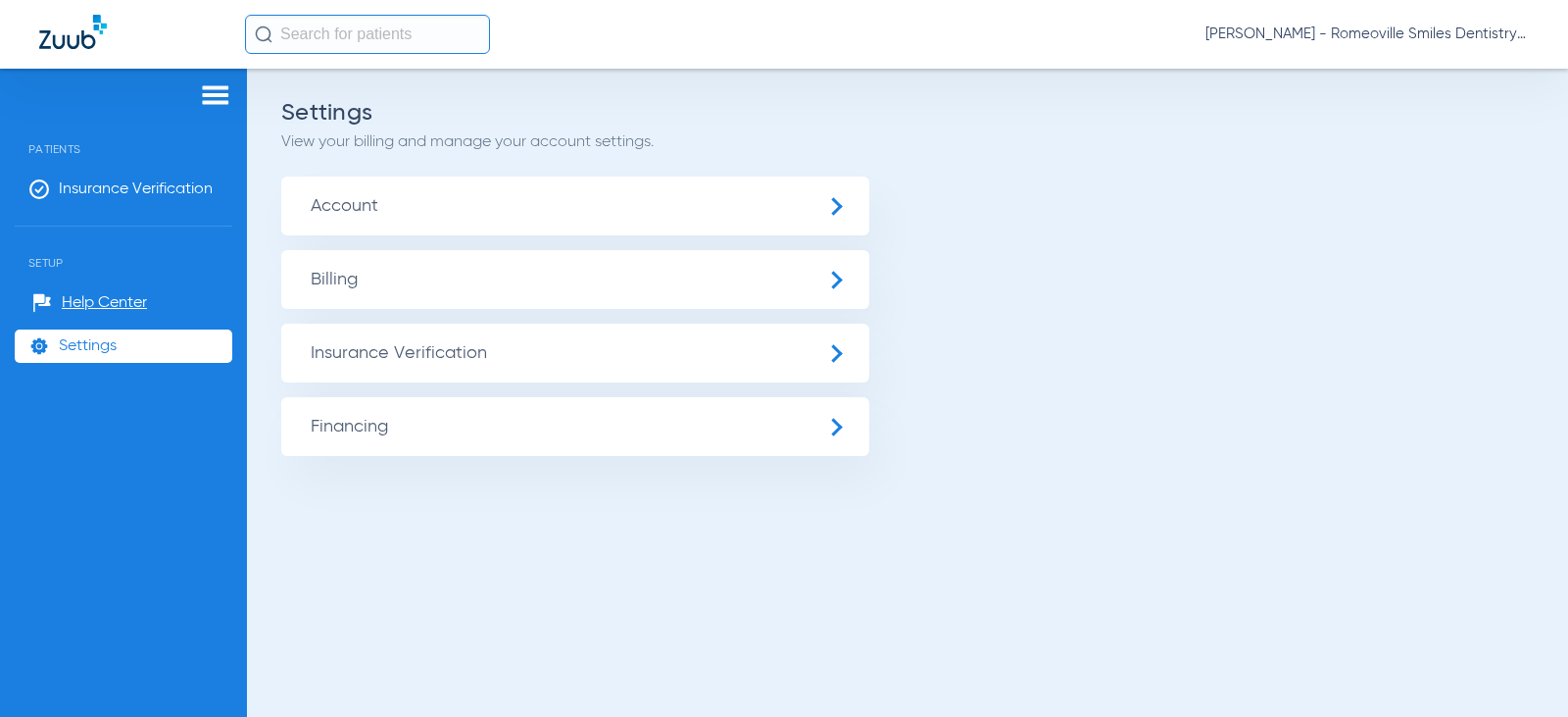
click at [501, 273] on span "Billing" at bounding box center [575, 280] width 588 height 59
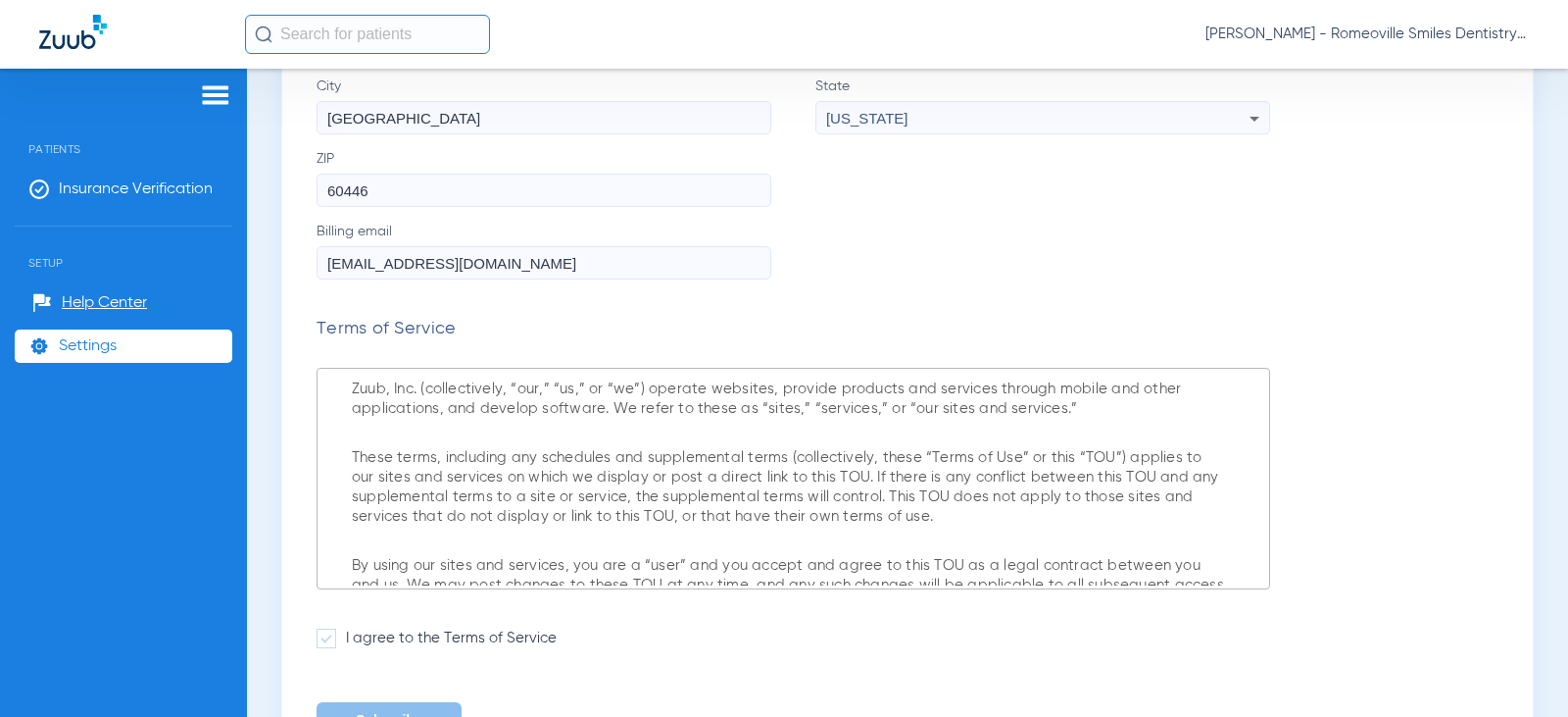
scroll to position [463, 0]
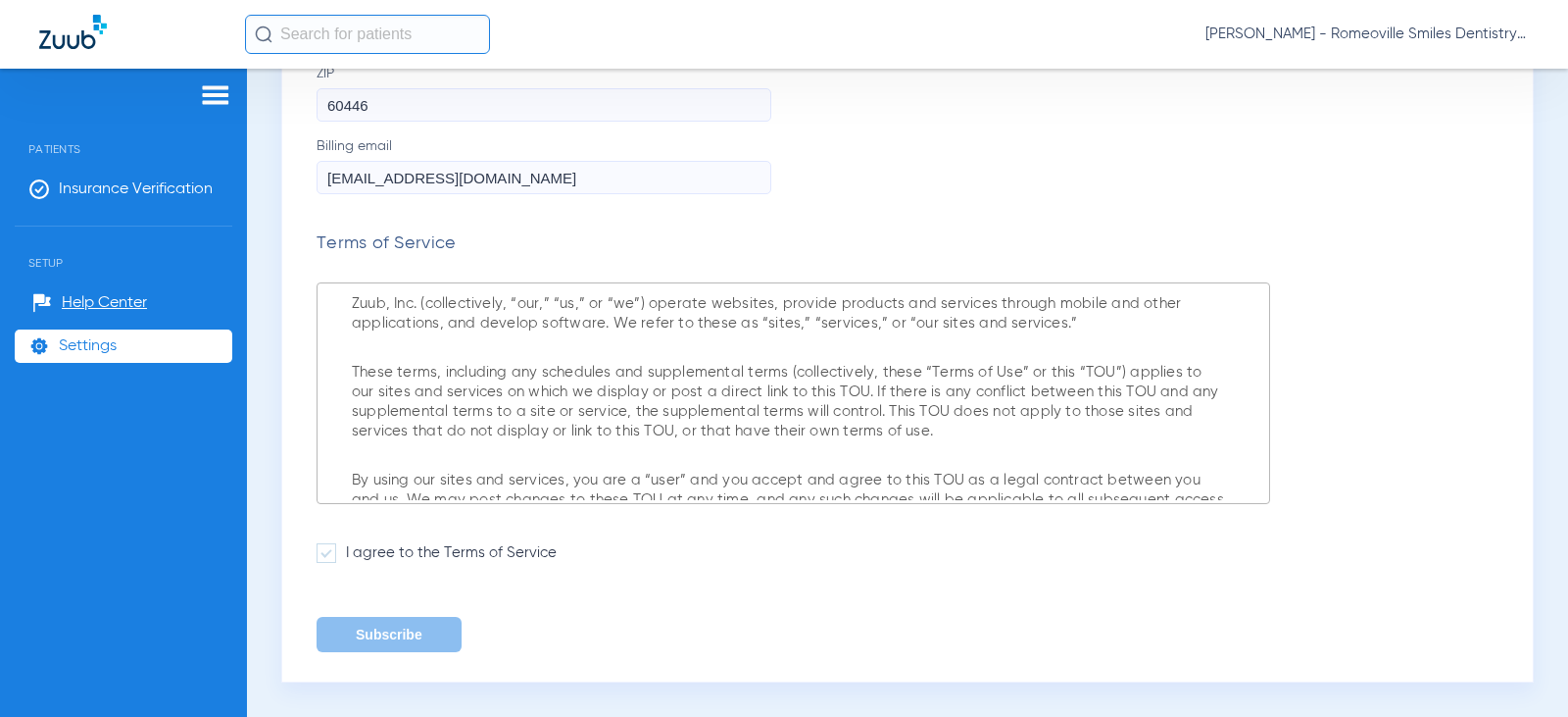
click at [331, 545] on span at bounding box center [326, 553] width 20 height 20
click at [350, 546] on input "I agree to the Terms of Service" at bounding box center [350, 546] width 0 height 0
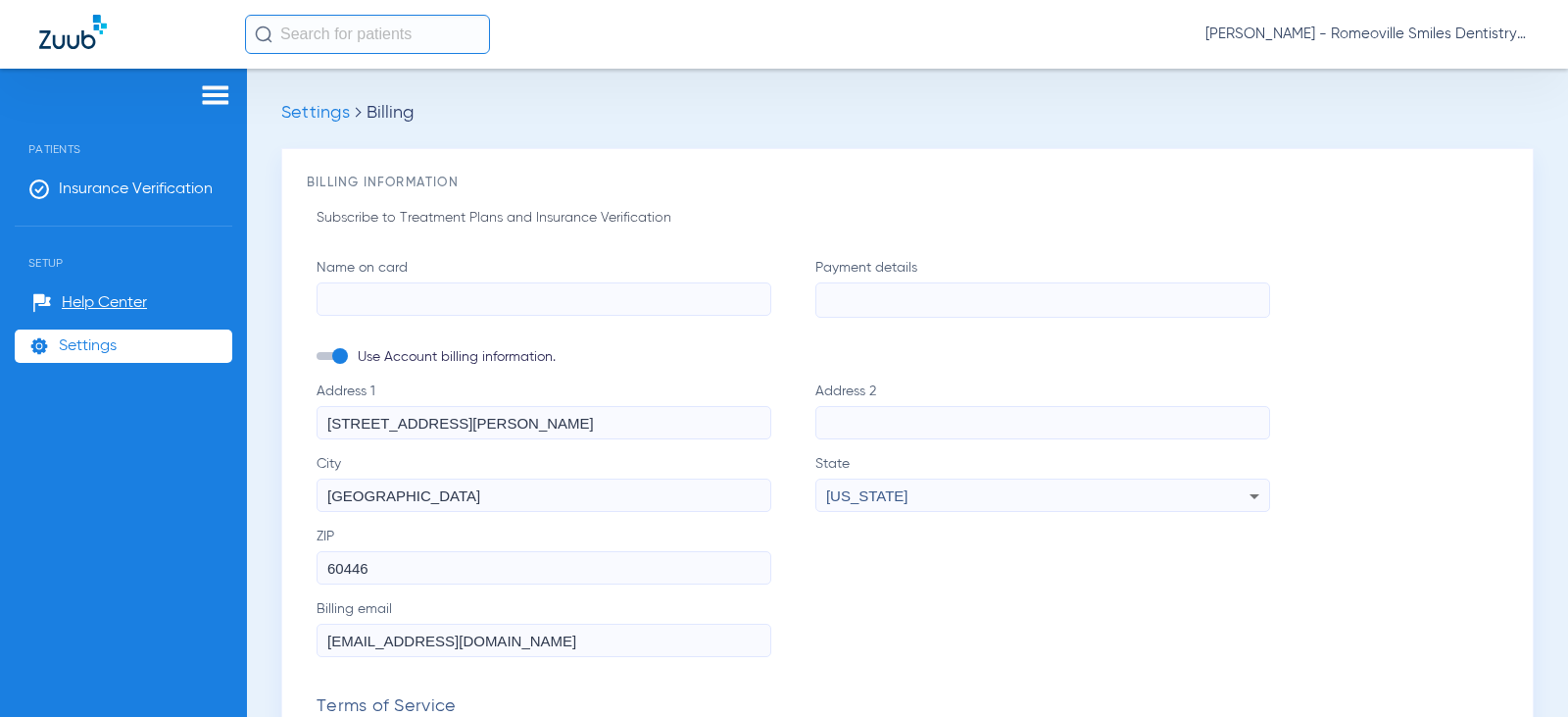
click at [71, 356] on li "Settings" at bounding box center [123, 346] width 218 height 33
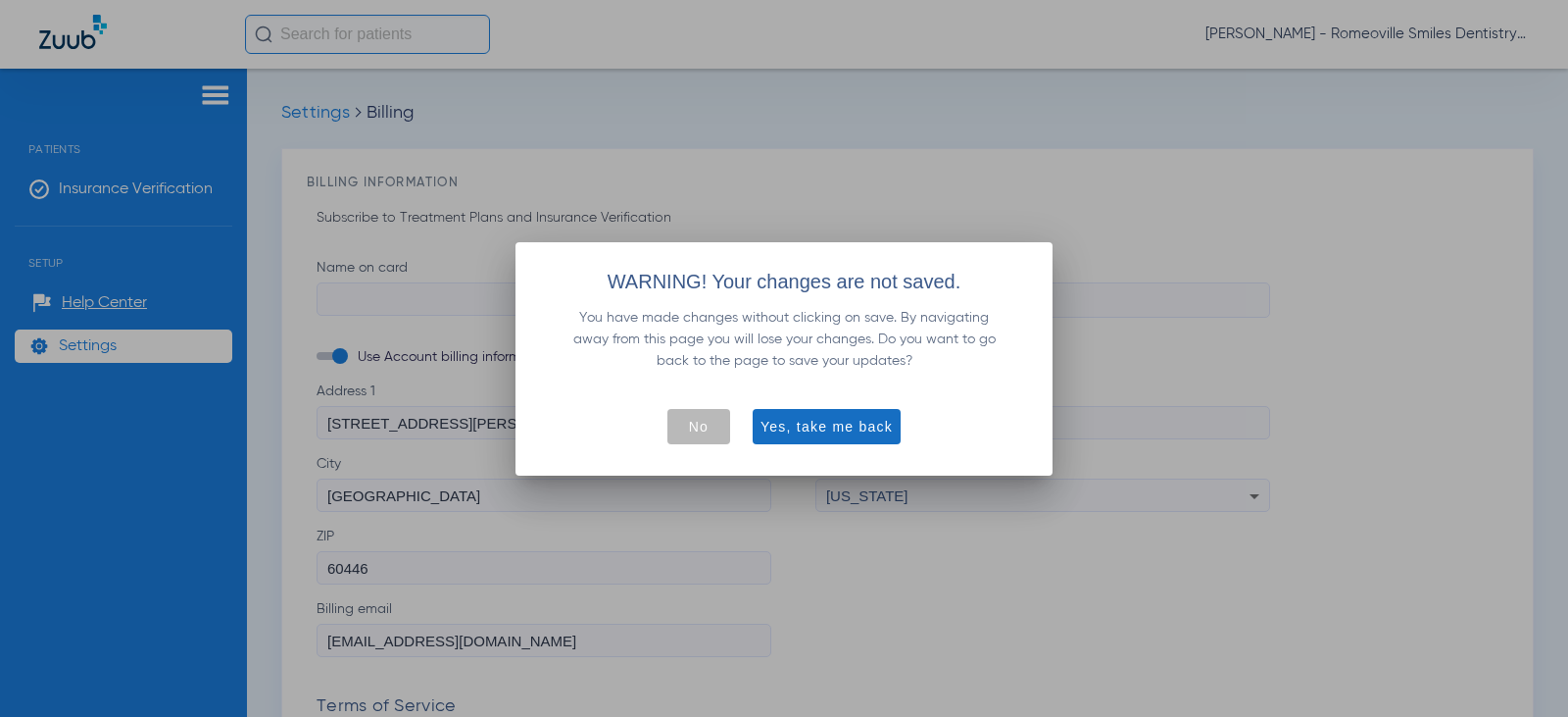
click at [860, 434] on span "Yes, take me back" at bounding box center [826, 426] width 132 height 20
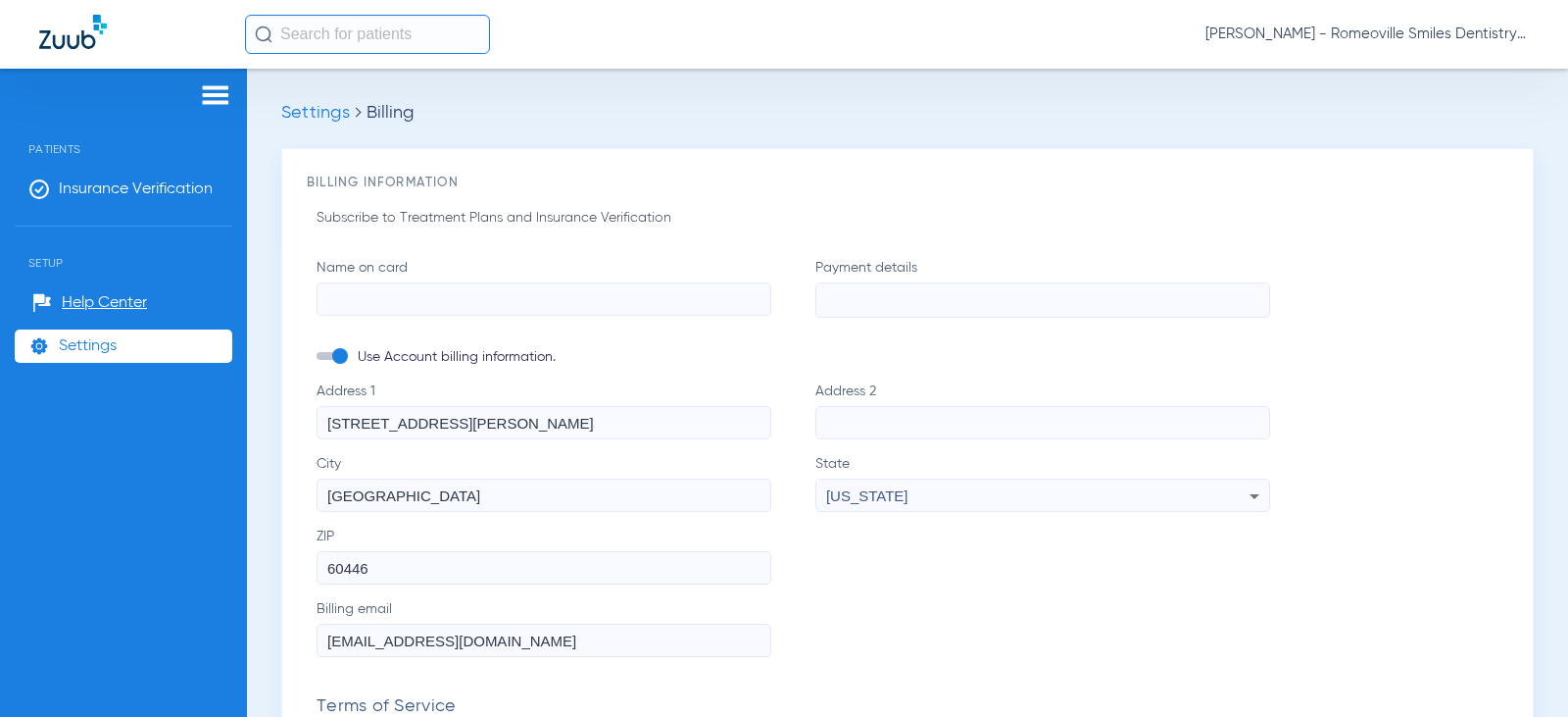
click at [153, 347] on li "Settings" at bounding box center [123, 346] width 218 height 33
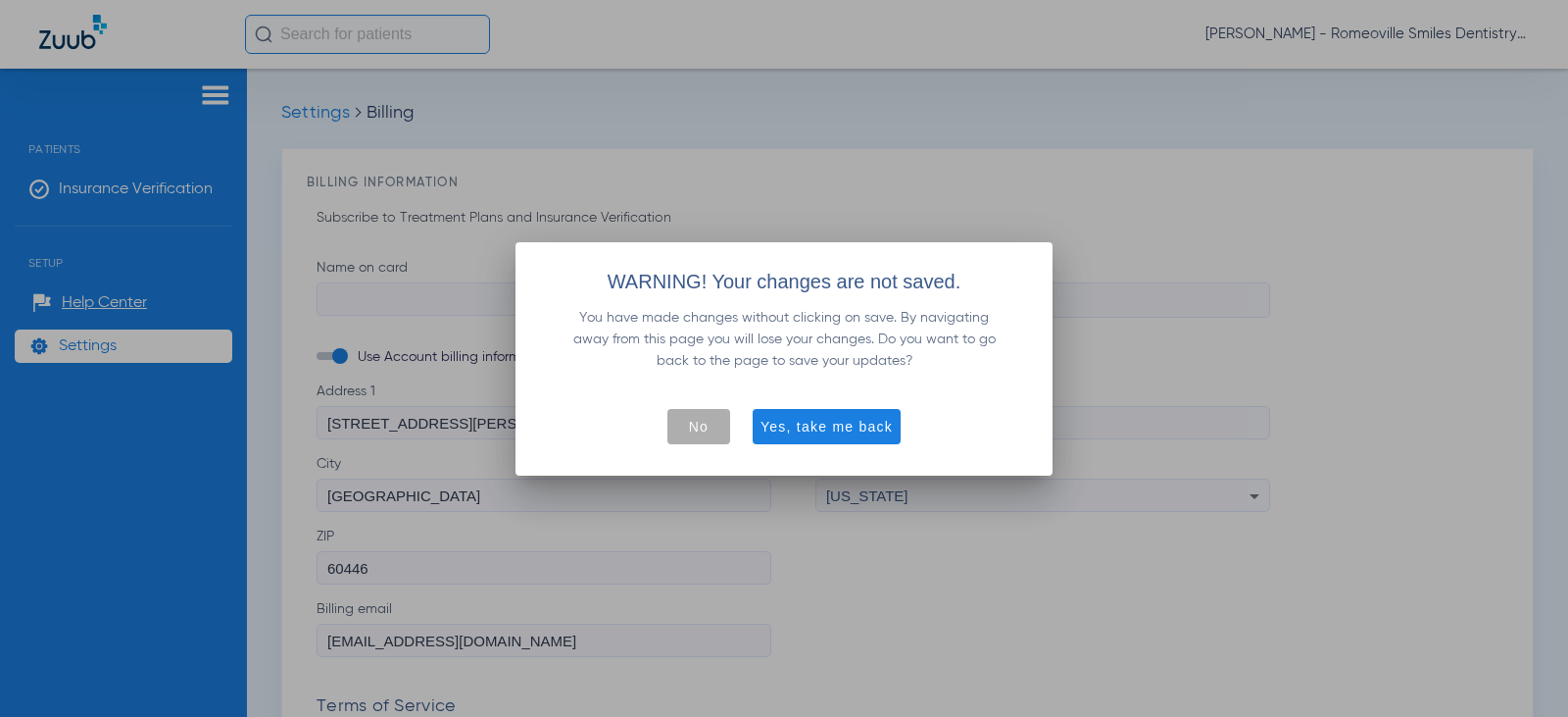
click at [686, 448] on span "button" at bounding box center [699, 426] width 63 height 47
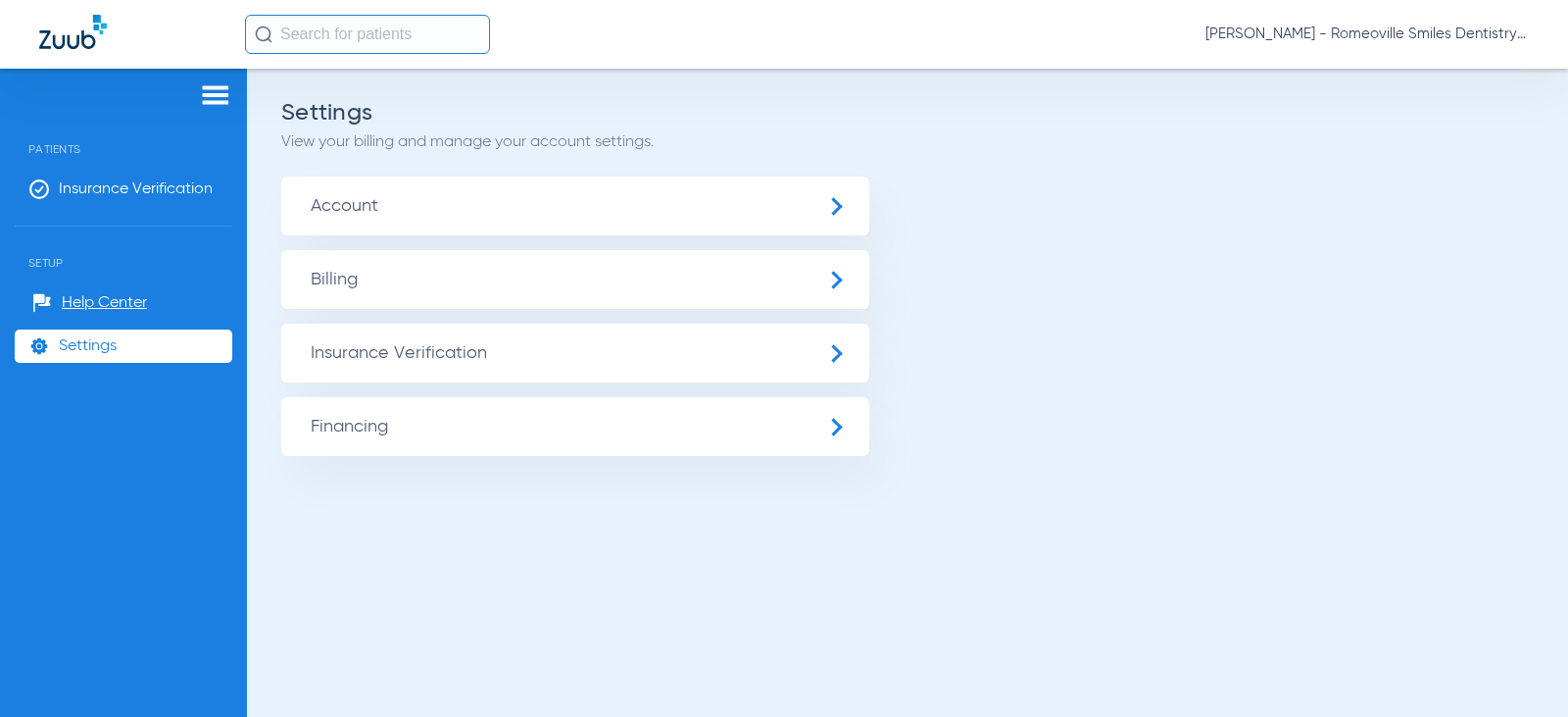
click at [397, 351] on span "Insurance Verification" at bounding box center [575, 353] width 588 height 59
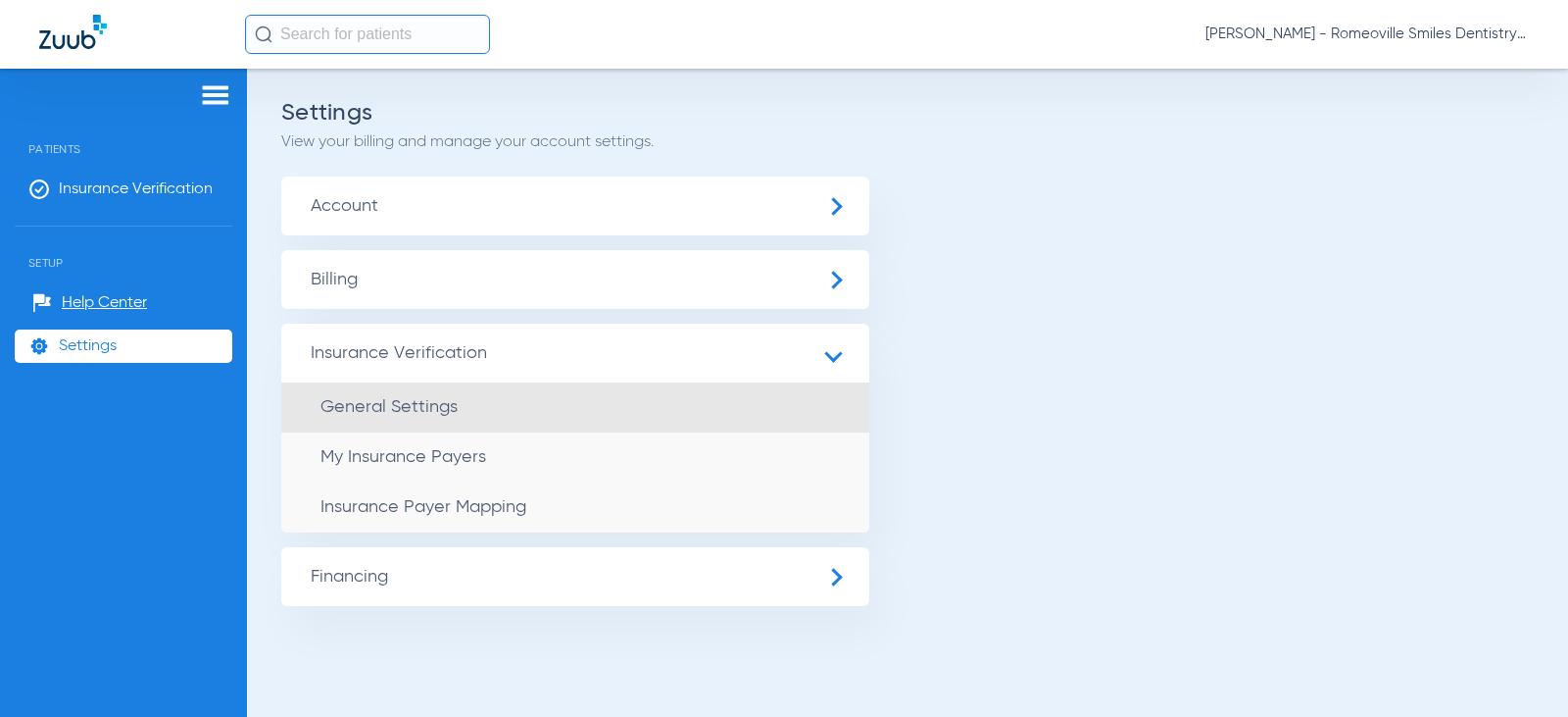
click at [394, 408] on span "General Settings" at bounding box center [388, 407] width 137 height 18
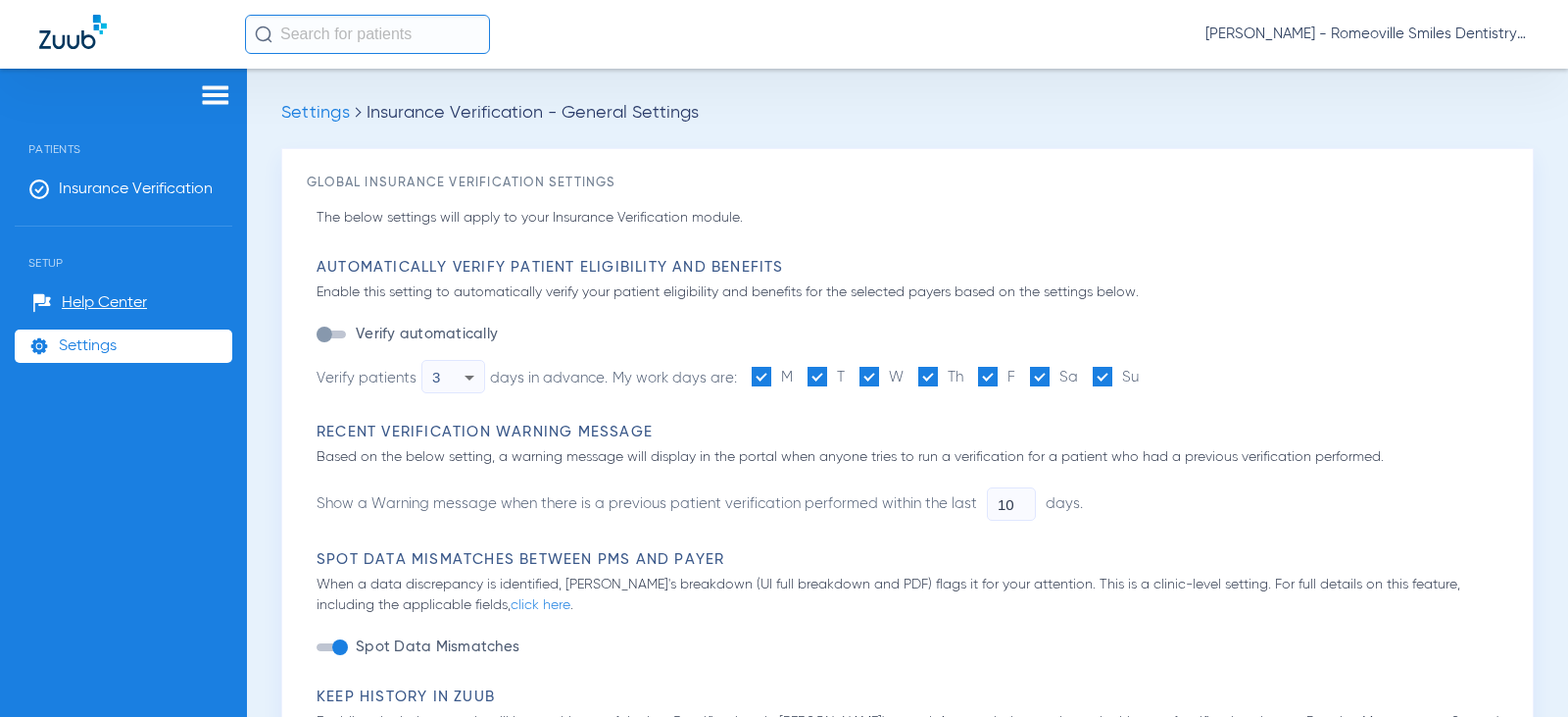
type input "1"
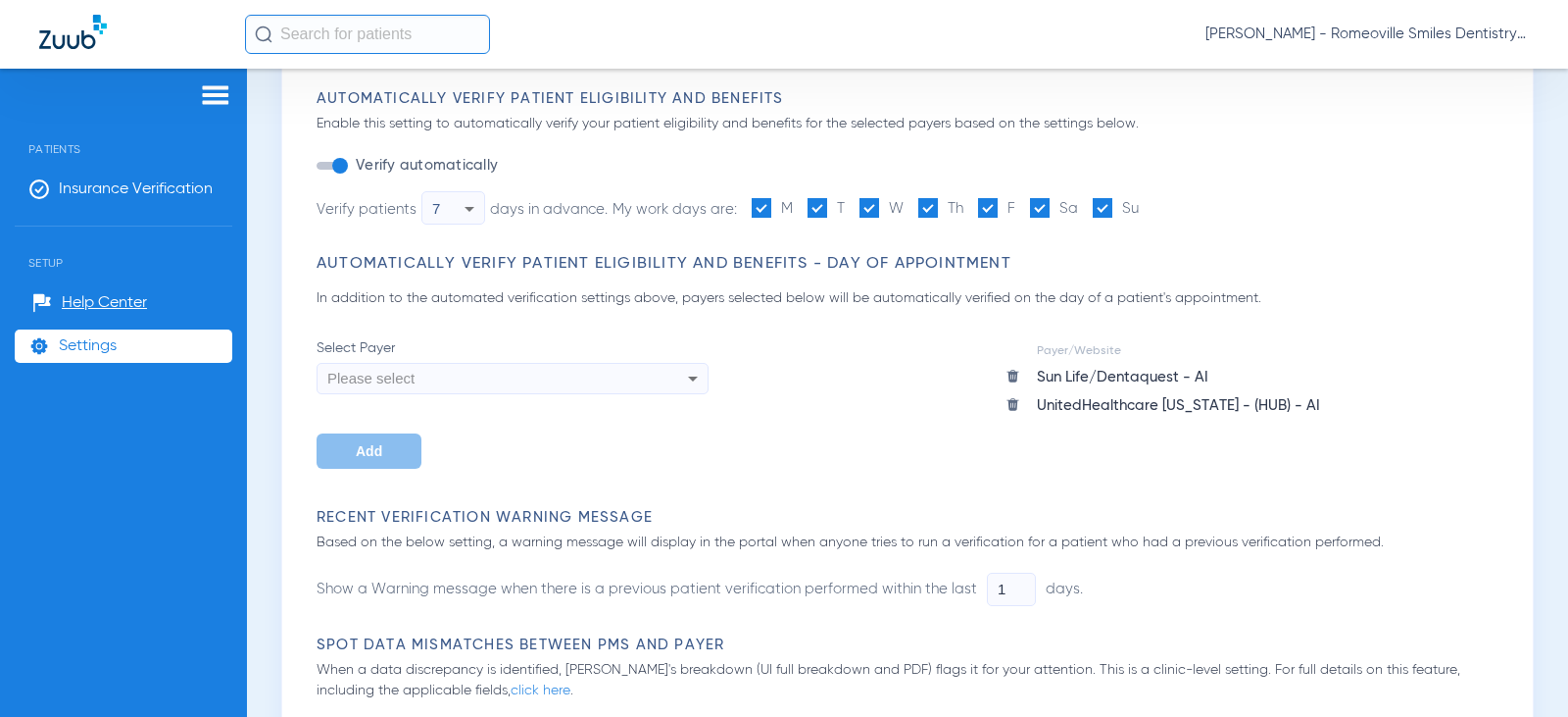
scroll to position [196, 0]
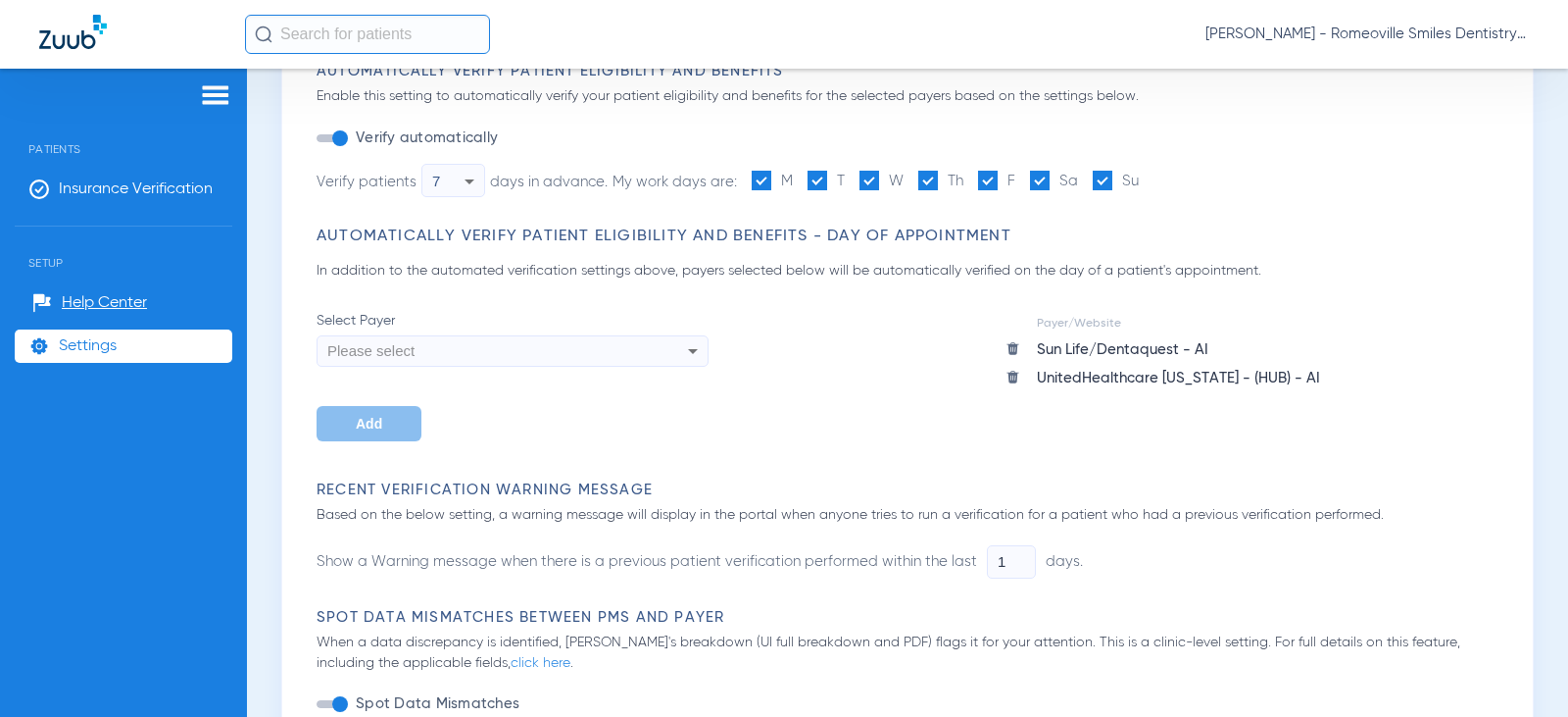
click at [389, 356] on span "Please select" at bounding box center [370, 350] width 88 height 17
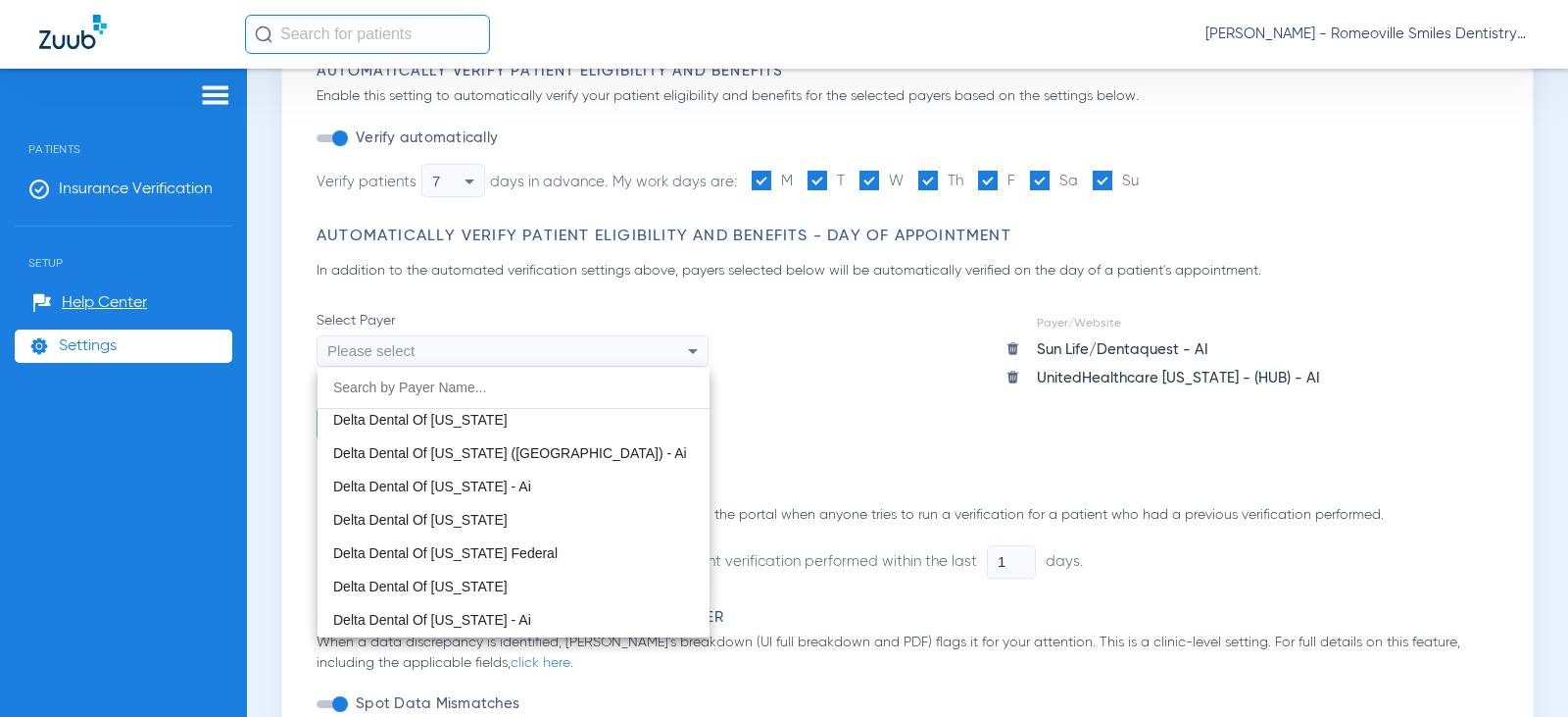
scroll to position [4010, 0]
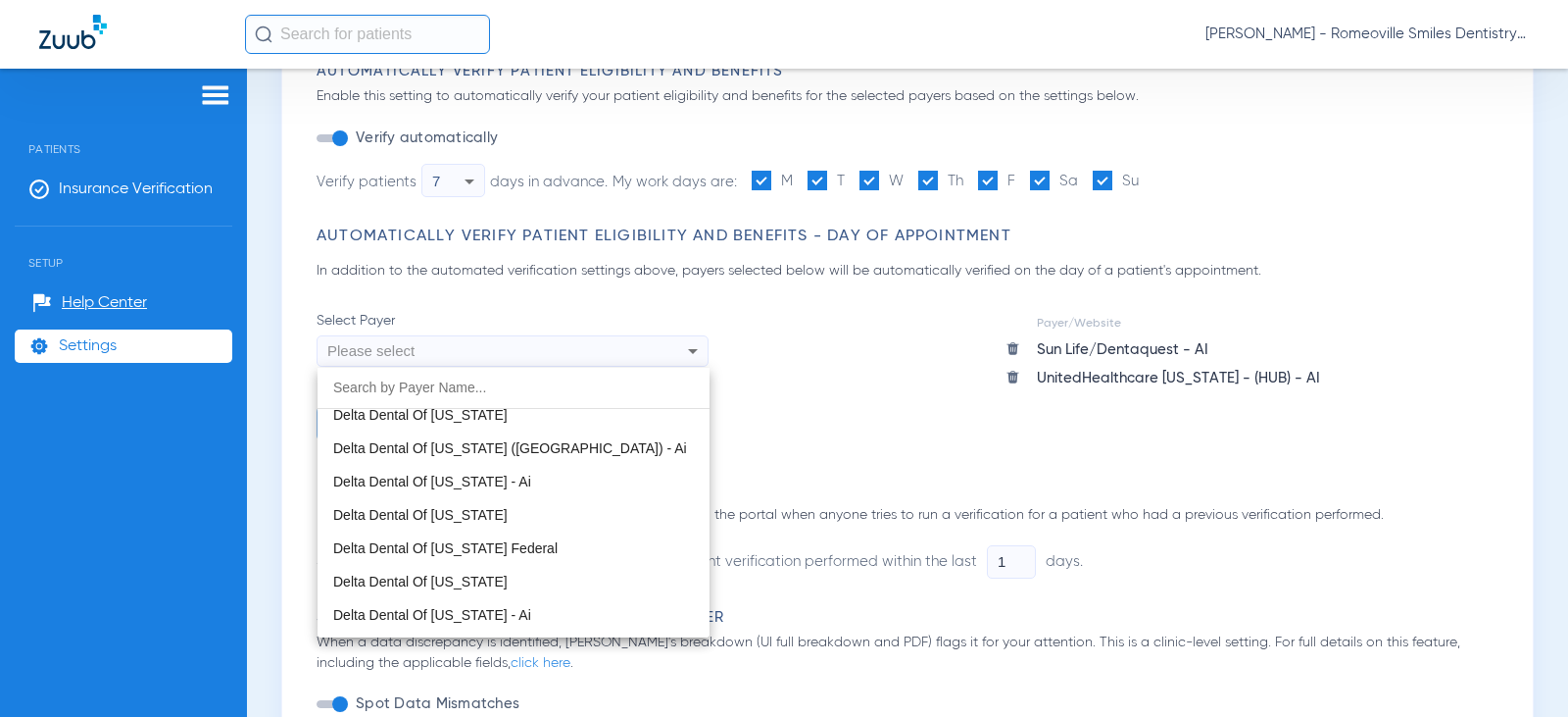
click at [1144, 450] on div at bounding box center [784, 358] width 1568 height 717
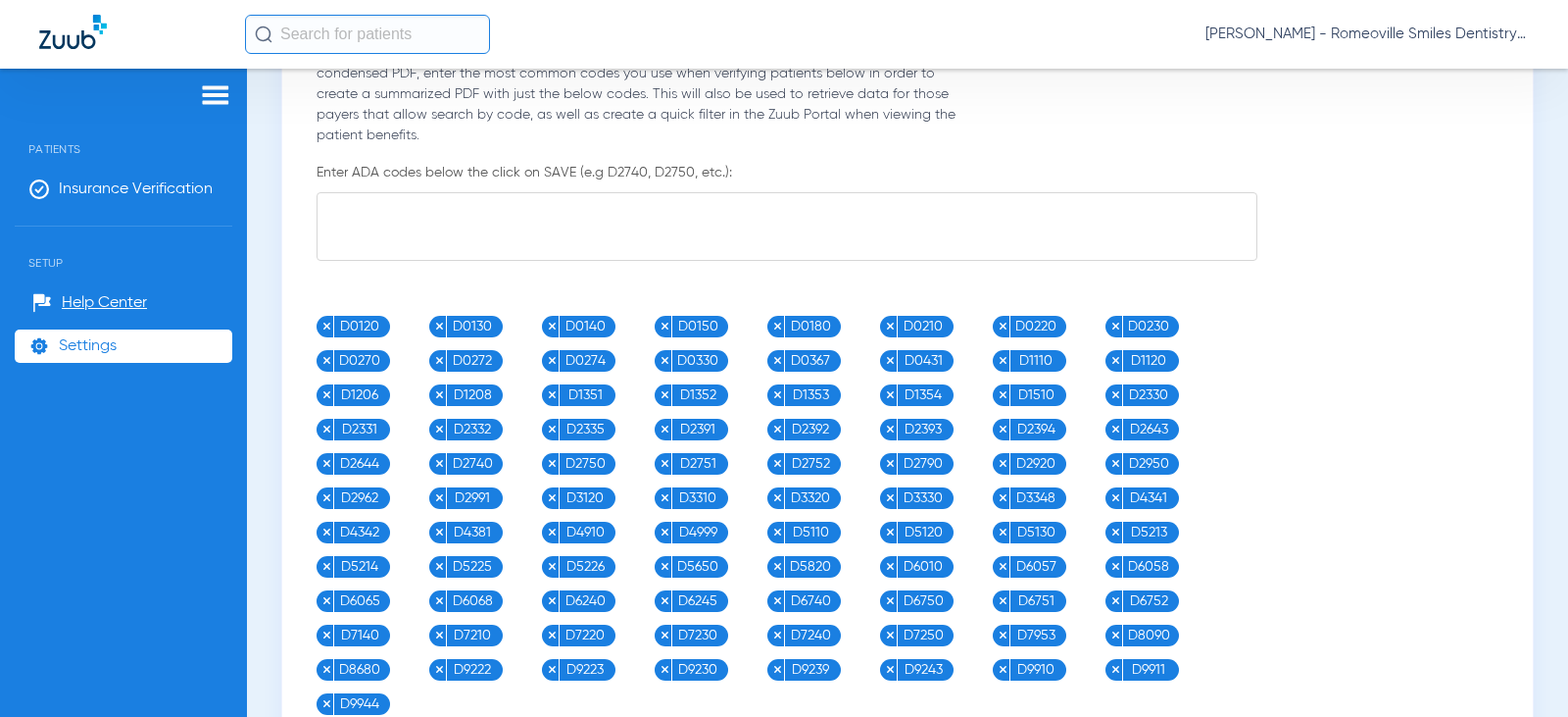
scroll to position [1078, 0]
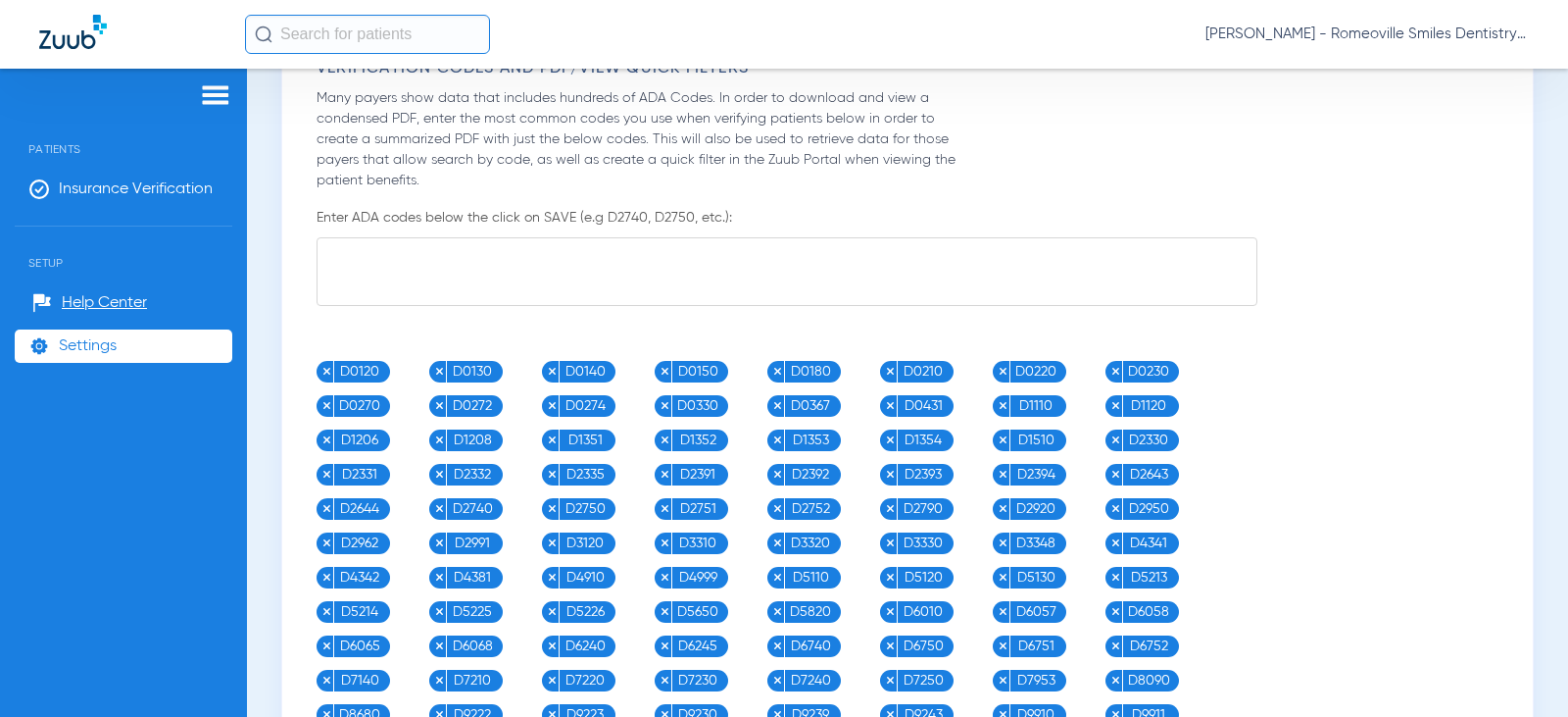
click at [512, 269] on textarea at bounding box center [786, 272] width 941 height 69
click at [382, 253] on textarea at bounding box center [786, 272] width 941 height 69
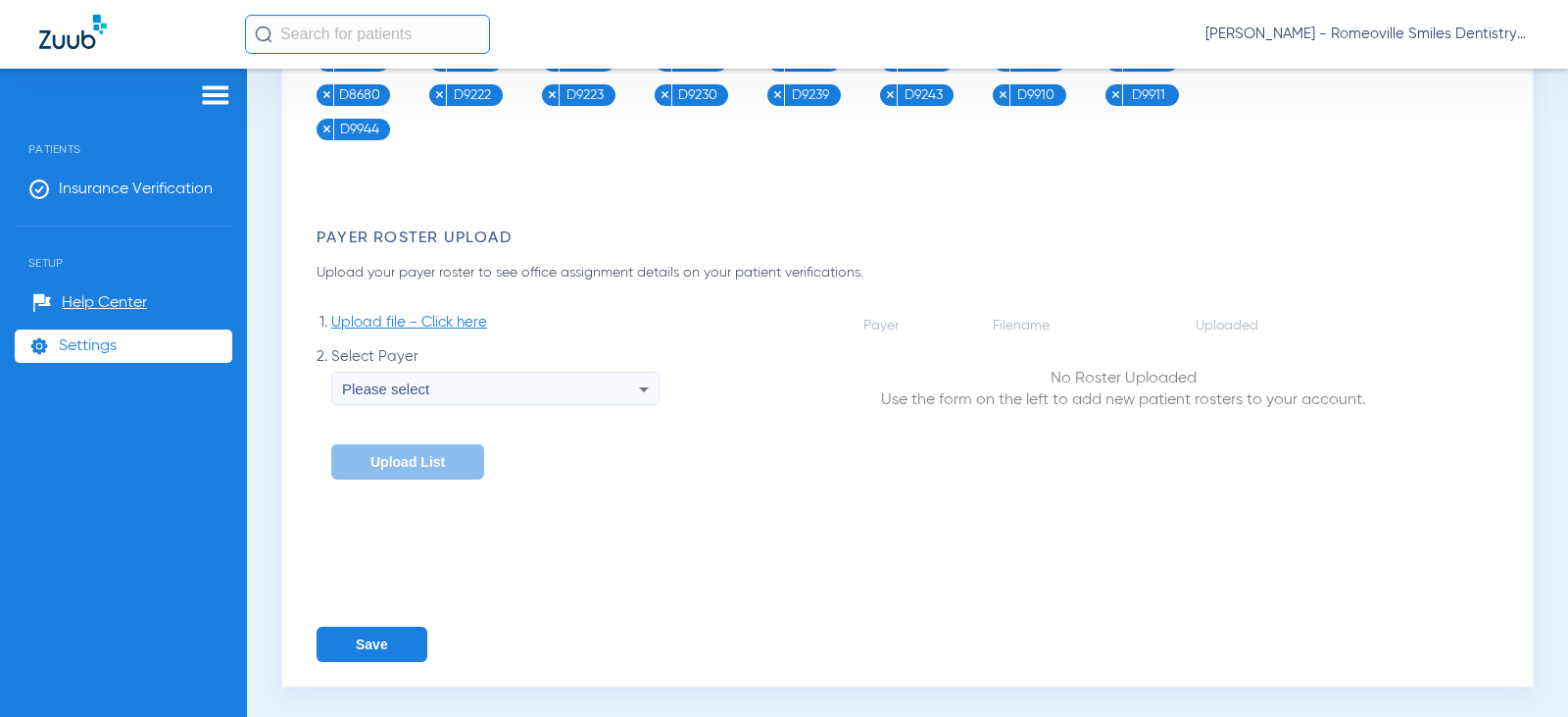
scroll to position [1702, 0]
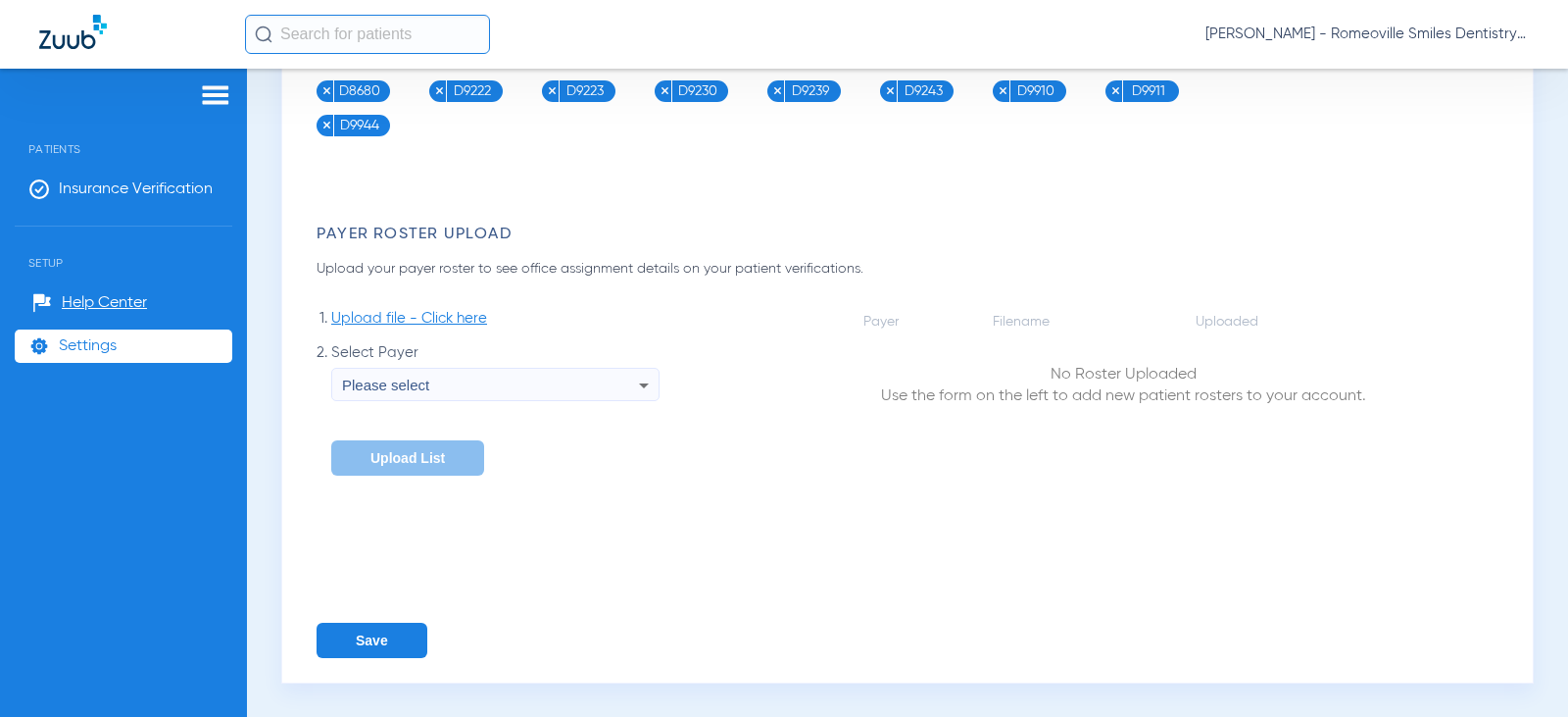
type textarea "D2991"
click at [366, 642] on button "Save" at bounding box center [371, 640] width 110 height 35
click at [119, 196] on span "Insurance Verification" at bounding box center [136, 189] width 154 height 20
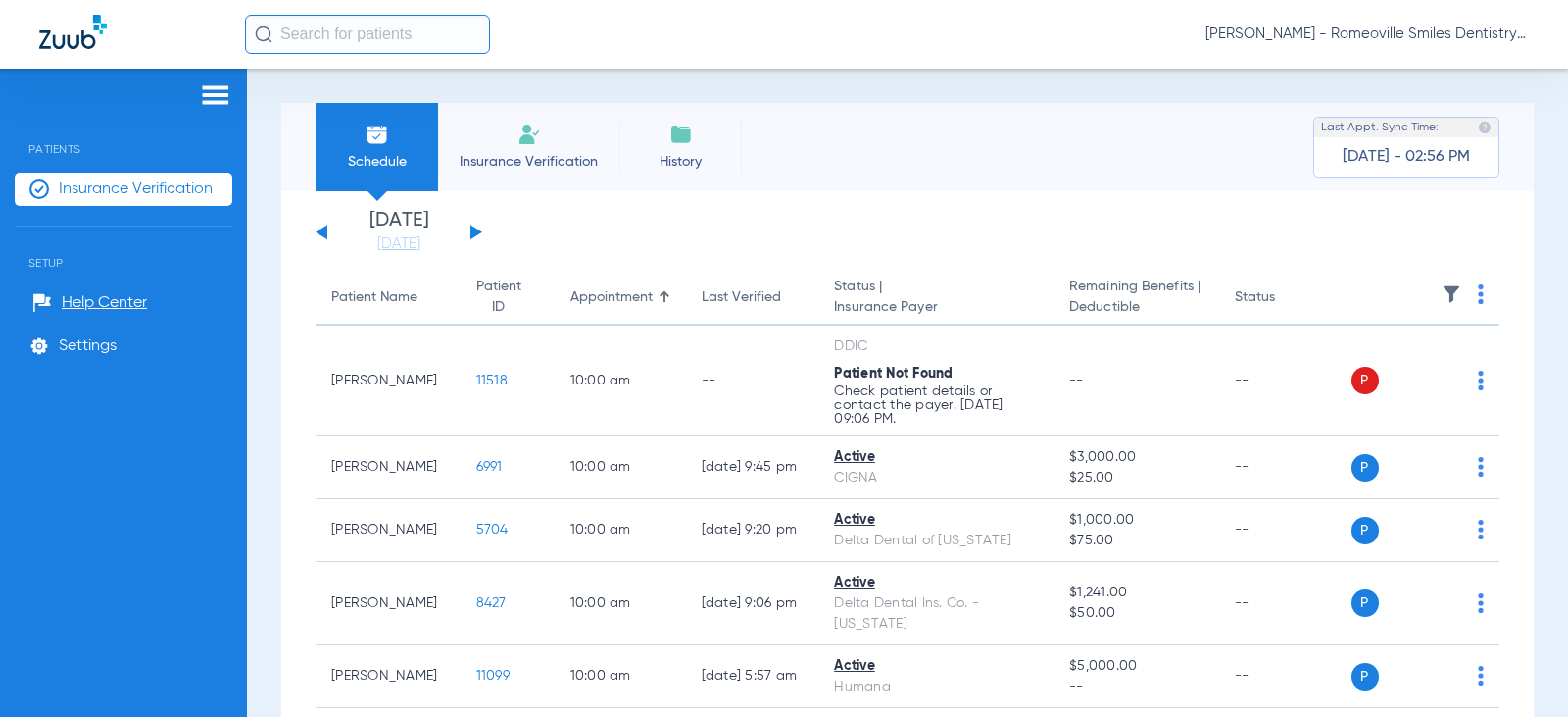
click at [1397, 133] on span "Last Appt. Sync Time:" at bounding box center [1380, 127] width 117 height 20
drag, startPoint x: 1324, startPoint y: 159, endPoint x: 1476, endPoint y: 173, distance: 152.6
click at [1476, 173] on div "Last Appt. Sync Time: [DATE] - 02:56 PM" at bounding box center [1406, 147] width 186 height 61
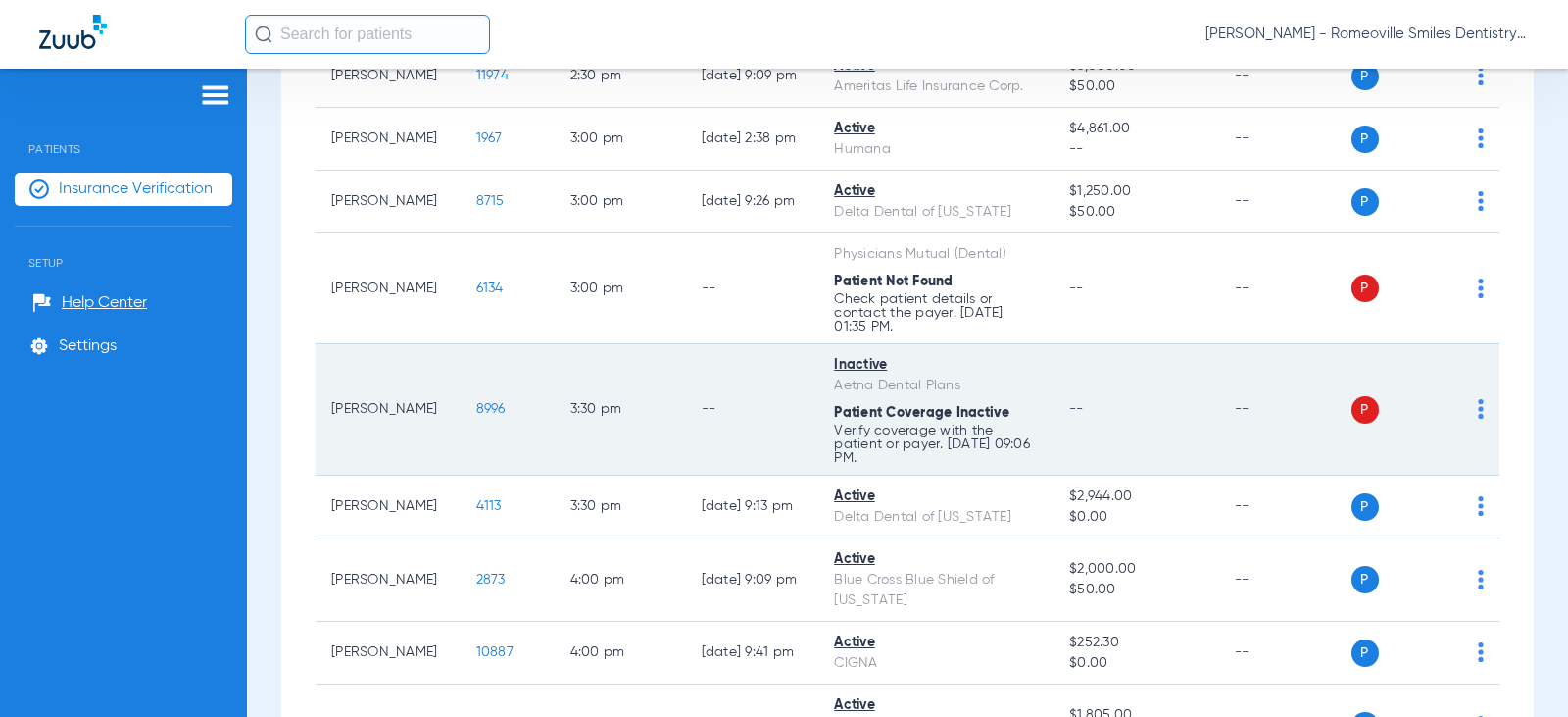
scroll to position [1764, 0]
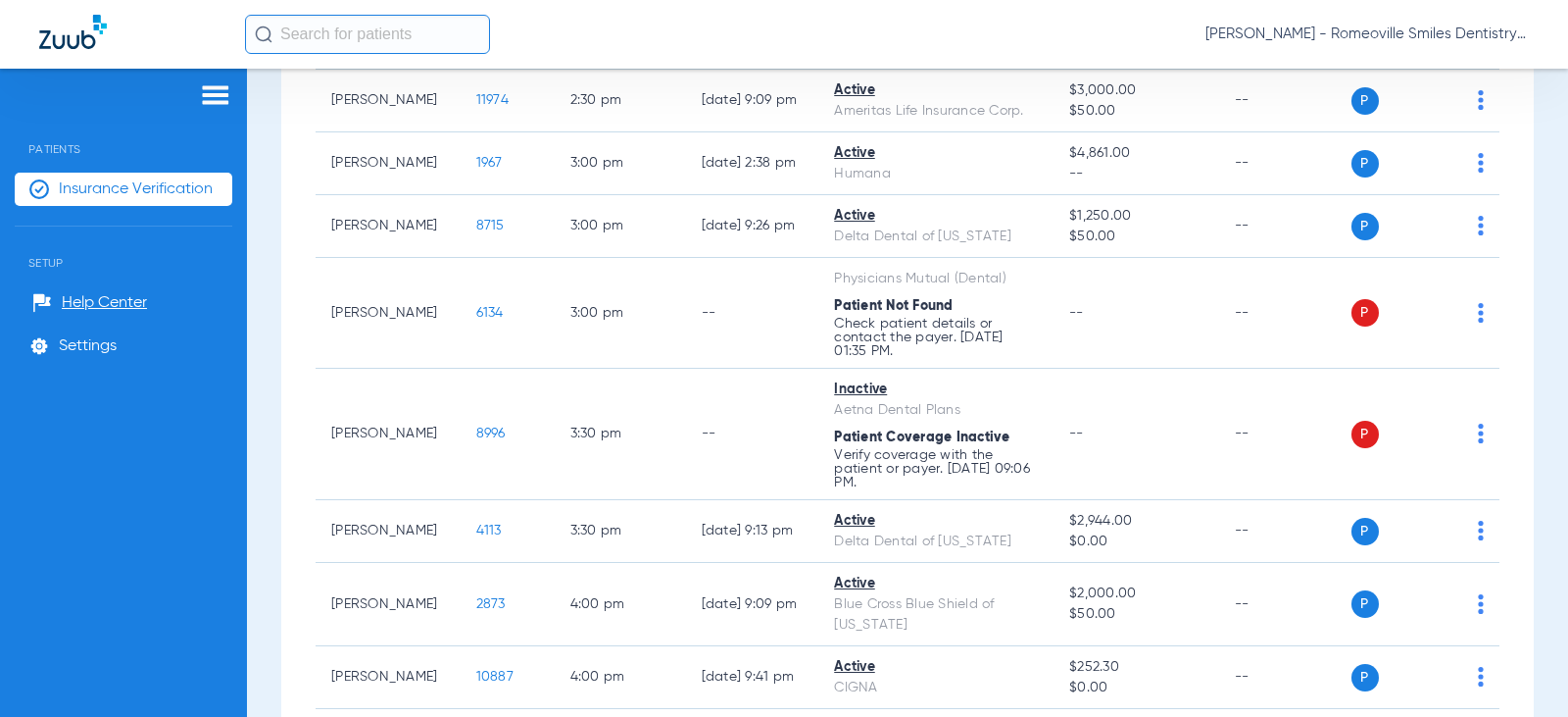
click at [217, 92] on img at bounding box center [216, 96] width 32 height 24
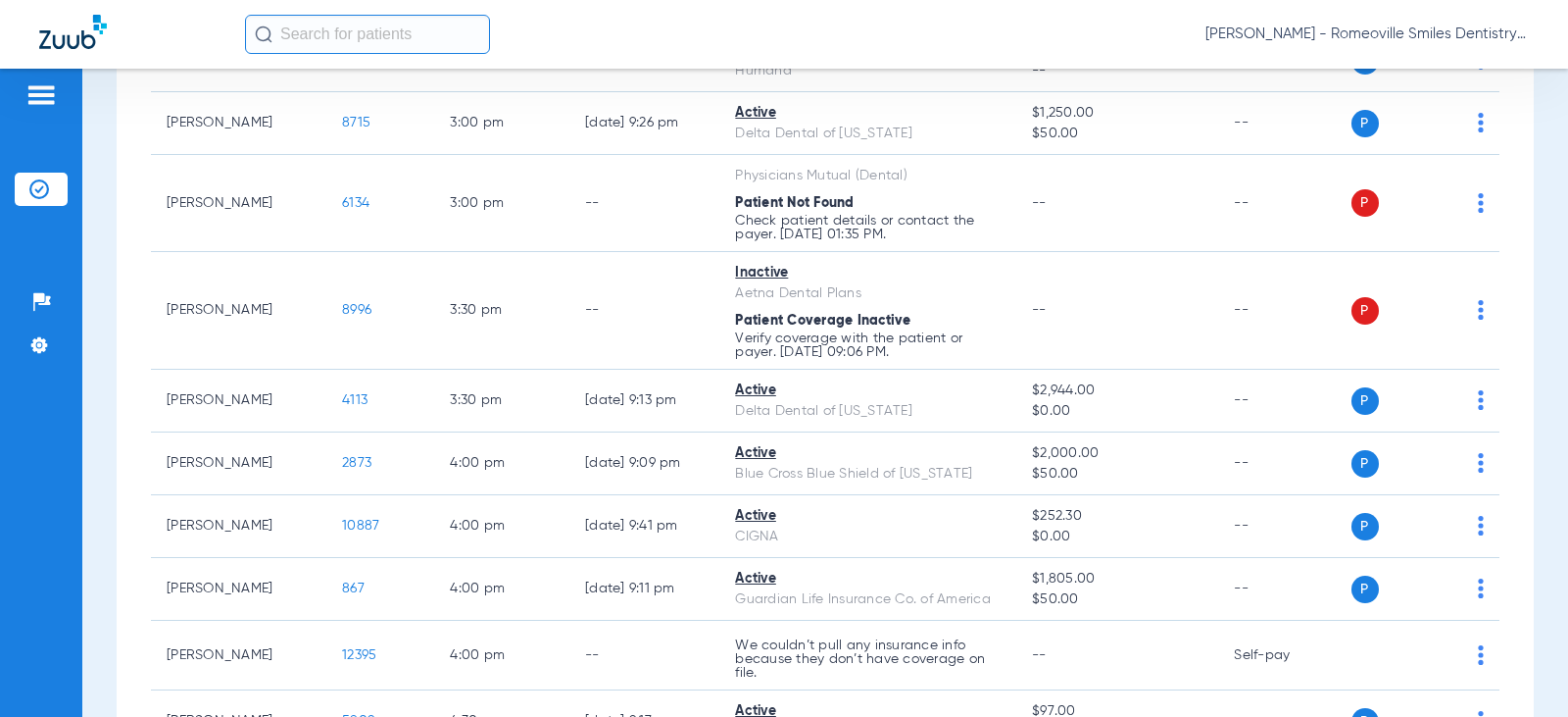
scroll to position [1662, 0]
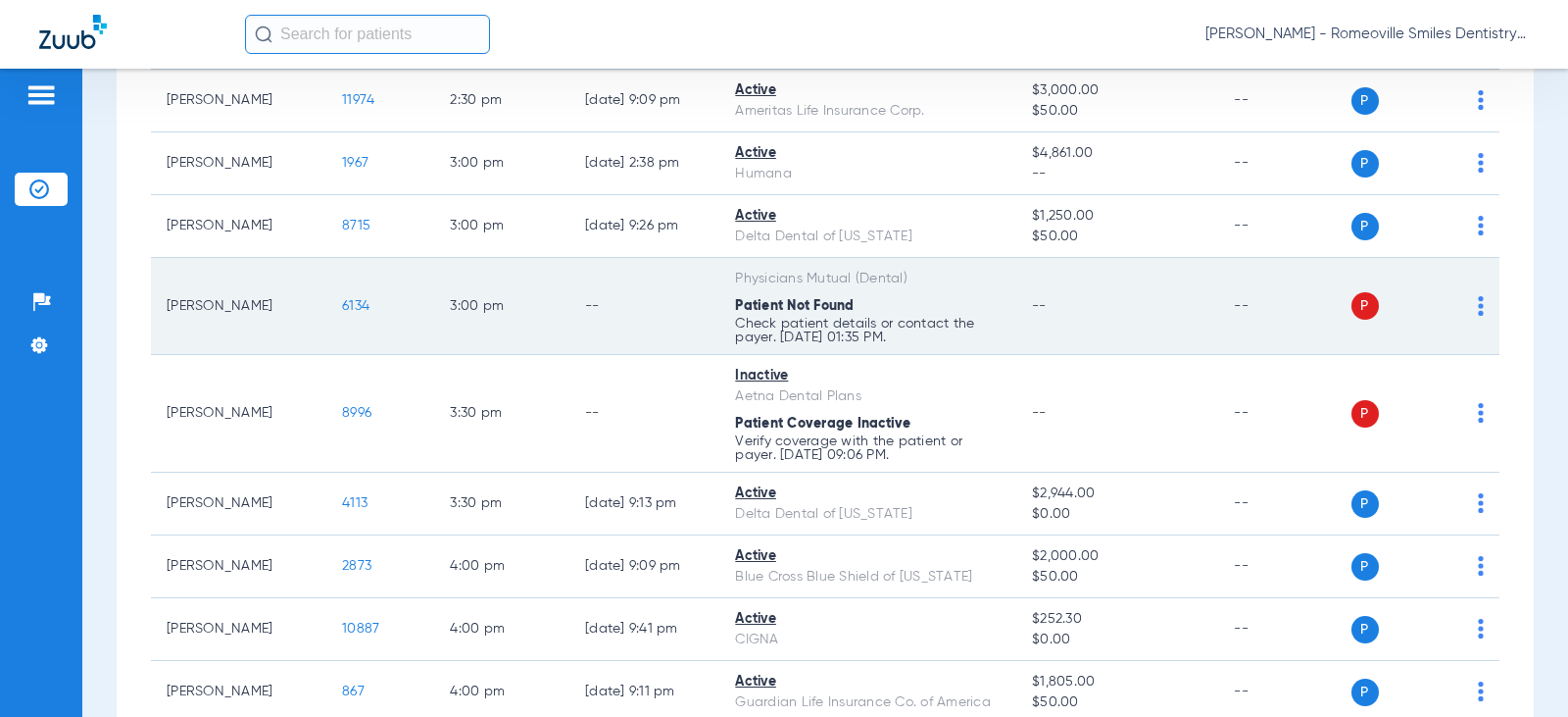
click at [1471, 311] on td "P S" at bounding box center [1425, 306] width 149 height 98
click at [1478, 314] on img at bounding box center [1481, 306] width 6 height 20
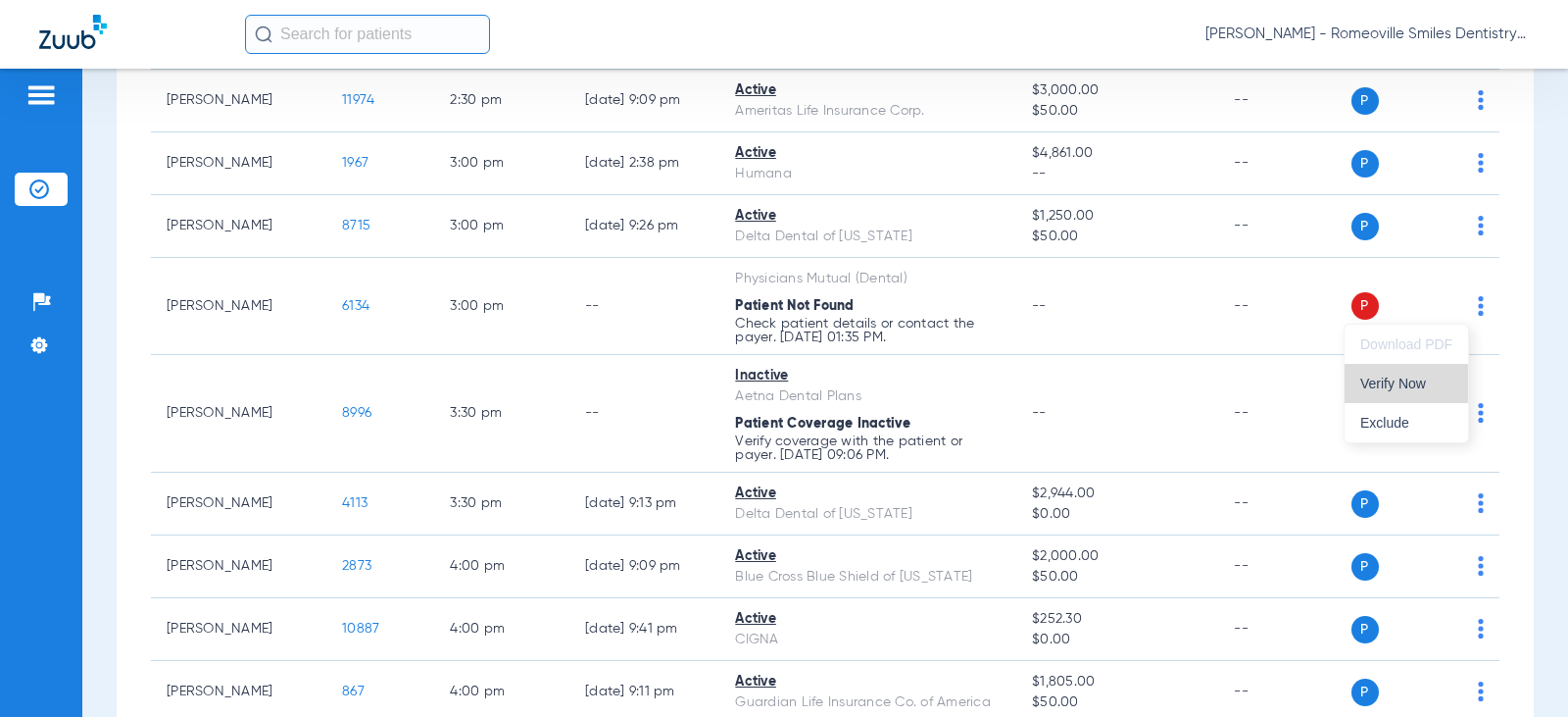
click at [1416, 394] on button "Verify Now" at bounding box center [1405, 383] width 123 height 39
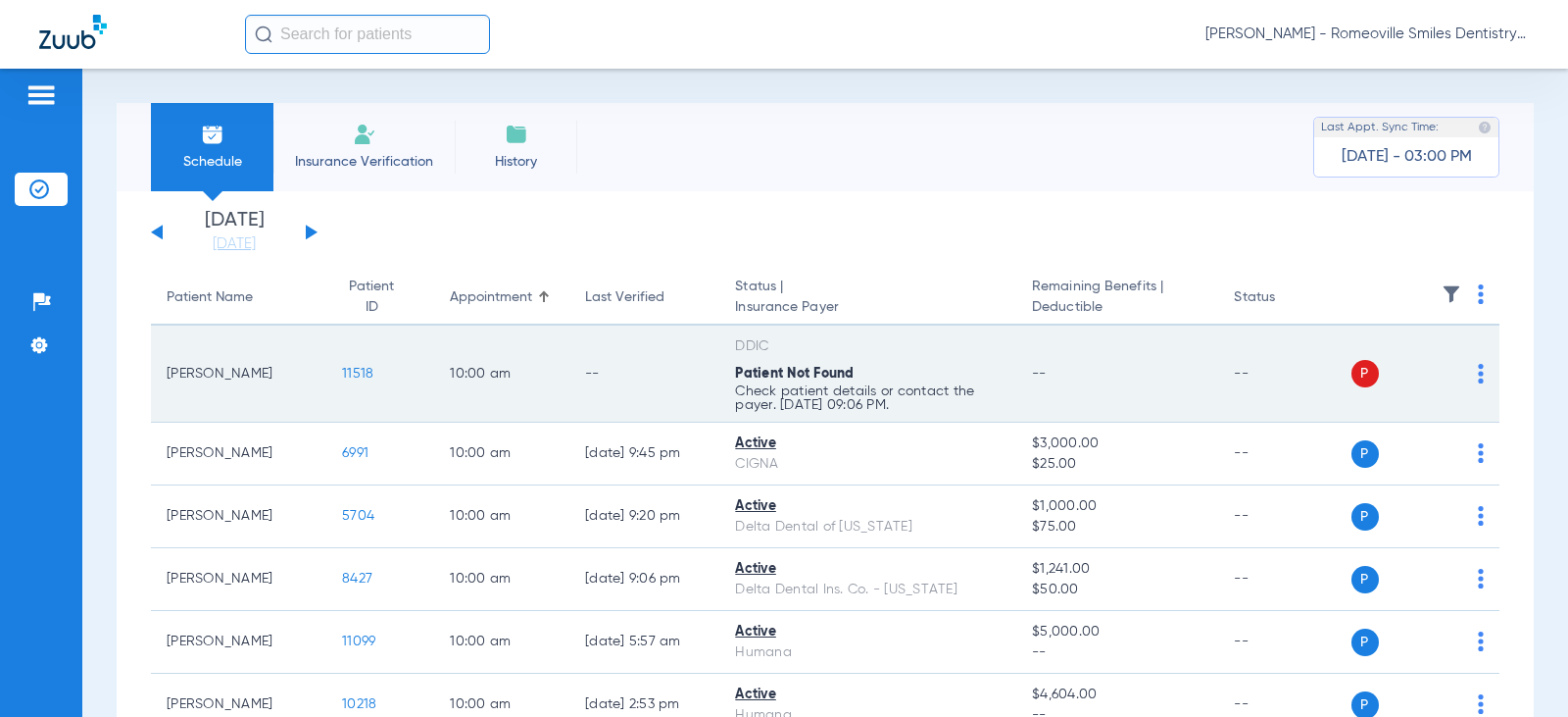
scroll to position [0, 0]
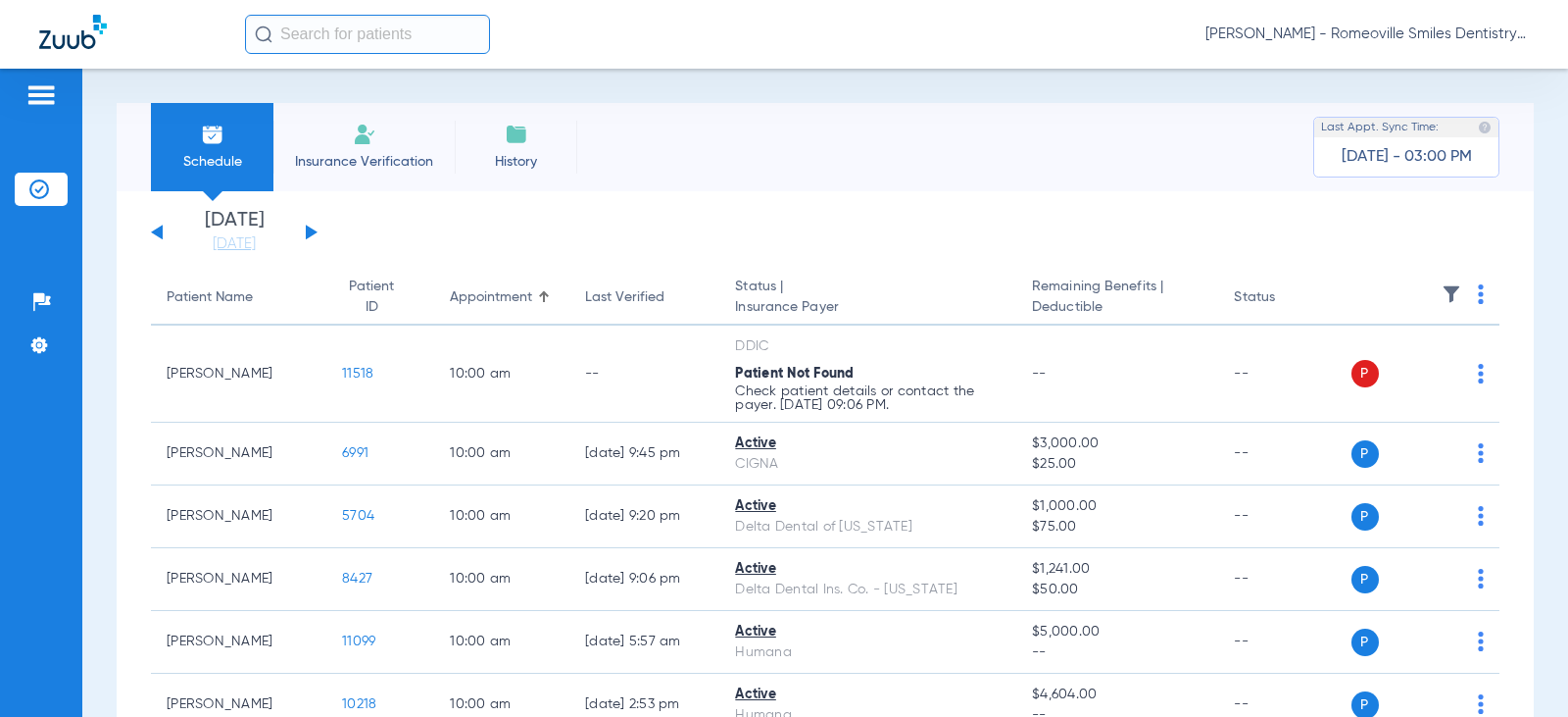
click at [1442, 300] on img at bounding box center [1452, 294] width 20 height 20
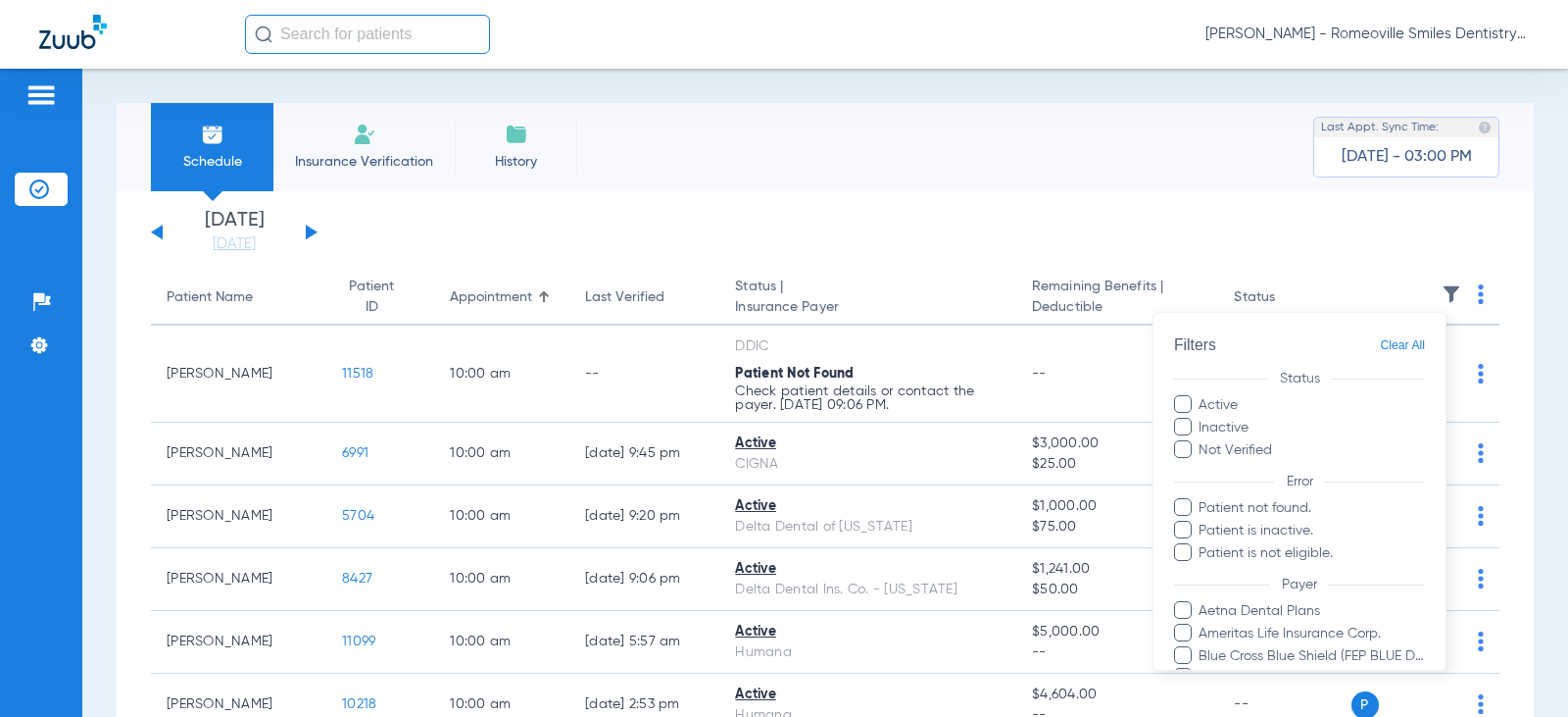
click at [1183, 455] on span at bounding box center [1183, 449] width 18 height 18
click at [1275, 443] on input "Not Verified" at bounding box center [1275, 443] width 0 height 0
click at [1358, 252] on div at bounding box center [784, 358] width 1568 height 717
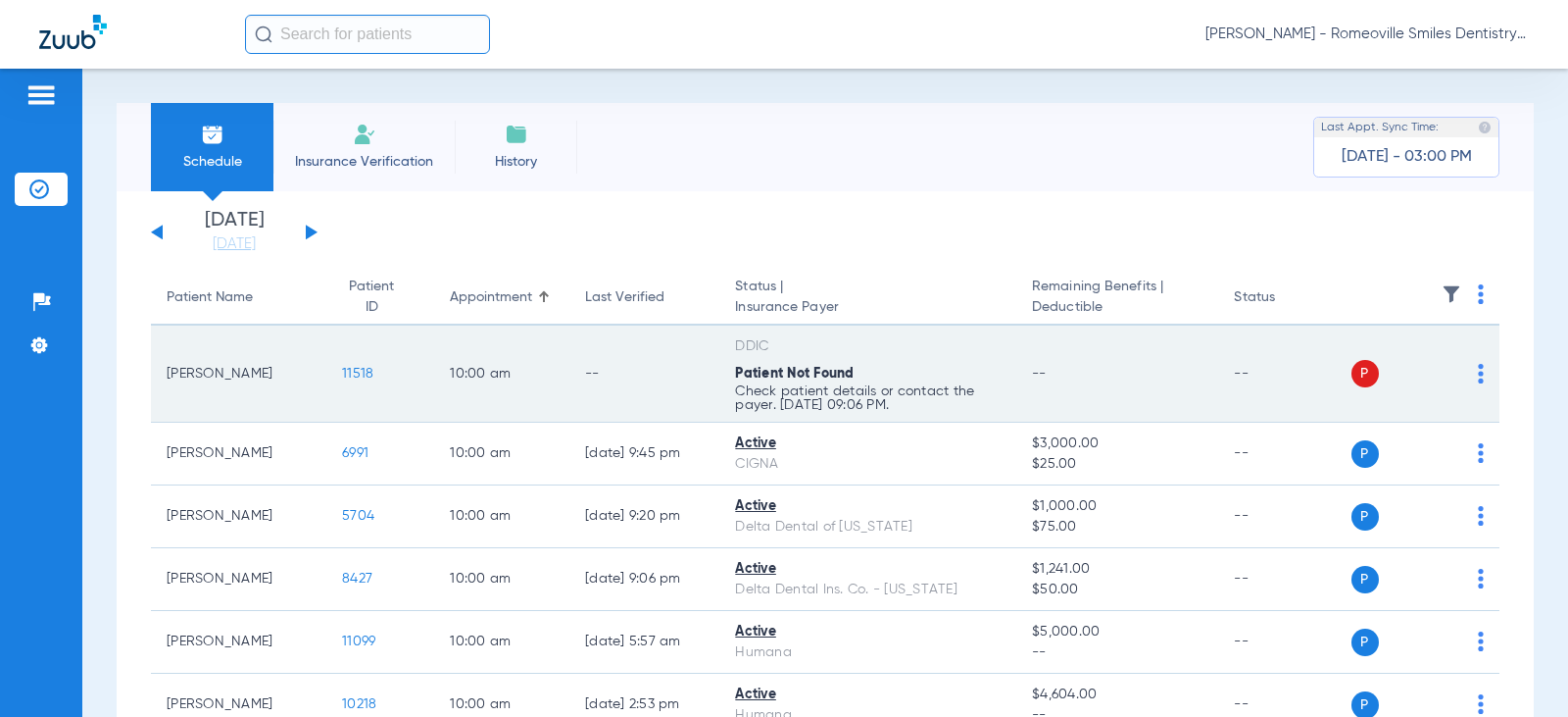
scroll to position [98, 0]
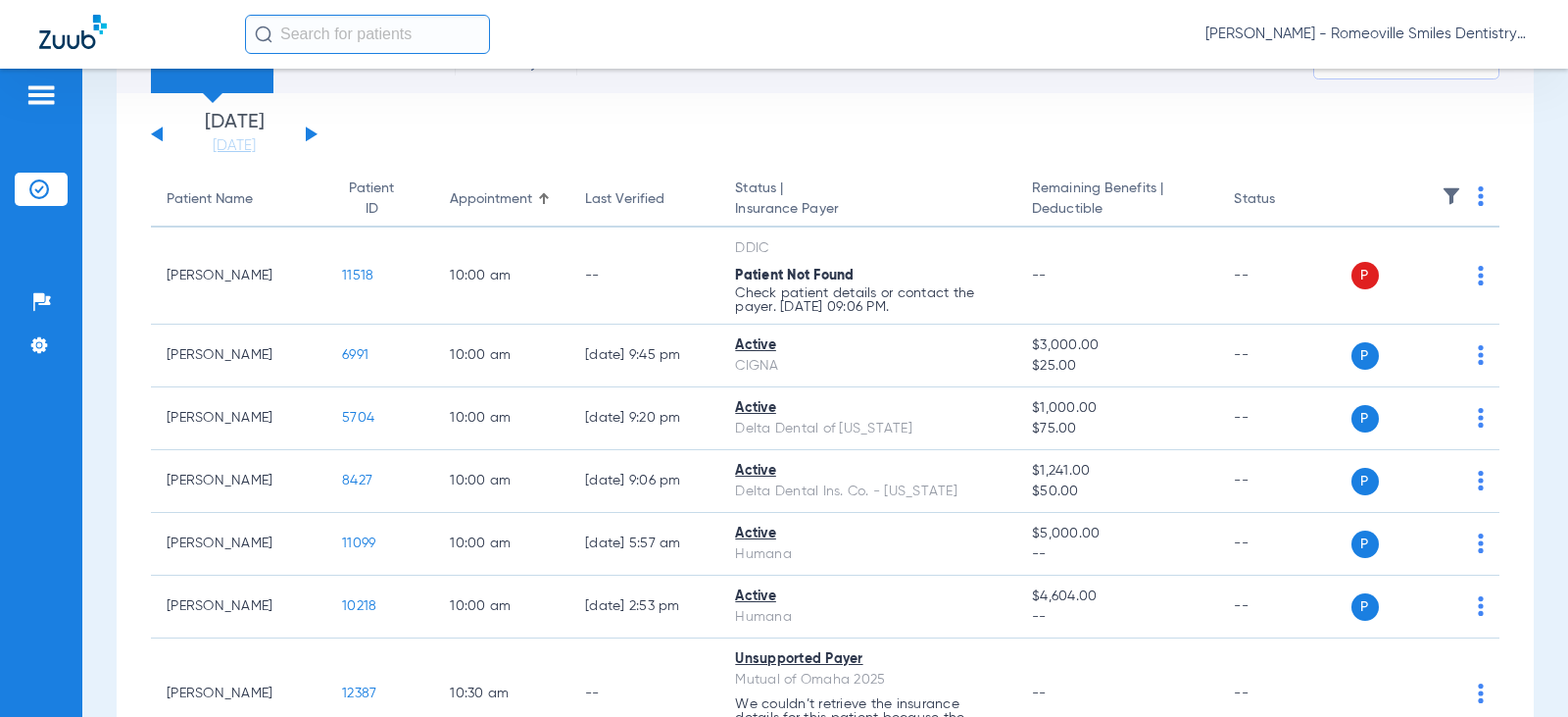
click at [1517, 39] on span "[PERSON_NAME] - Romeoville Smiles Dentistry" at bounding box center [1367, 34] width 323 height 20
click at [676, 61] on div at bounding box center [784, 358] width 1568 height 717
click at [516, 113] on app-single-date-navigator "[DATE] [DATE] [DATE] [DATE] [DATE] [DATE] [DATE] [DATE] [DATE] [DATE] [DATE] [D…" at bounding box center [824, 134] width 1348 height 43
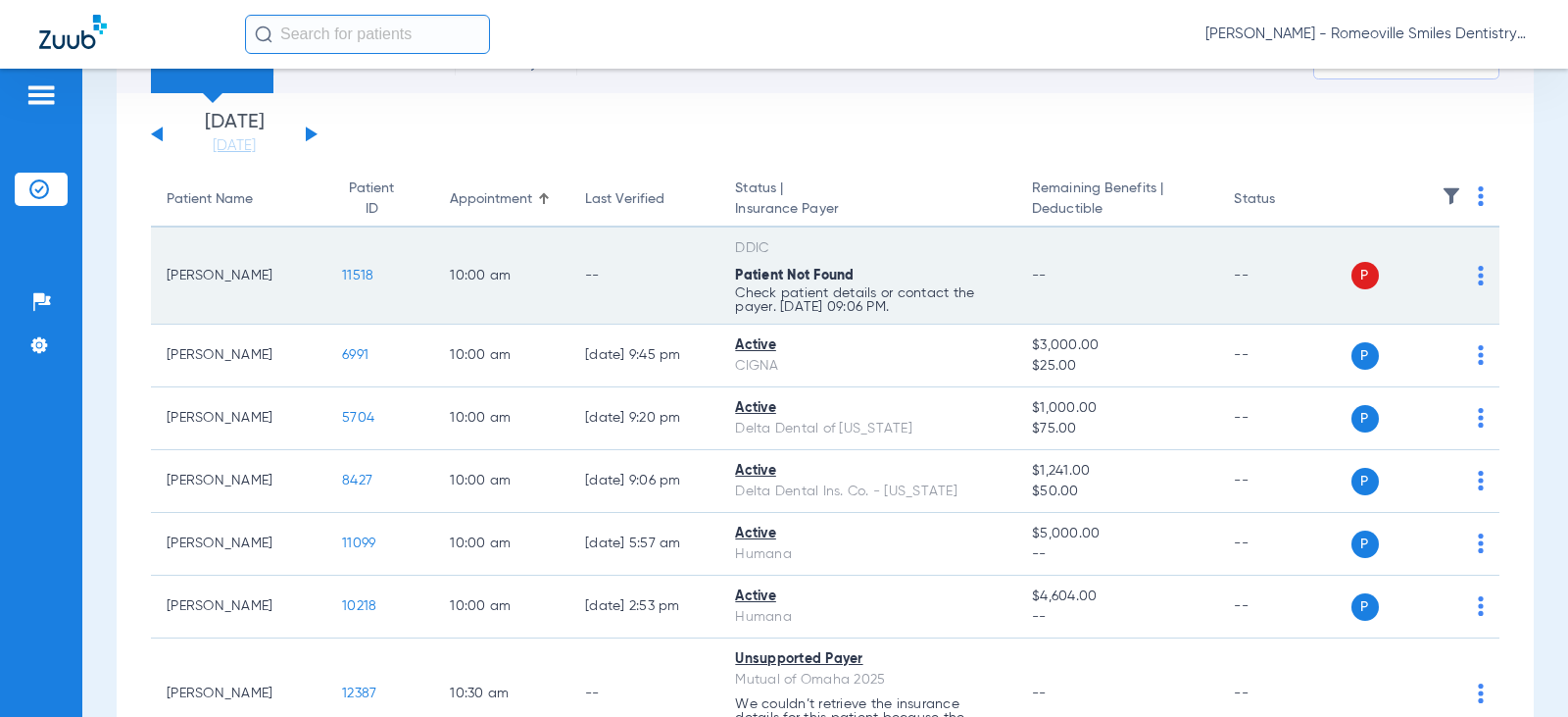
click at [1457, 258] on td "P S" at bounding box center [1425, 276] width 149 height 98
click at [1473, 268] on td "P S" at bounding box center [1425, 276] width 149 height 98
click at [1478, 287] on span at bounding box center [1481, 282] width 6 height 14
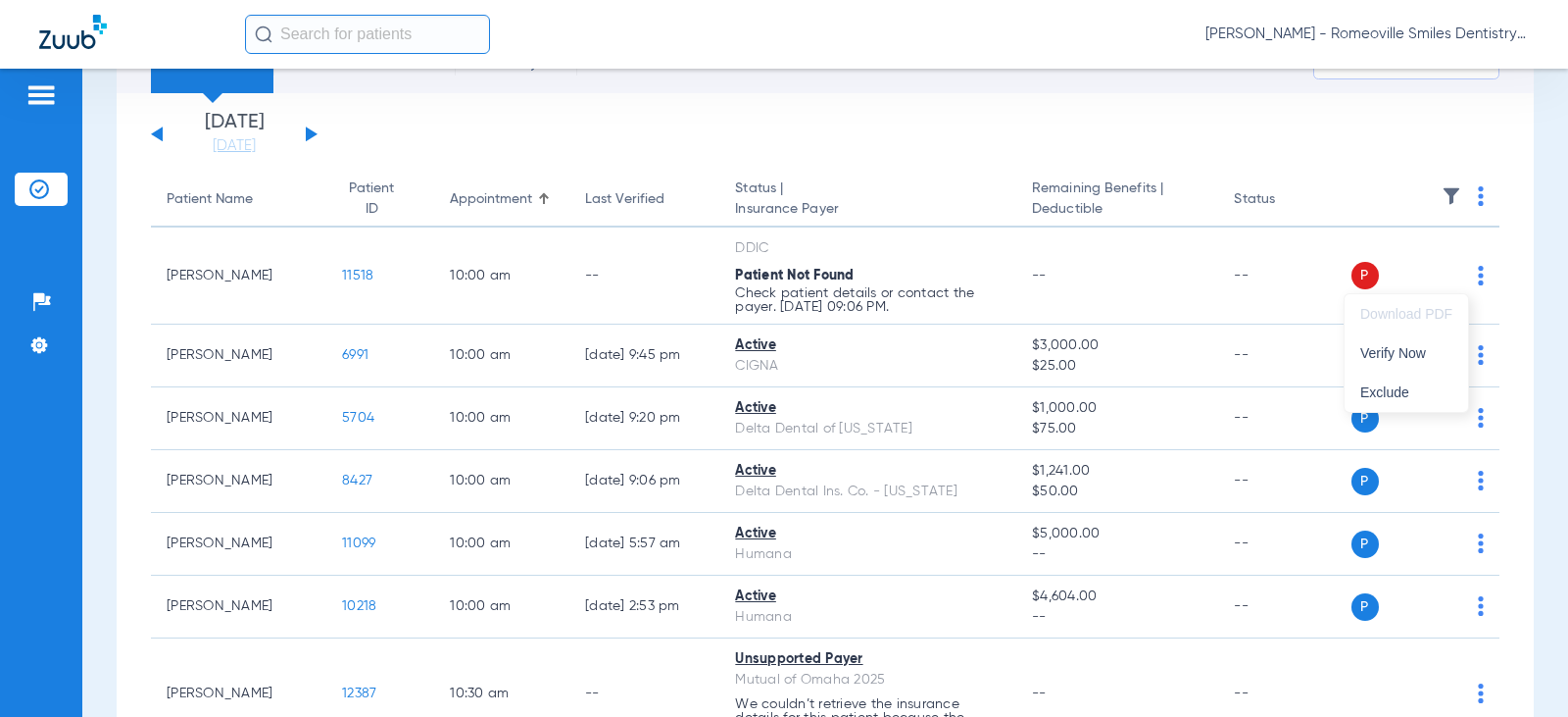
click at [1163, 437] on div at bounding box center [784, 358] width 1568 height 717
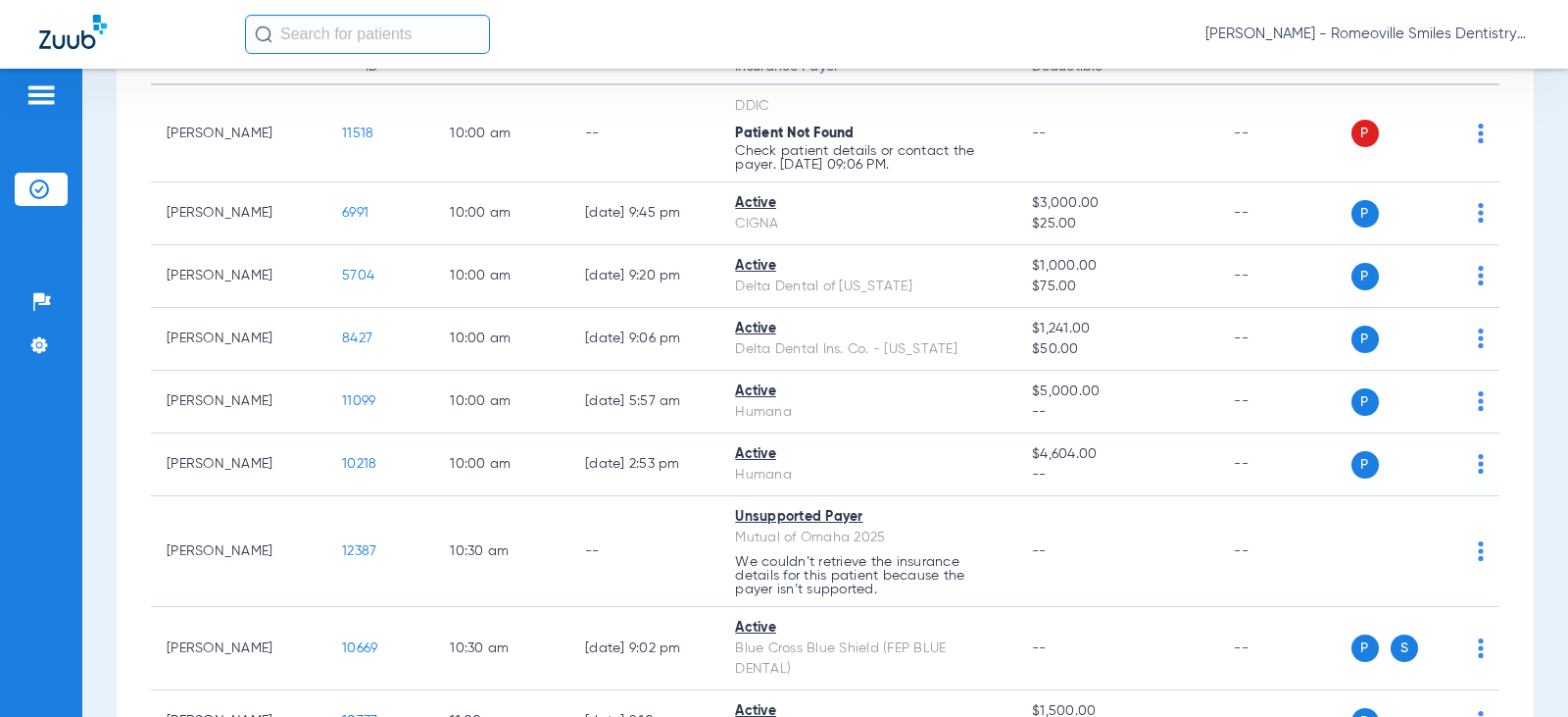
scroll to position [392, 0]
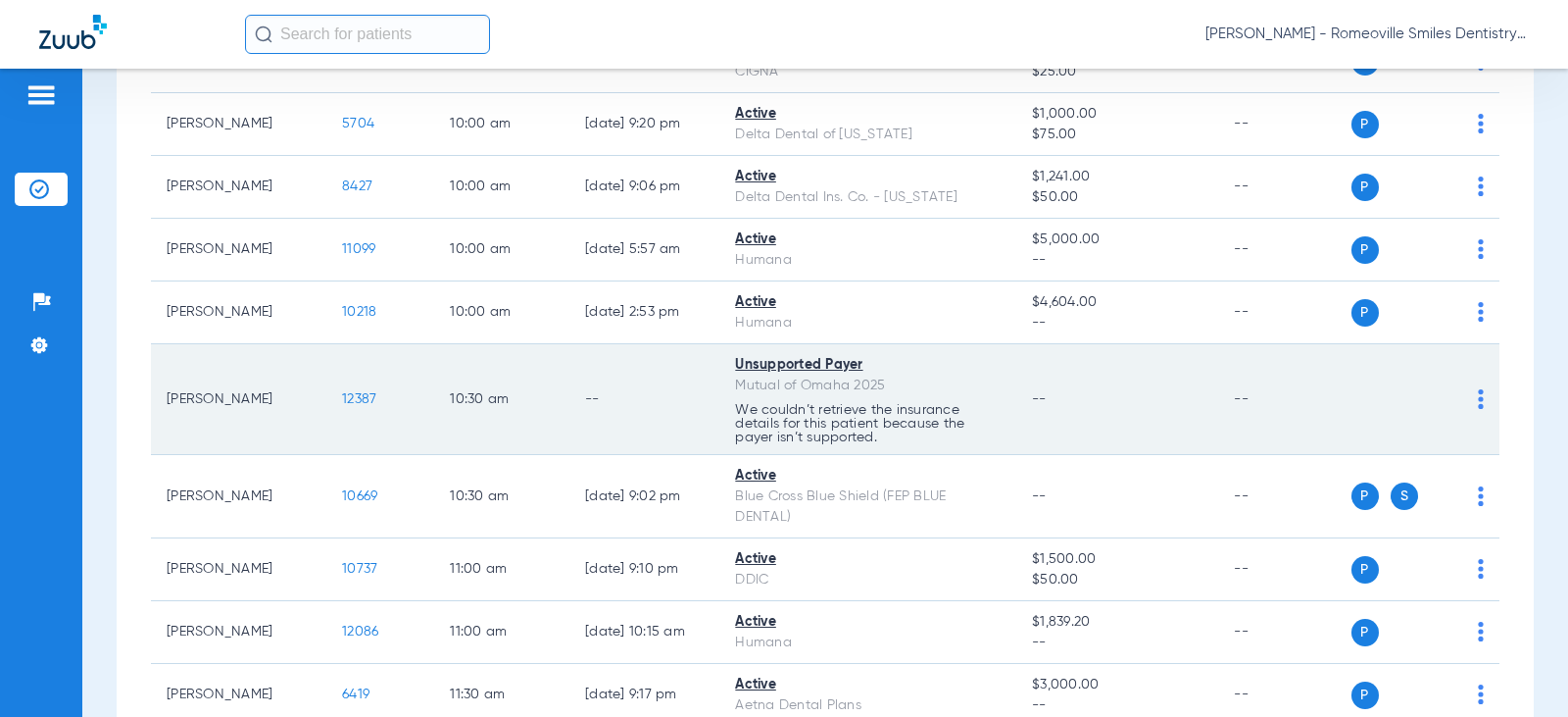
click at [1478, 402] on img at bounding box center [1481, 399] width 6 height 20
click at [778, 359] on div at bounding box center [784, 358] width 1568 height 717
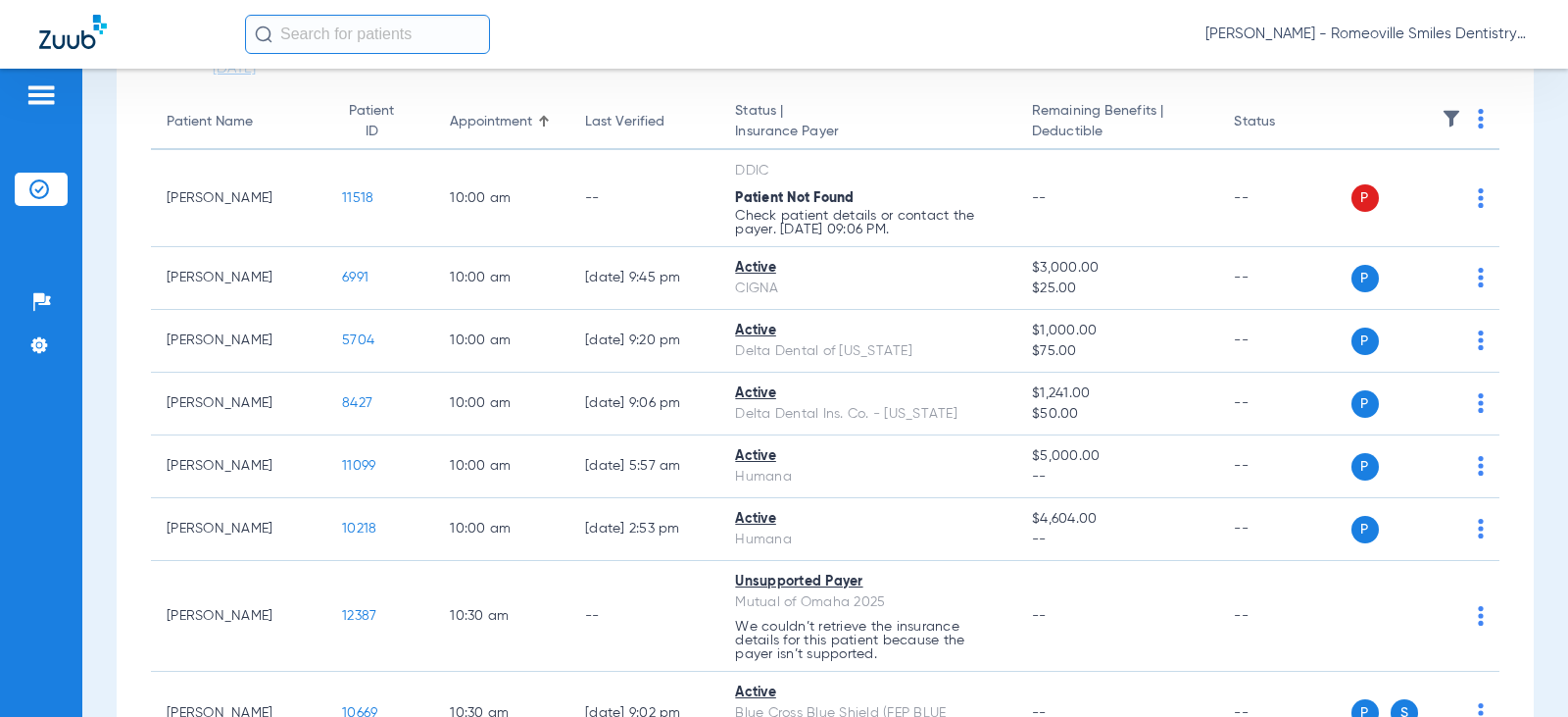
scroll to position [0, 0]
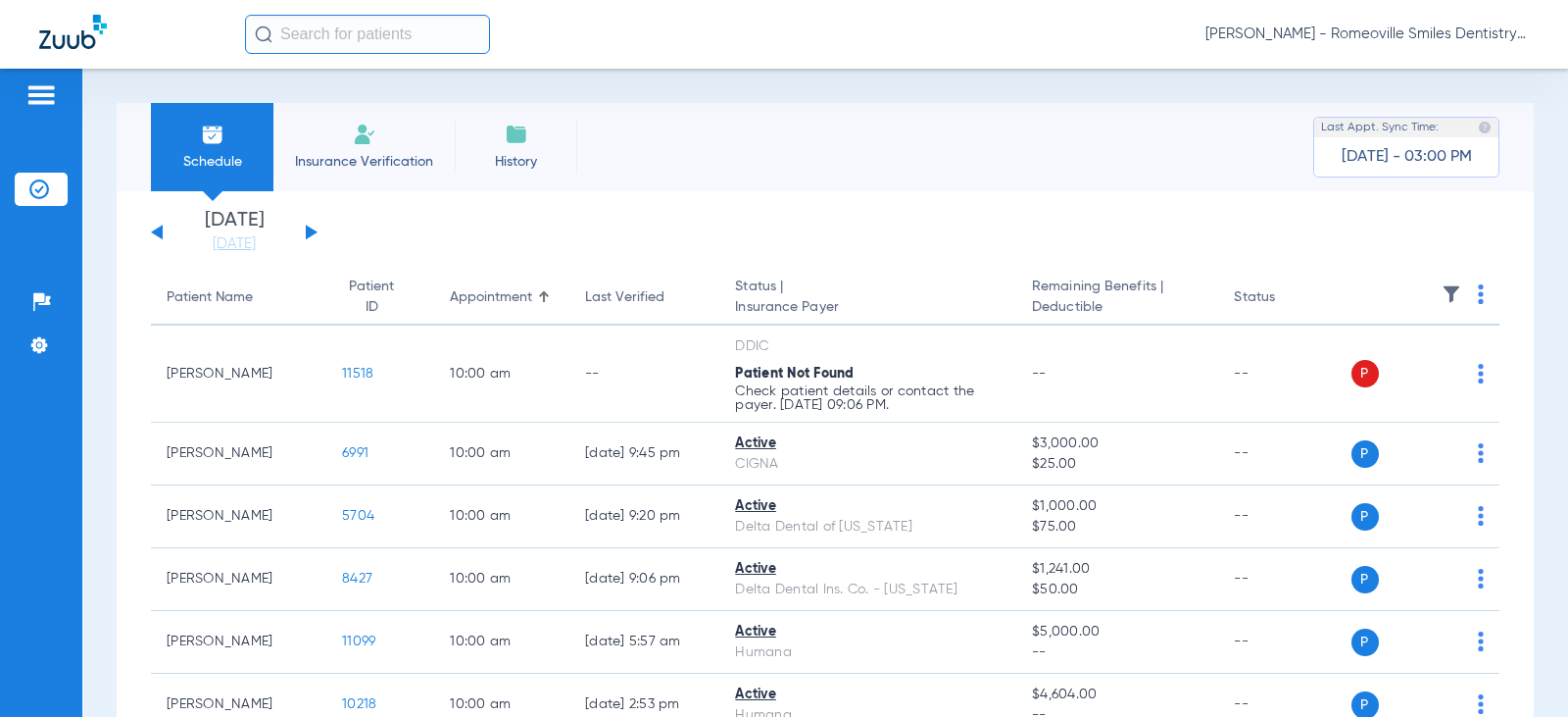
click at [375, 143] on img at bounding box center [364, 134] width 24 height 24
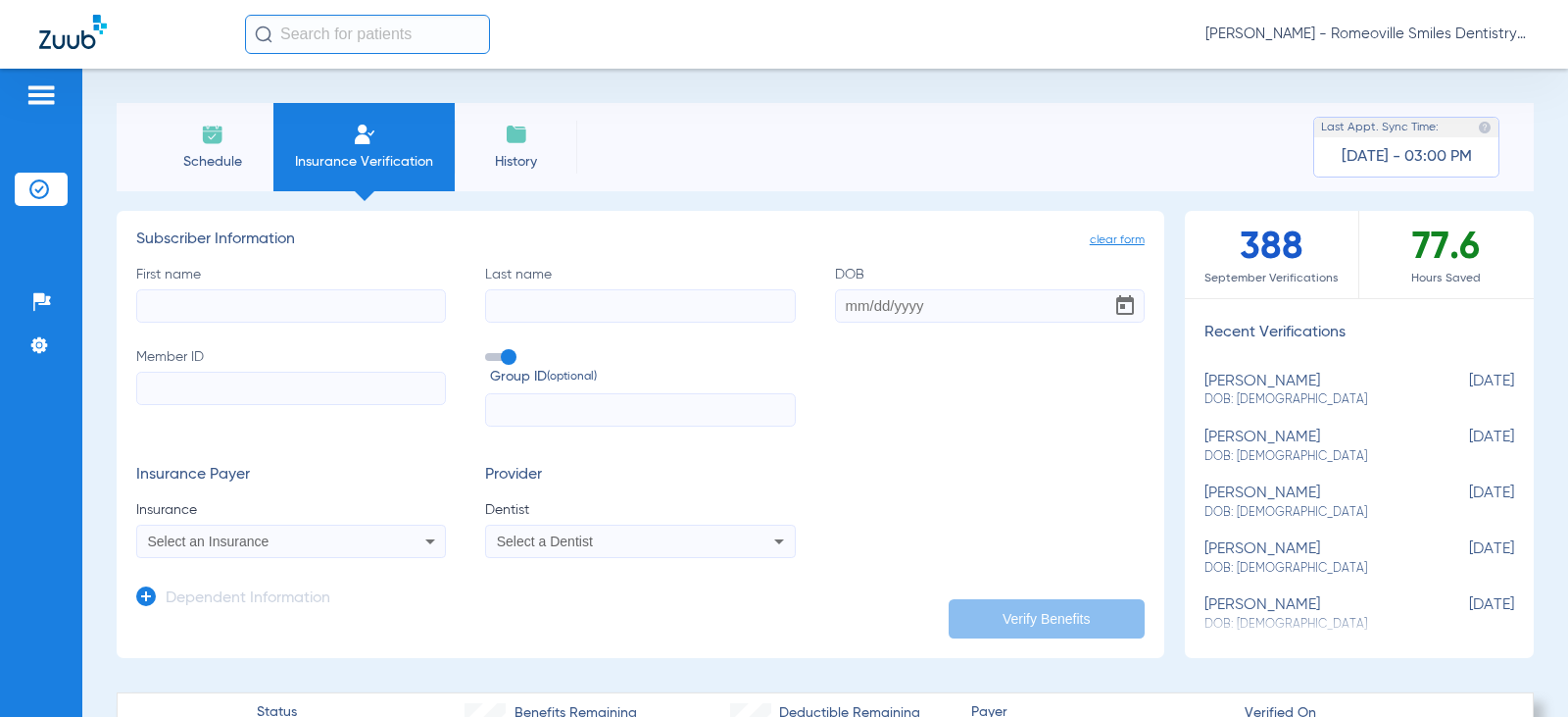
click at [501, 143] on li "History" at bounding box center [516, 148] width 122 height 89
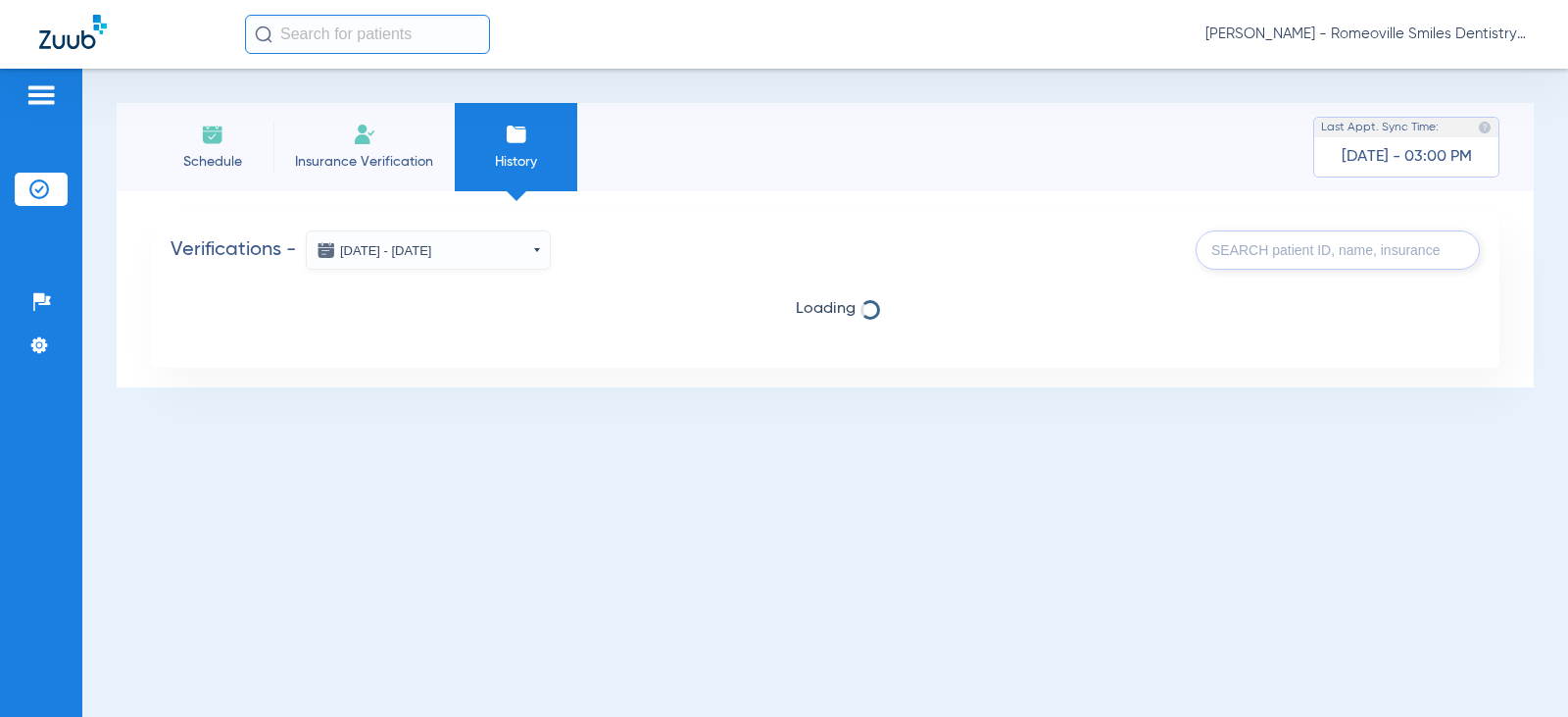
click at [349, 137] on li "Insurance Verification" at bounding box center [364, 148] width 181 height 89
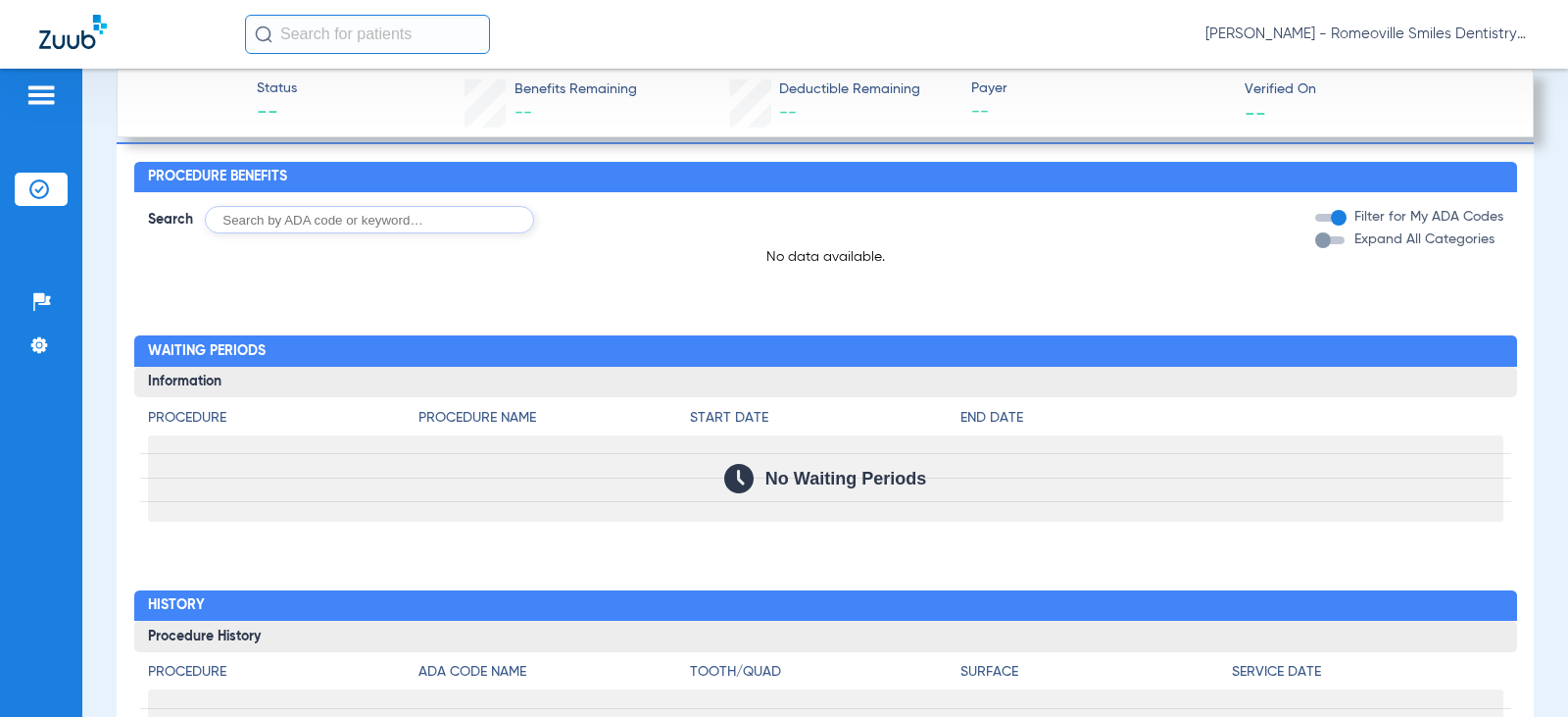
scroll to position [1331, 0]
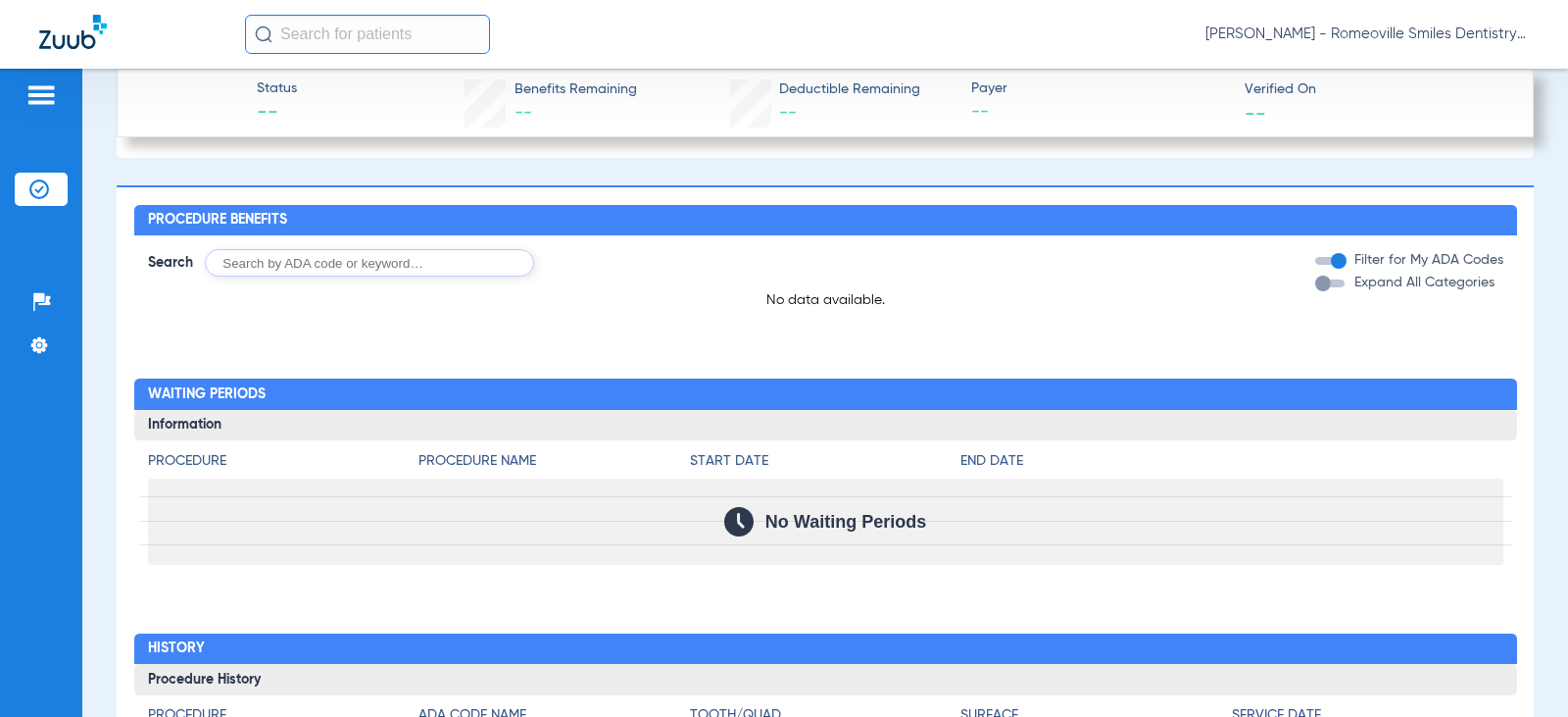
click at [53, 88] on img at bounding box center [41, 96] width 32 height 24
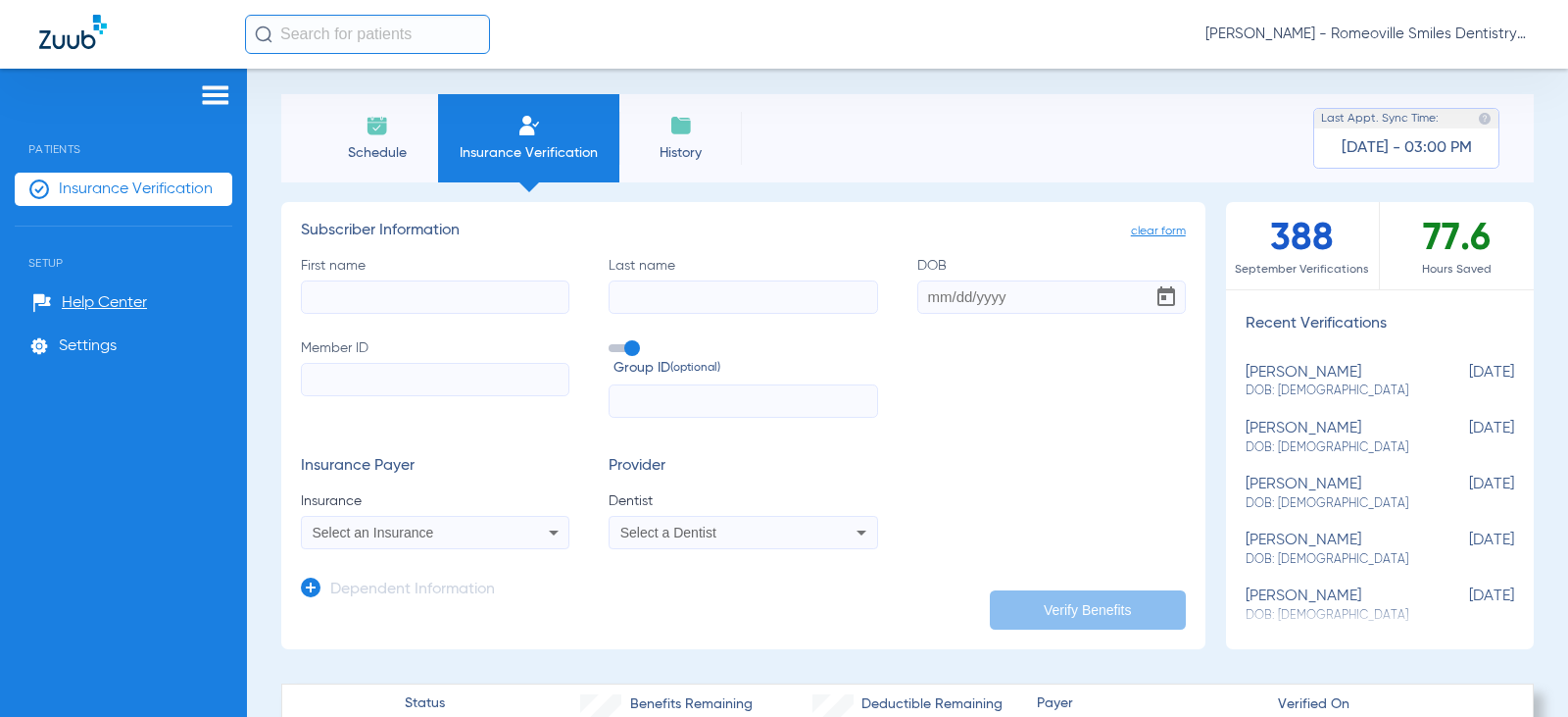
scroll to position [0, 0]
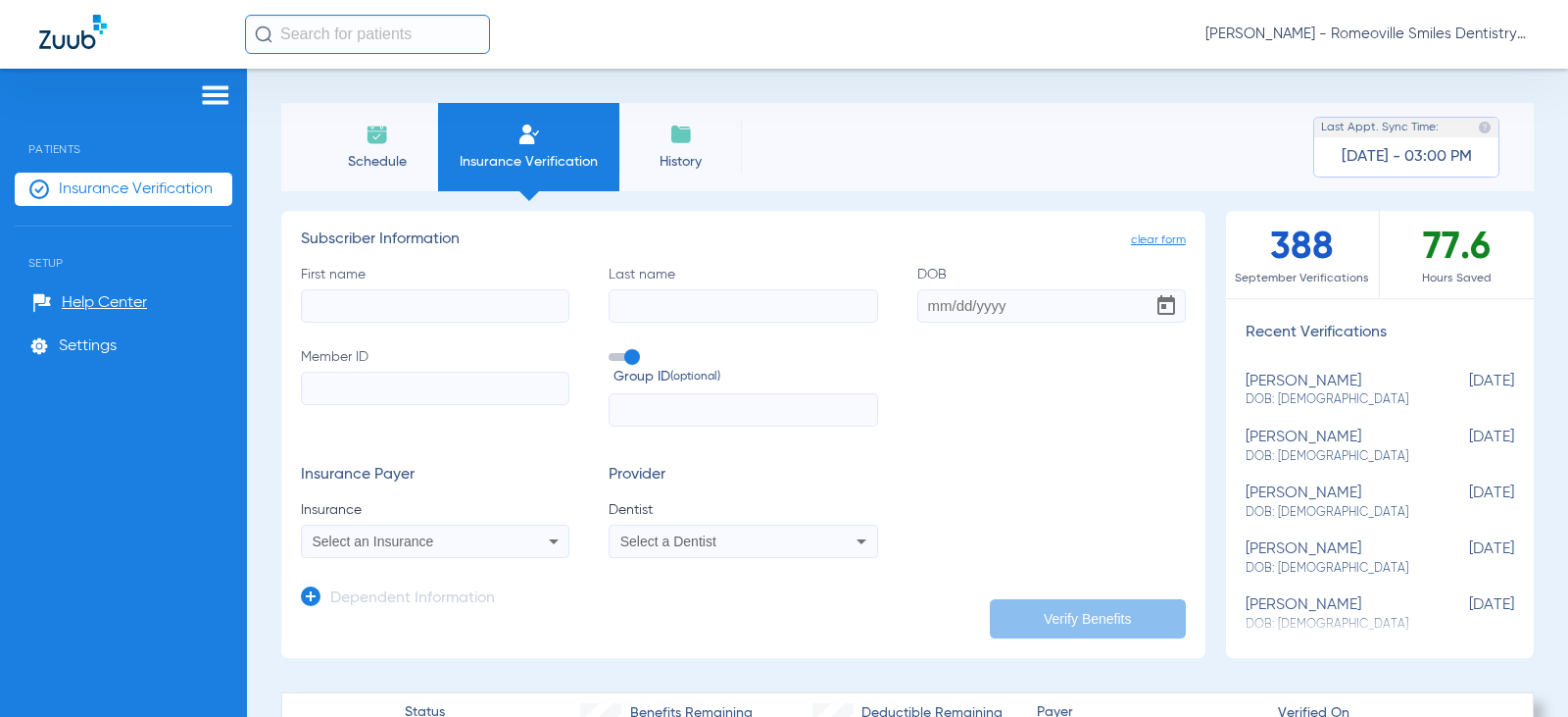
click at [203, 92] on img at bounding box center [216, 96] width 32 height 24
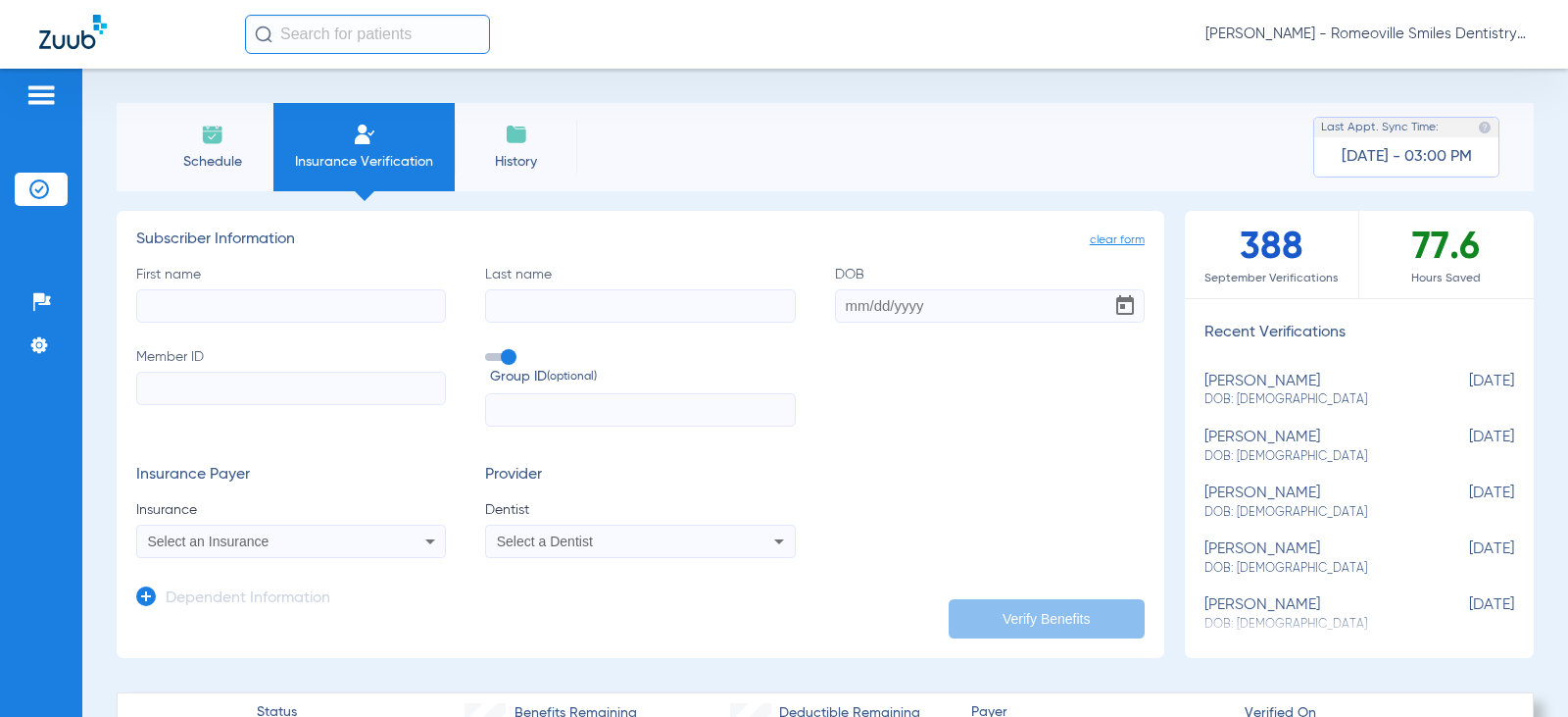
click at [371, 109] on li "Insurance Verification" at bounding box center [364, 148] width 181 height 89
click at [369, 132] on img at bounding box center [364, 134] width 24 height 24
click at [222, 298] on input "First name" at bounding box center [291, 306] width 310 height 33
